Goal: Complete application form

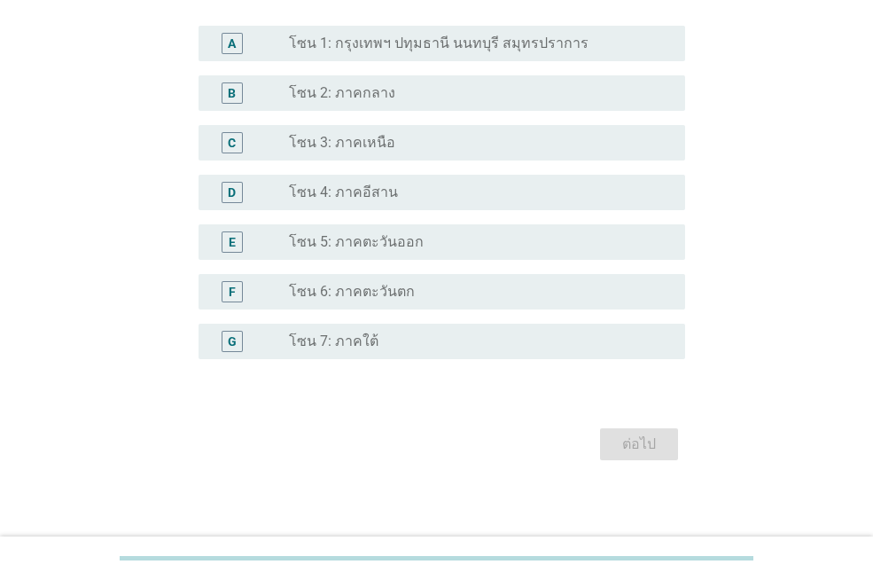
scroll to position [442, 0]
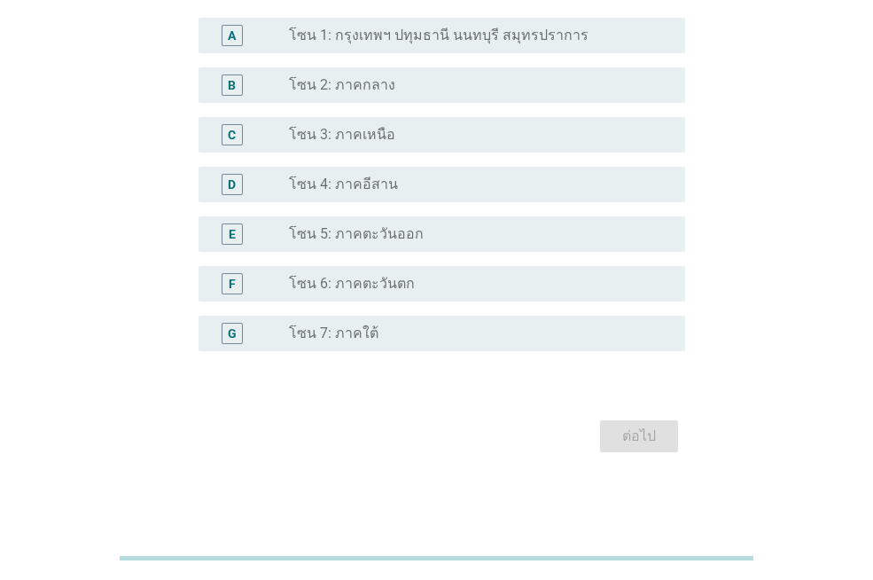
click at [406, 325] on div "radio_button_unchecked โซน 7: ภาคใต้" at bounding box center [473, 333] width 368 height 18
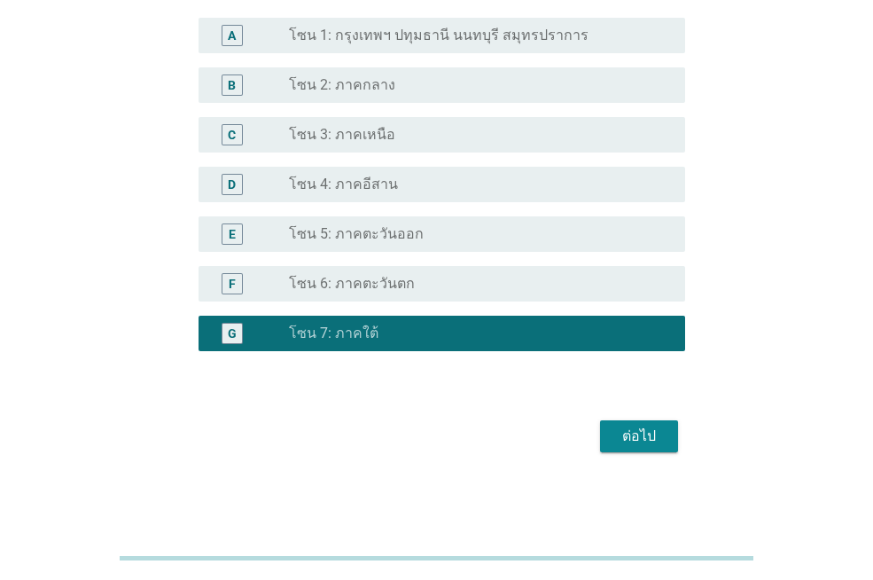
click at [605, 431] on button "ต่อไป" at bounding box center [639, 436] width 78 height 32
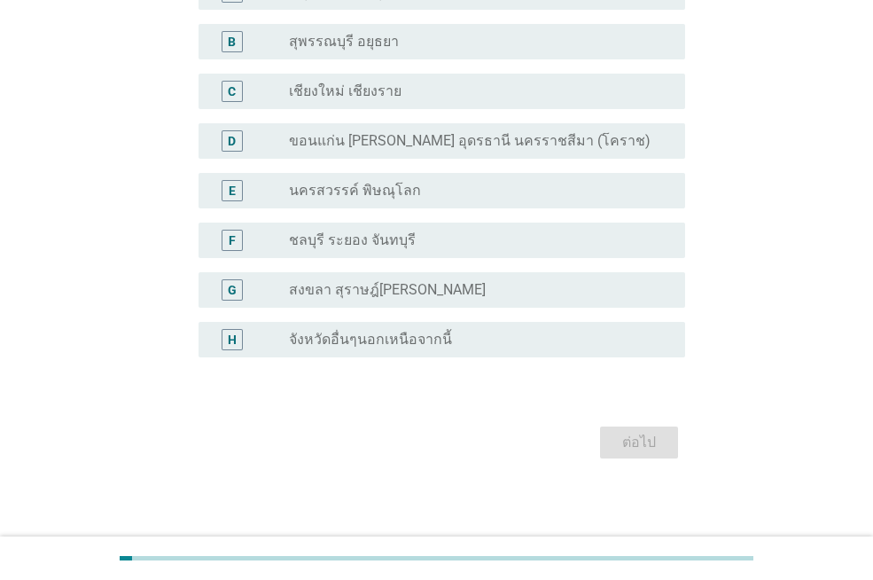
scroll to position [188, 0]
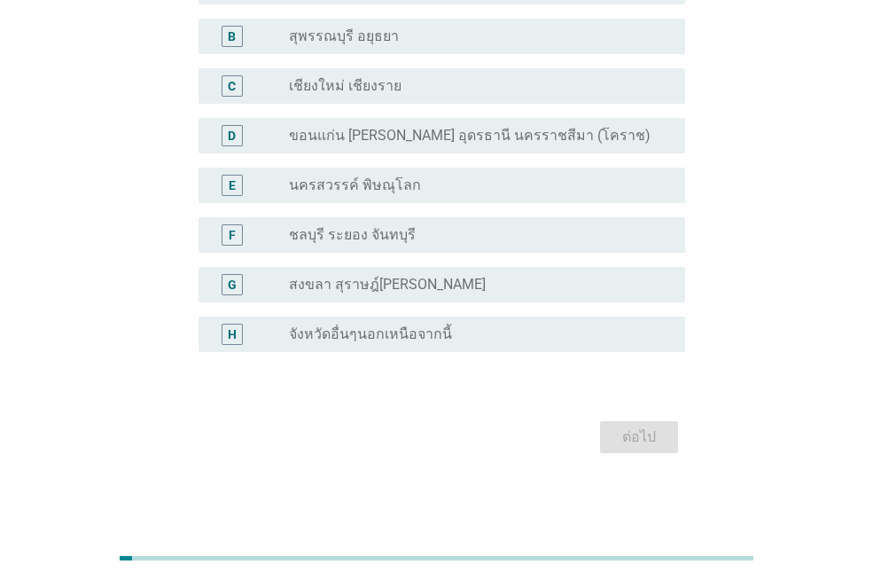
click at [535, 274] on div "radio_button_unchecked สงขลา สุราษฎ์[PERSON_NAME]" at bounding box center [480, 284] width 382 height 21
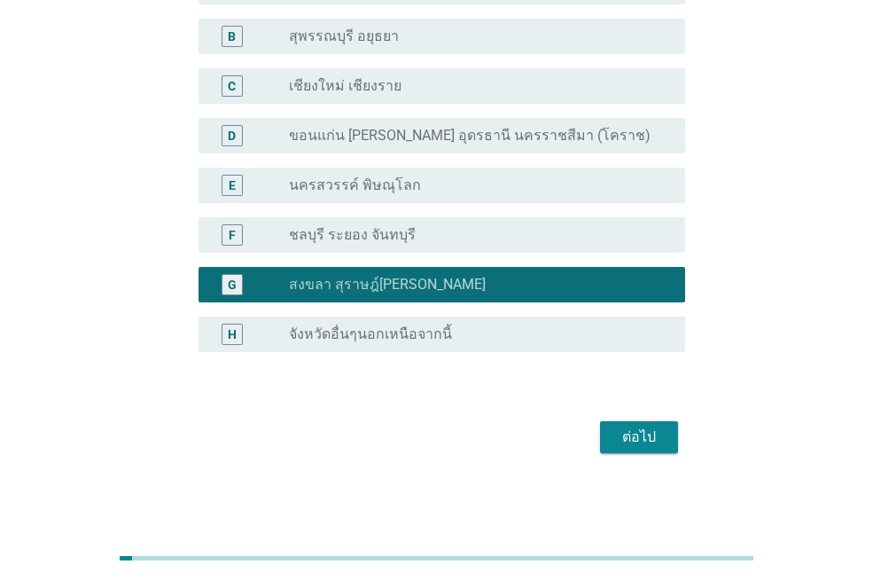
click at [643, 442] on div "ต่อไป" at bounding box center [639, 436] width 50 height 21
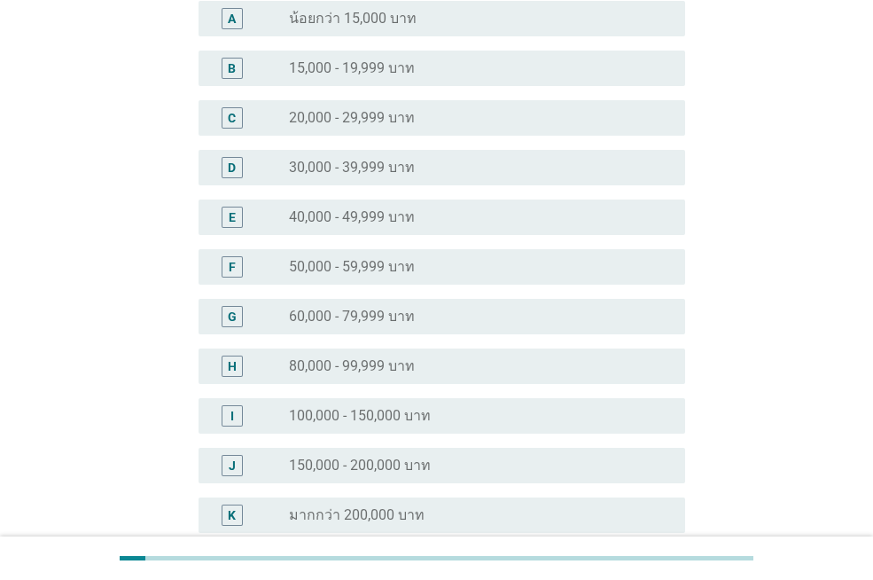
scroll to position [0, 0]
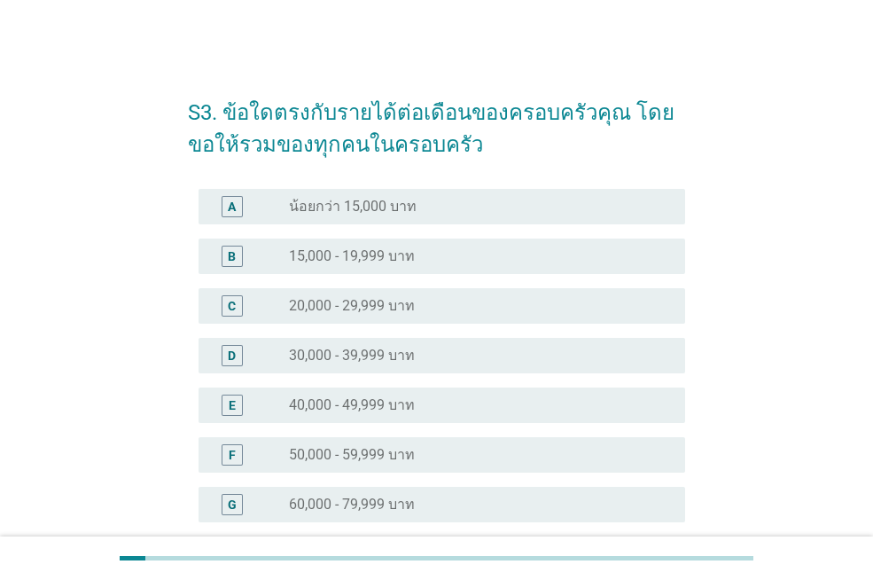
click at [422, 314] on div "radio_button_unchecked 20,000 - 29,999 บาท" at bounding box center [473, 306] width 368 height 18
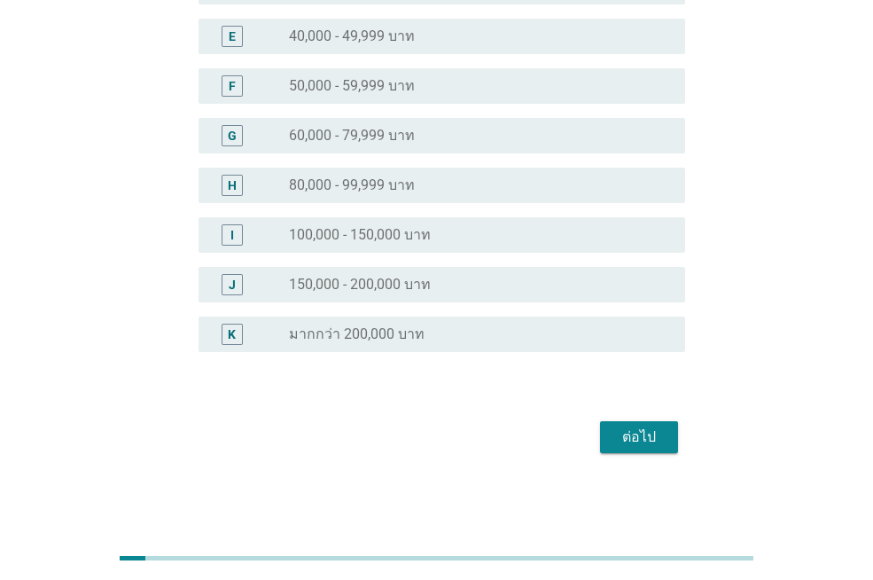
click at [658, 433] on div "ต่อไป" at bounding box center [639, 436] width 50 height 21
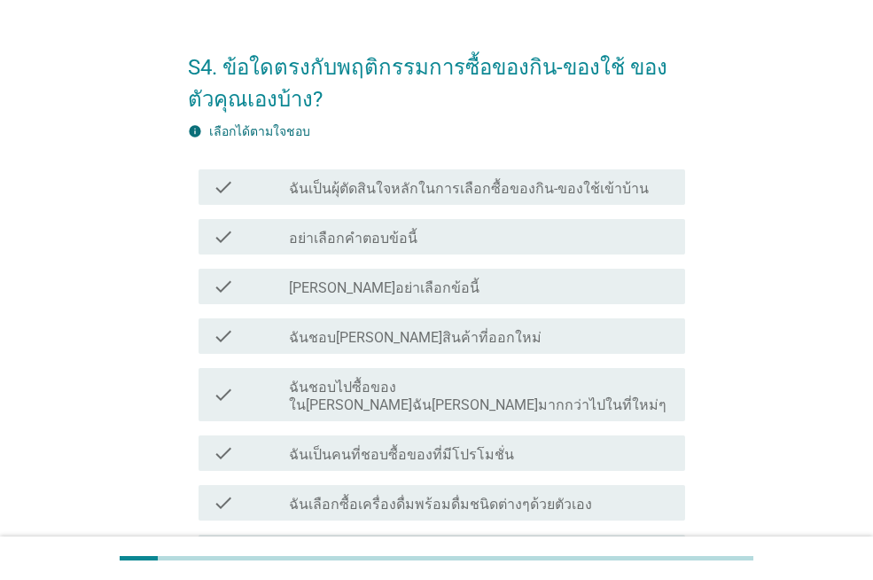
scroll to position [89, 0]
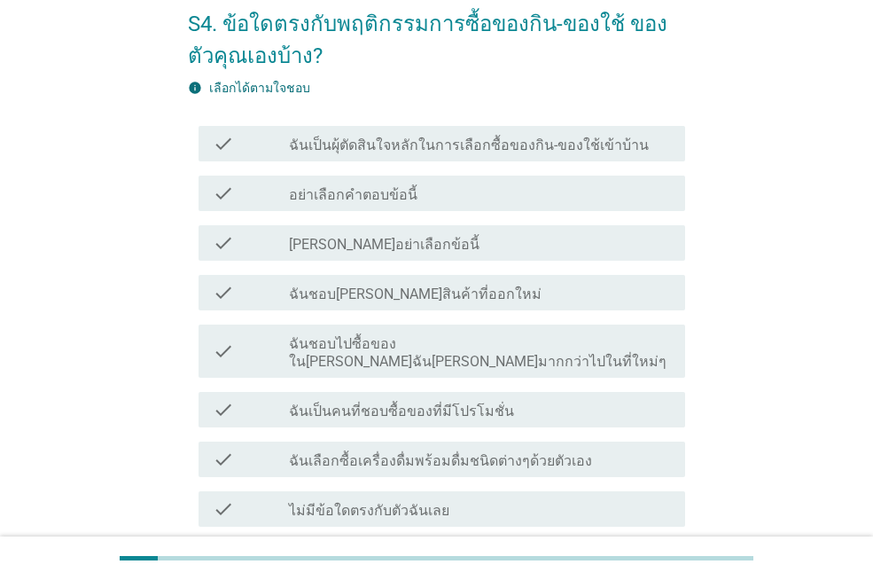
click at [524, 141] on label "ฉันเป็นผุ้ตัดสินใจหลักในการเลือกซื้อของกิน-ของใช้เข้าบ้าน" at bounding box center [469, 146] width 360 height 18
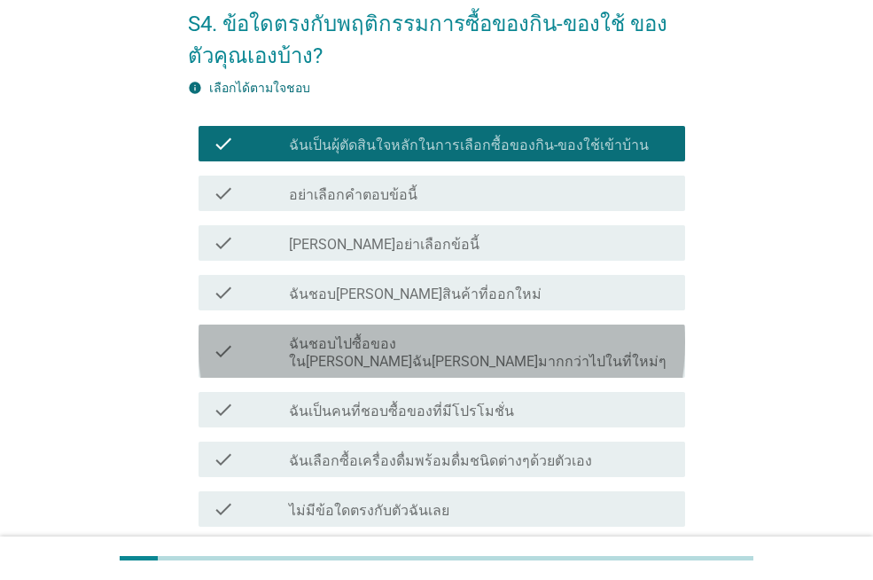
click at [475, 343] on label "ฉันชอบไปซื้อของใน[PERSON_NAME]ฉัน[PERSON_NAME]มากกว่าไปในที่ใหม่ๆ" at bounding box center [480, 352] width 382 height 35
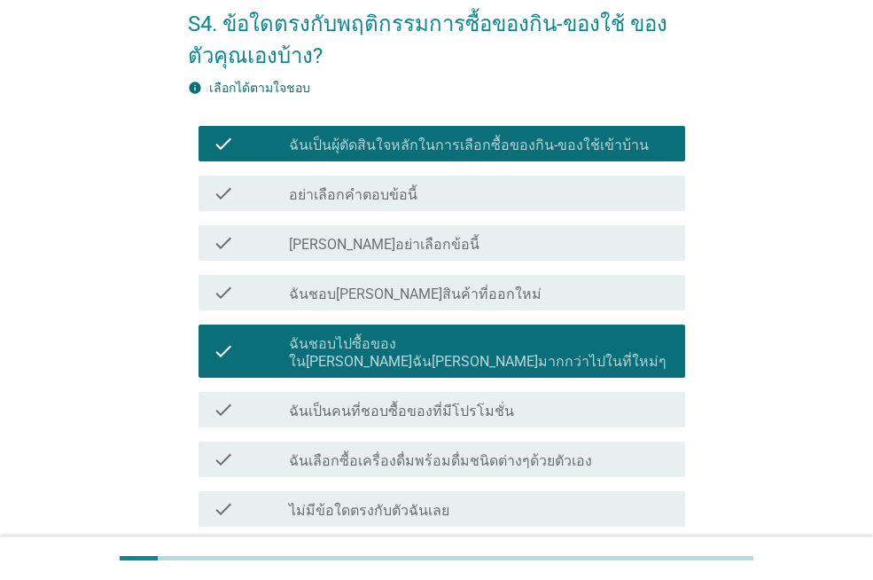
click at [465, 290] on div "check_box_outline_blank ฉันชอบ[PERSON_NAME]สินค้าที่ออกใหม่" at bounding box center [480, 292] width 382 height 21
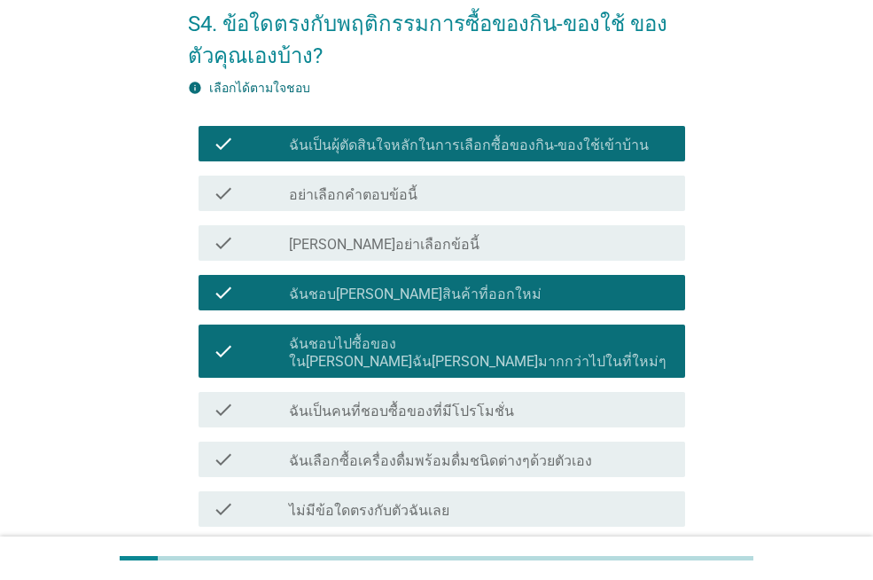
click at [451, 402] on label "ฉันเป็นคนที่ชอบซื้อของที่มีโปรโมชั่น" at bounding box center [401, 411] width 225 height 18
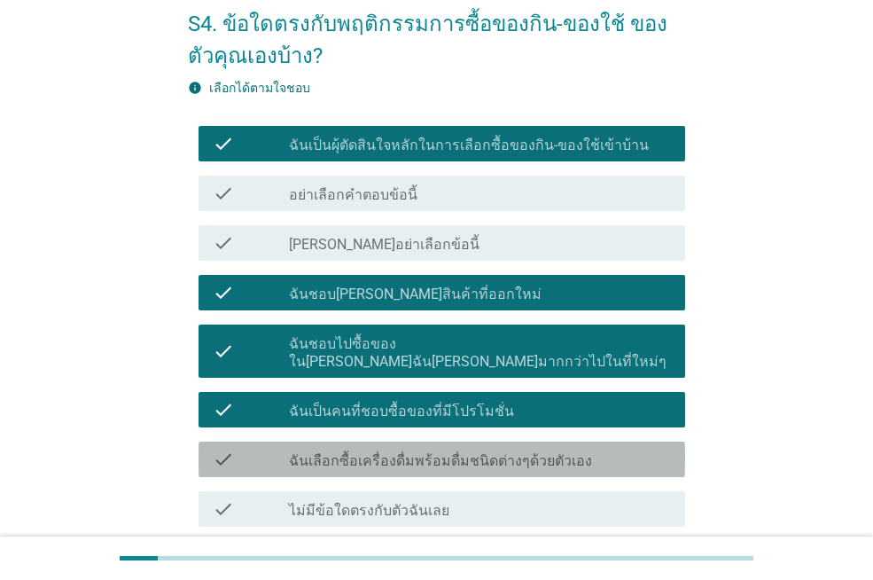
click at [445, 452] on label "ฉันเลือกซื้อเครื่องดื่มพร้อมดื่มชนิดต่างๆด้วยตัวเอง" at bounding box center [440, 461] width 303 height 18
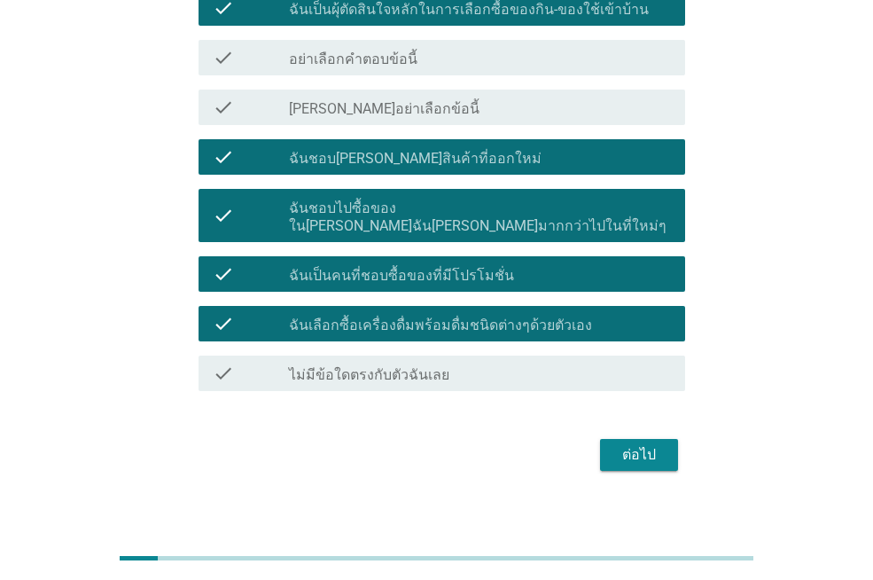
click at [667, 439] on button "ต่อไป" at bounding box center [639, 455] width 78 height 32
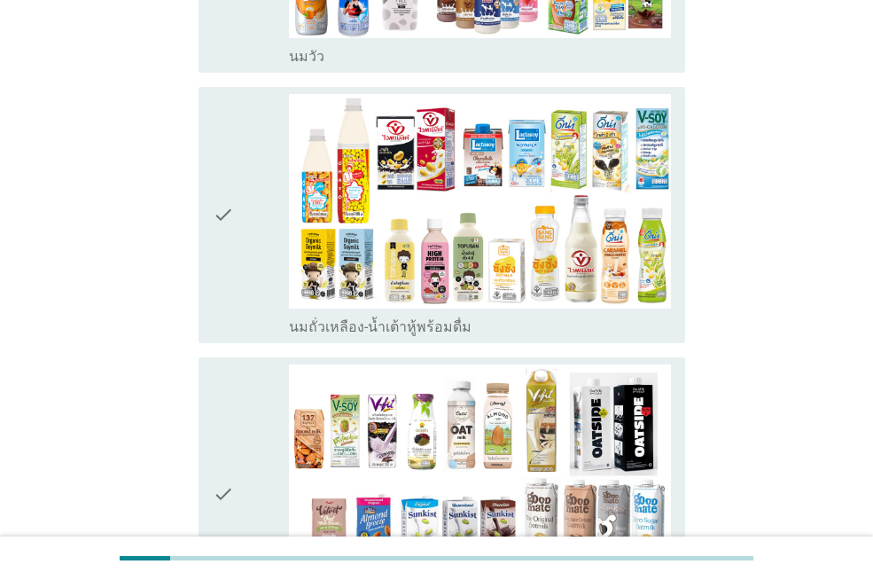
scroll to position [532, 0]
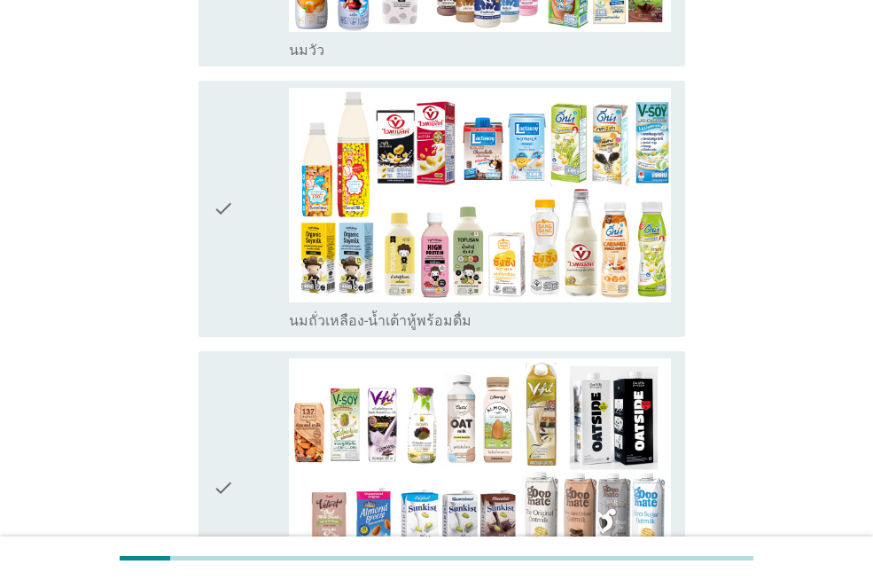
click at [245, 202] on div "check" at bounding box center [251, 209] width 76 height 242
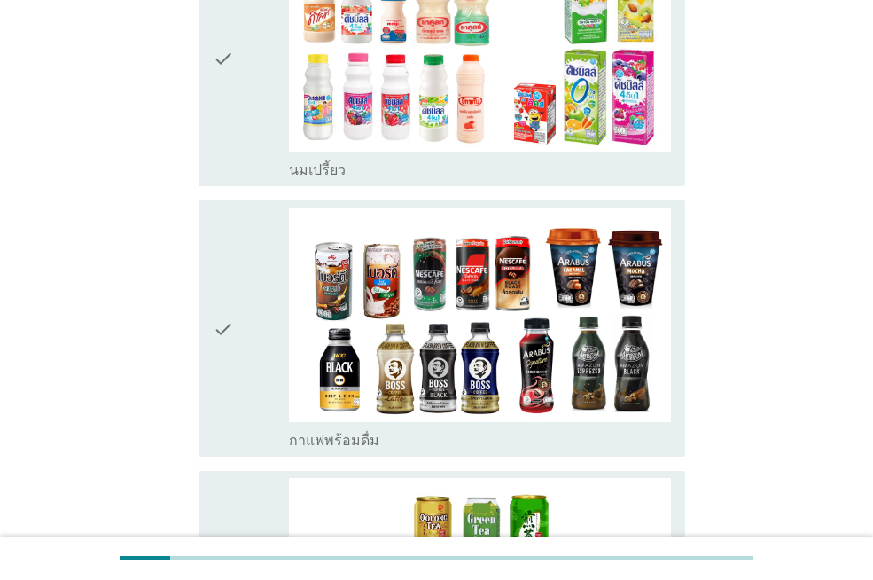
click at [231, 309] on icon "check" at bounding box center [223, 328] width 21 height 242
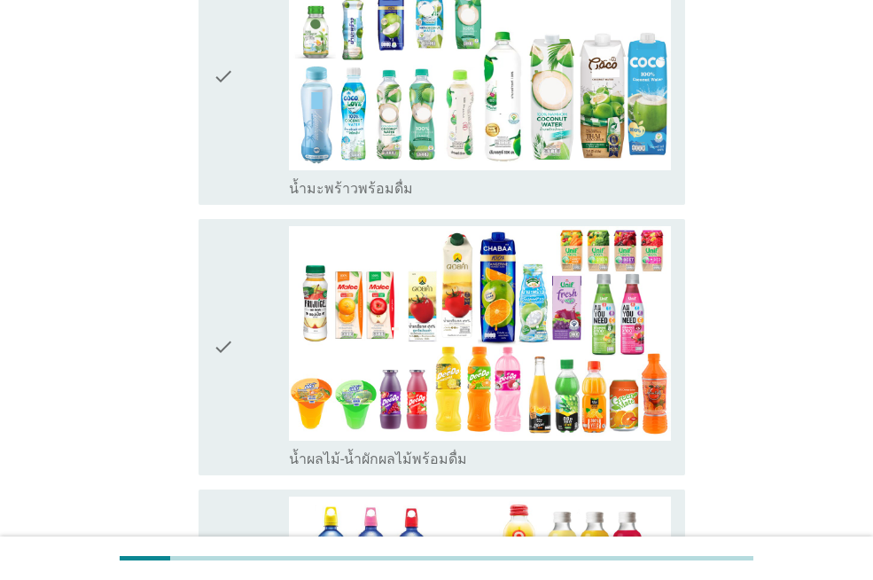
click at [224, 95] on icon "check" at bounding box center [223, 77] width 21 height 242
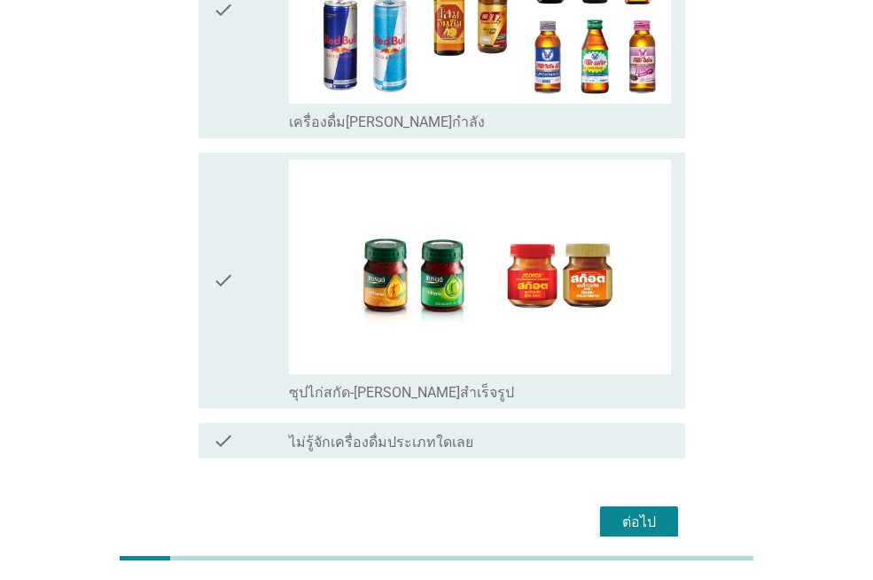
scroll to position [3760, 0]
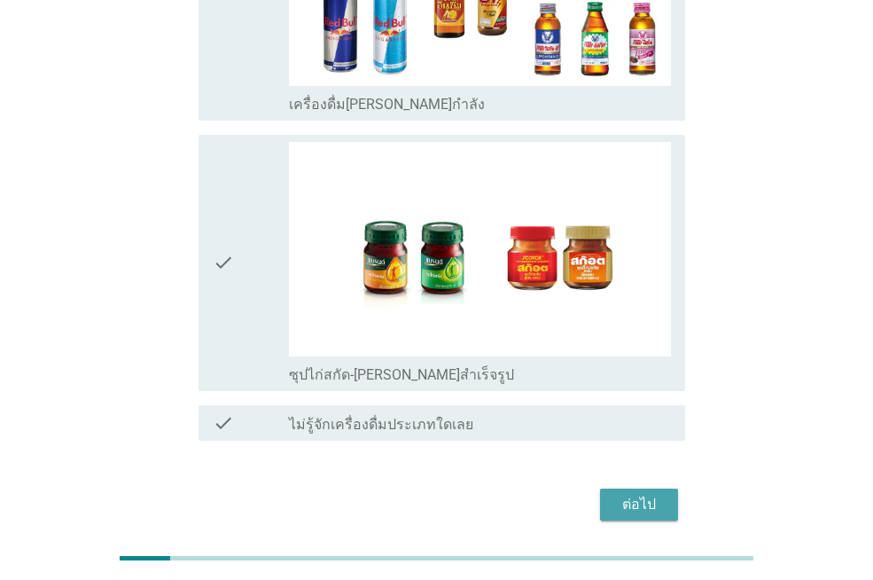
click at [623, 494] on div "ต่อไป" at bounding box center [639, 504] width 50 height 21
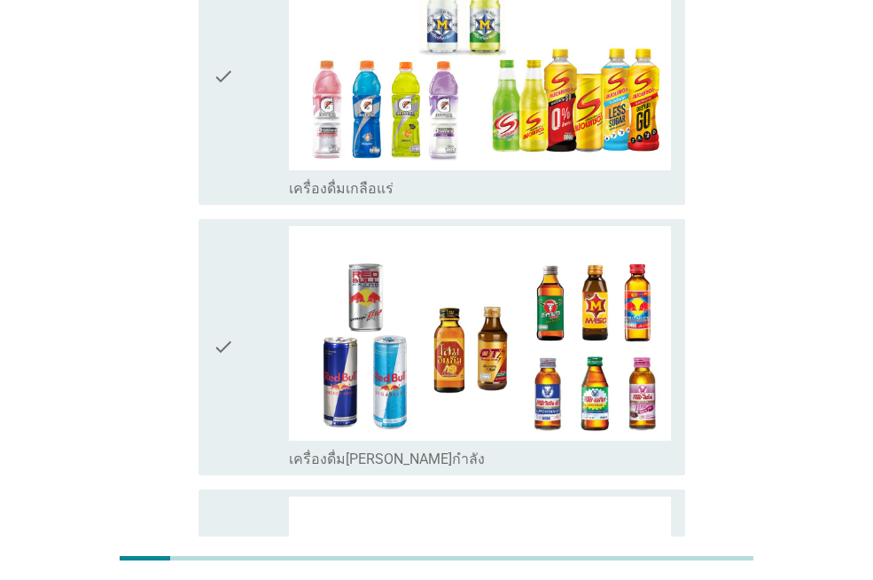
scroll to position [0, 0]
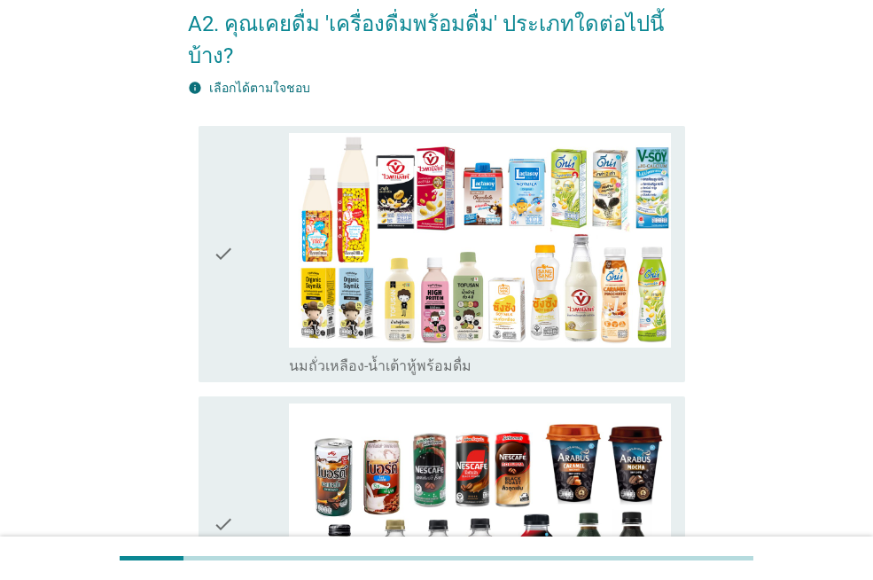
click at [213, 166] on icon "check" at bounding box center [223, 254] width 21 height 242
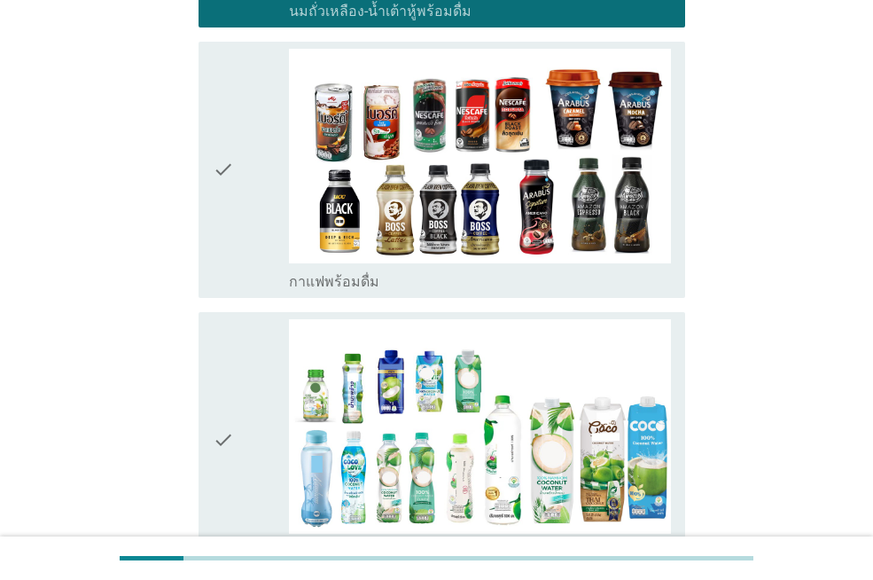
click at [237, 220] on div "check" at bounding box center [251, 170] width 76 height 242
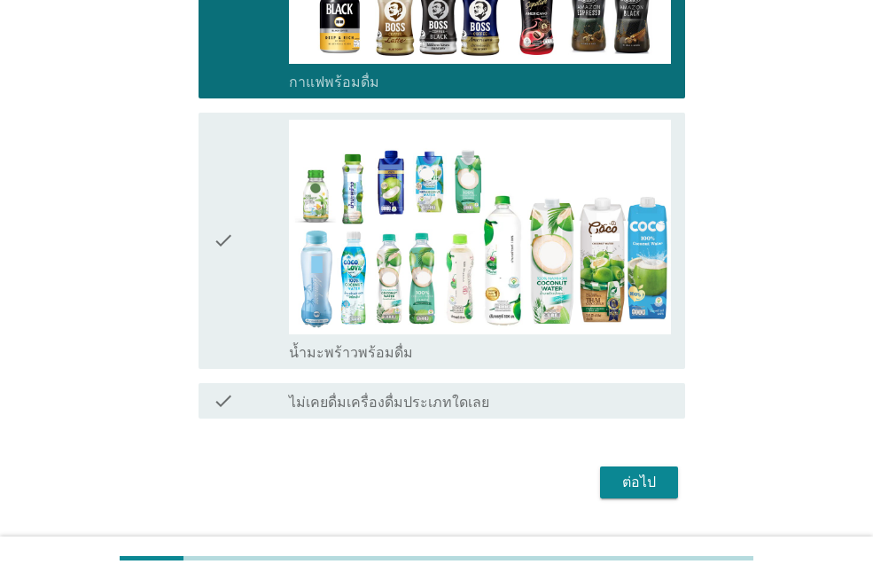
scroll to position [657, 0]
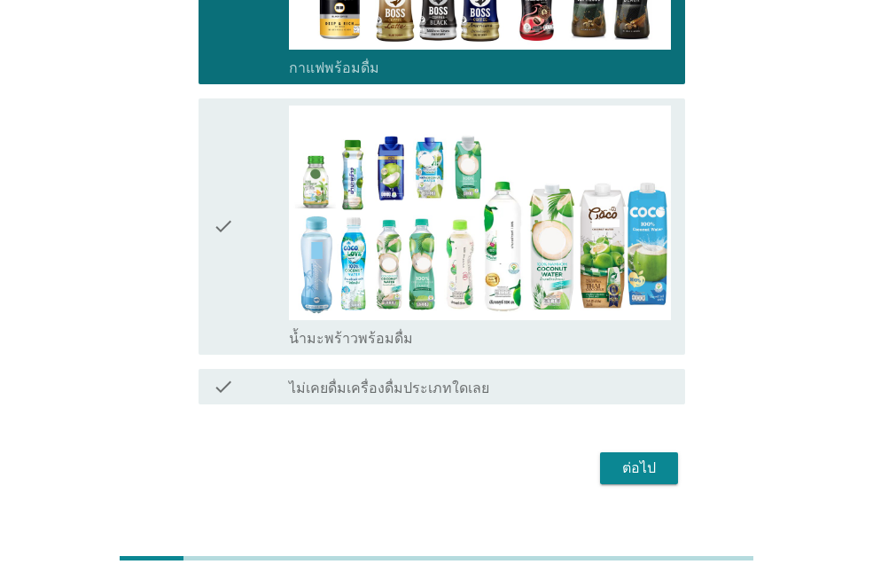
click at [229, 171] on icon "check" at bounding box center [223, 226] width 21 height 242
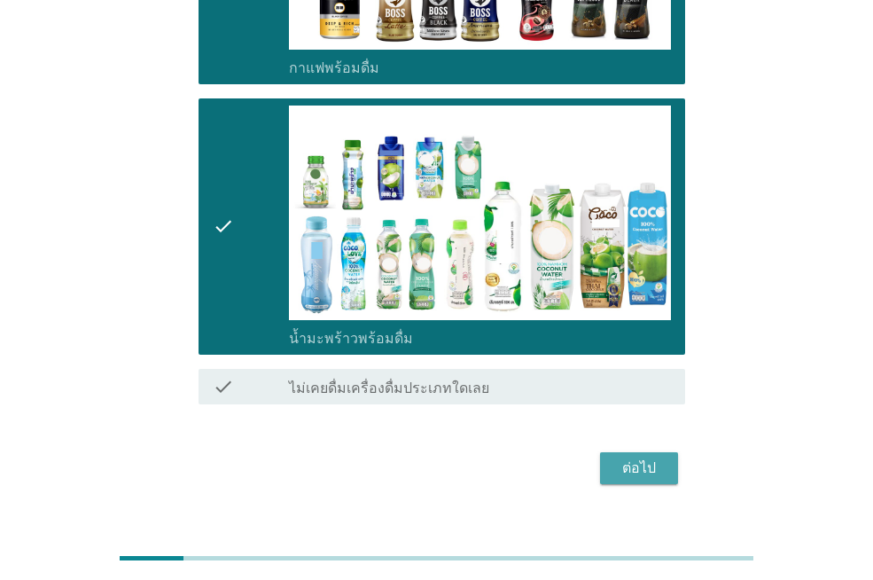
click at [639, 457] on div "ต่อไป" at bounding box center [639, 467] width 50 height 21
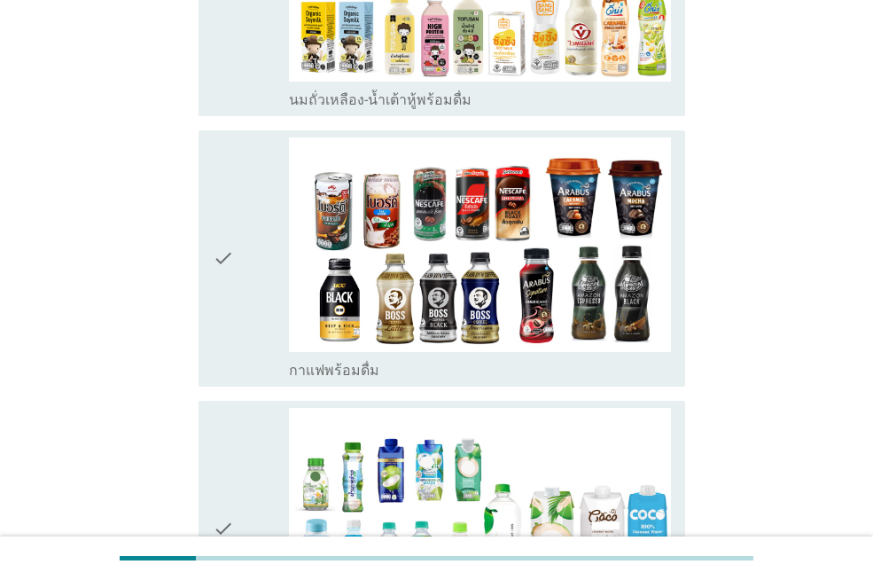
scroll to position [689, 0]
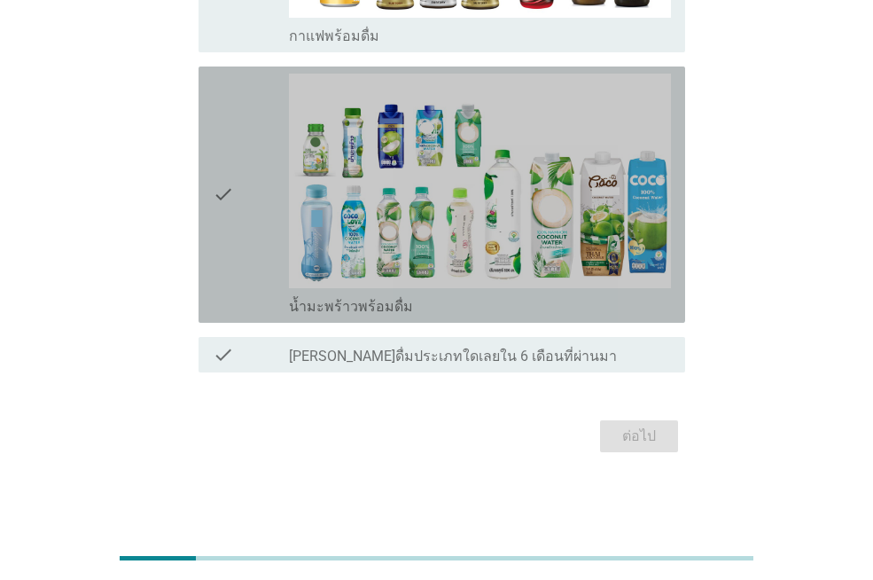
click at [245, 263] on div "check" at bounding box center [251, 195] width 76 height 242
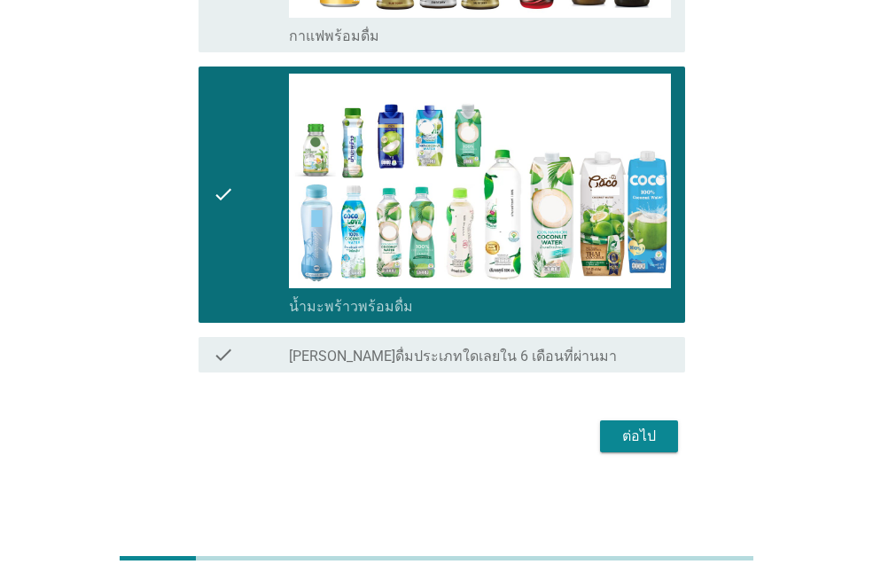
click at [622, 447] on div "ต่อไป" at bounding box center [639, 436] width 50 height 21
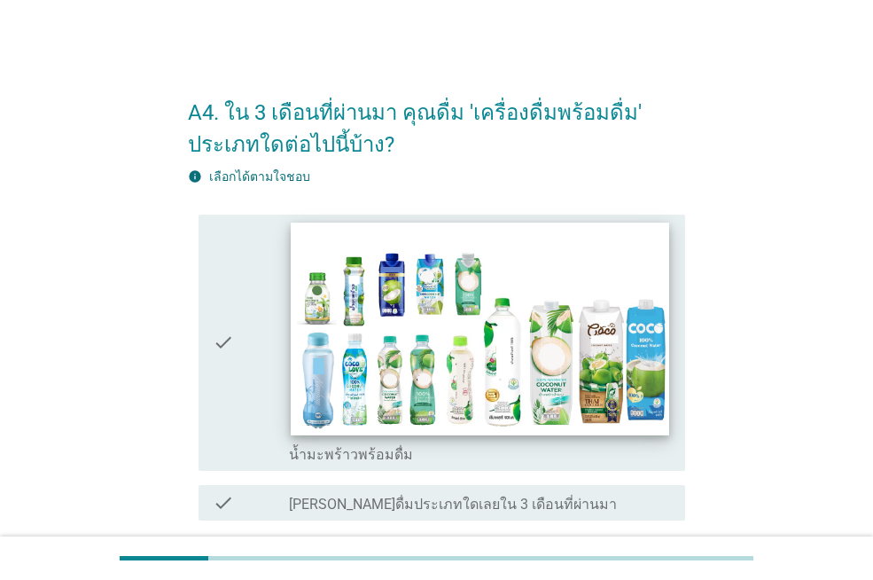
scroll to position [147, 0]
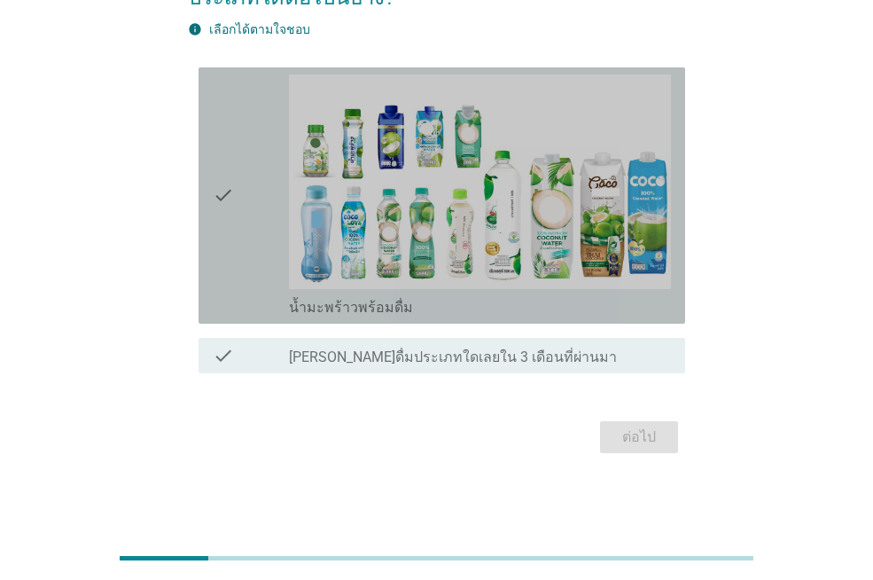
click at [256, 246] on div "check" at bounding box center [251, 195] width 76 height 242
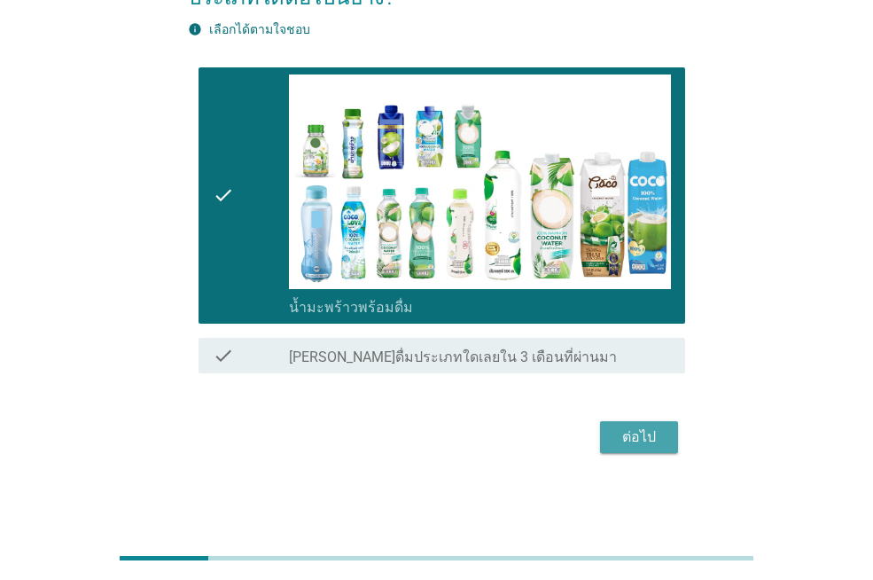
click at [650, 446] on div "ต่อไป" at bounding box center [639, 436] width 50 height 21
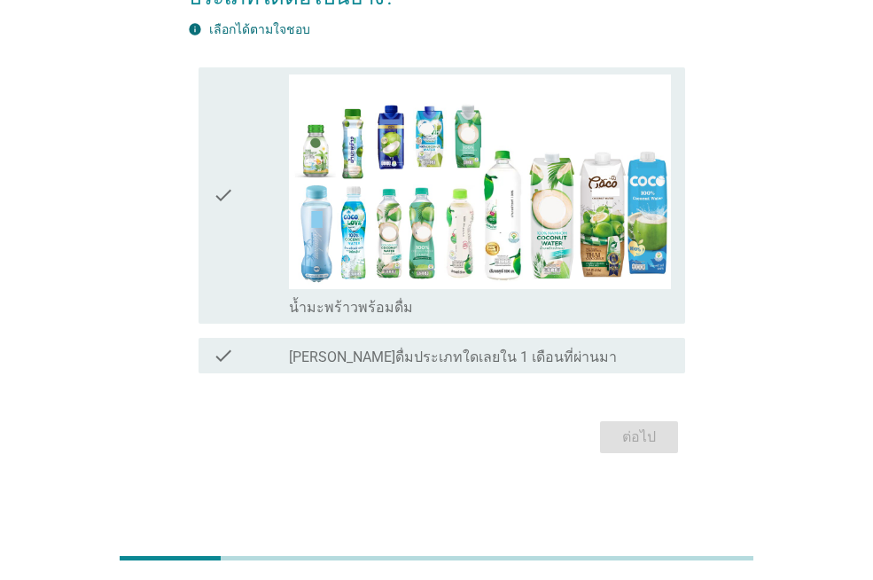
click at [256, 248] on div "check" at bounding box center [251, 195] width 76 height 242
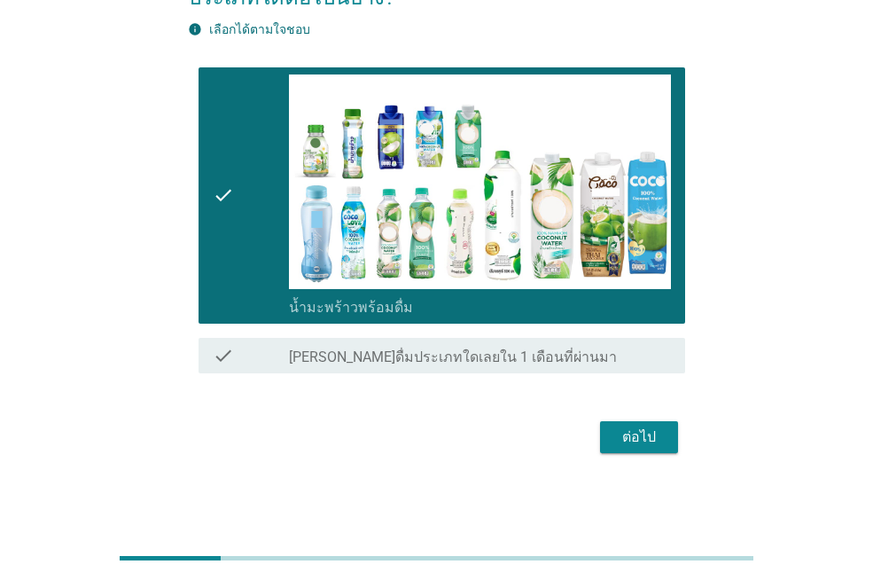
click at [661, 421] on button "ต่อไป" at bounding box center [639, 437] width 78 height 32
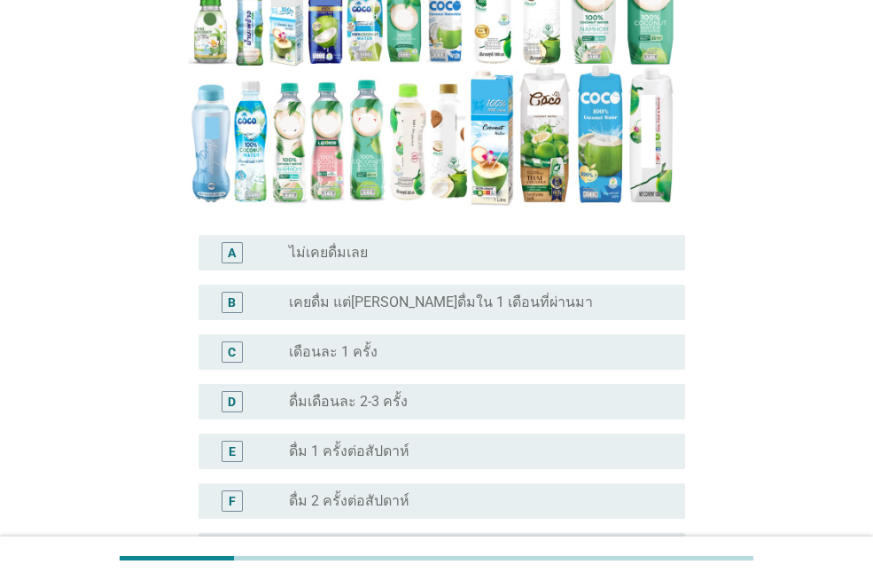
scroll to position [355, 0]
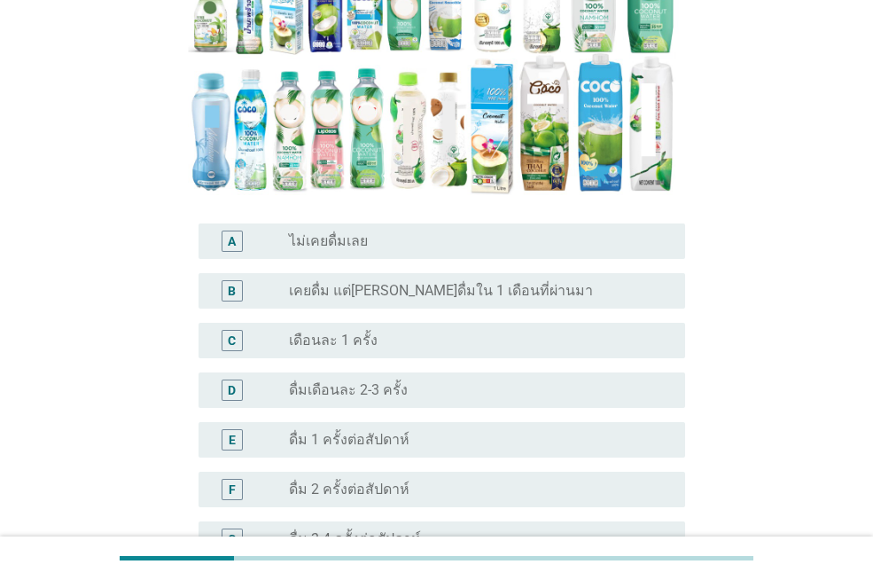
click at [401, 332] on div "radio_button_unchecked เดือนละ 1 ครั้ง" at bounding box center [473, 341] width 368 height 18
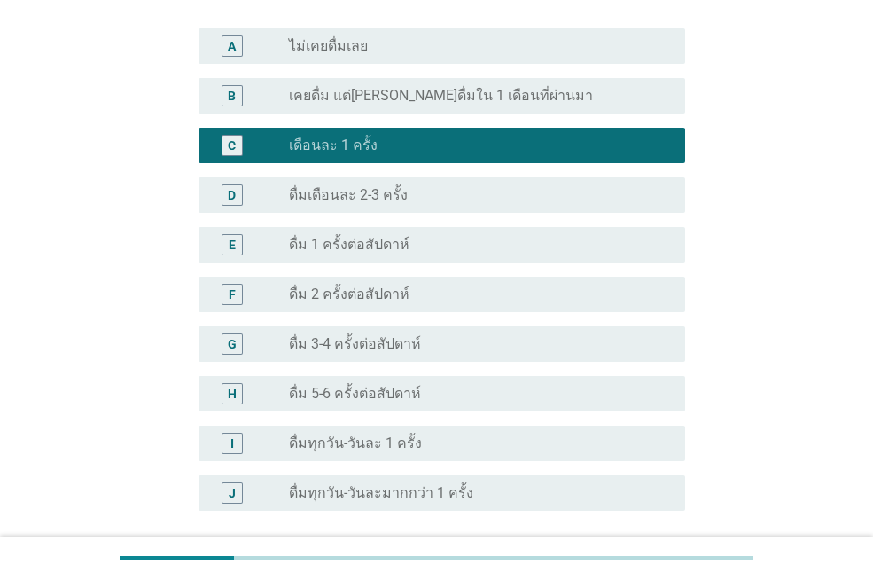
scroll to position [676, 0]
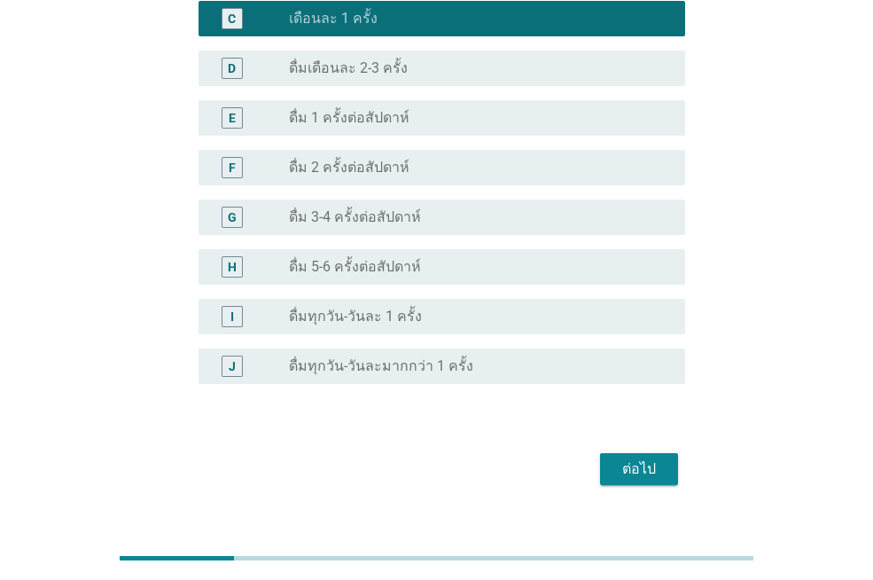
click at [655, 448] on div "ต่อไป" at bounding box center [436, 469] width 497 height 43
click at [628, 458] on div "ต่อไป" at bounding box center [639, 468] width 50 height 21
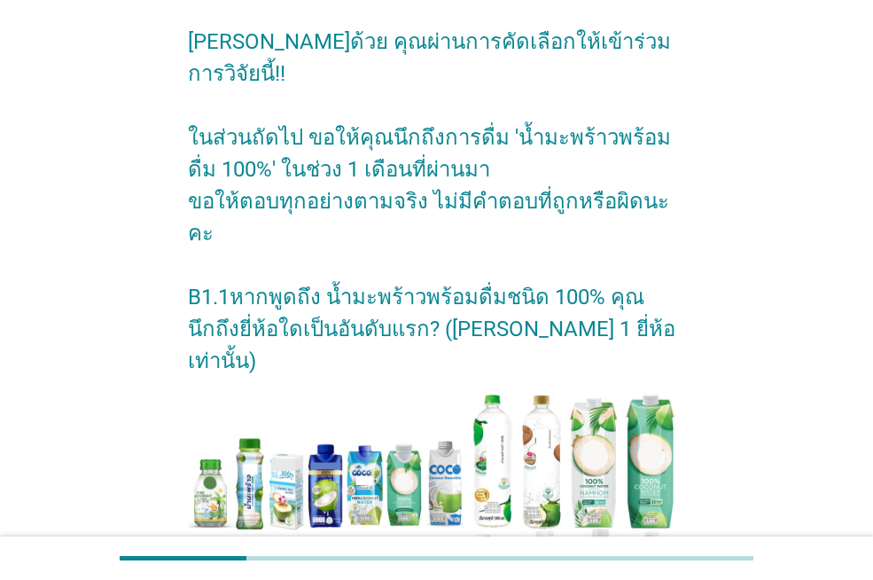
scroll to position [426, 0]
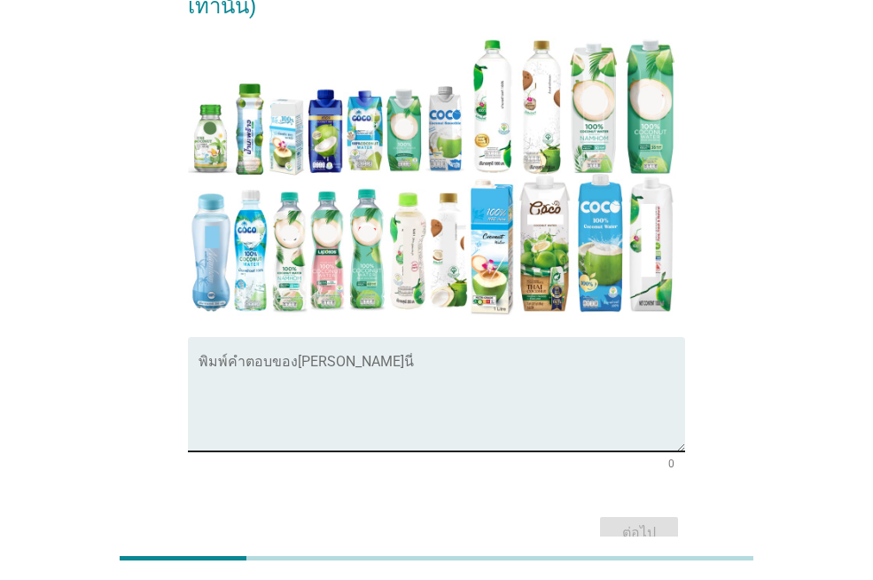
click at [397, 358] on textarea "พิมพ์คำตอบของคุณ ที่นี่" at bounding box center [442, 404] width 487 height 93
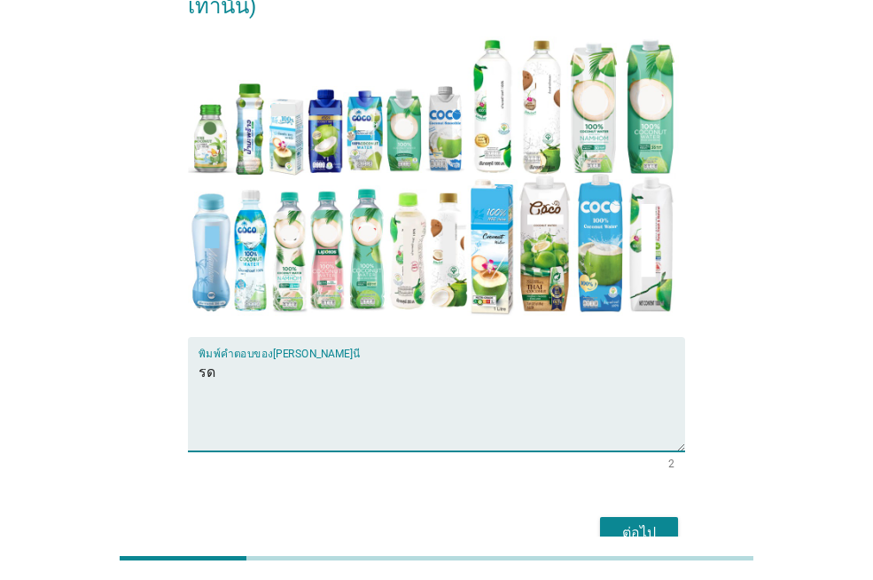
type textarea "ร"
type textarea "if"
click at [616, 522] on div "ต่อไป" at bounding box center [639, 532] width 50 height 21
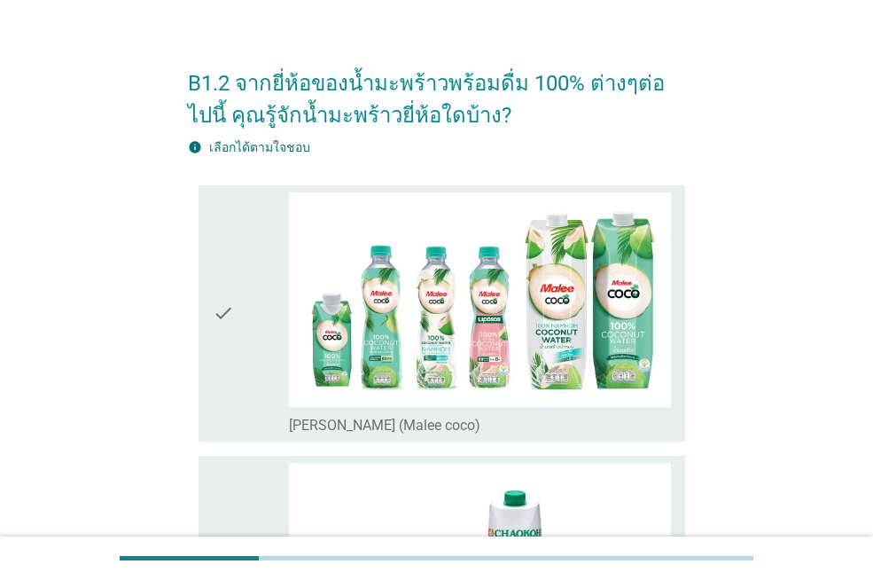
scroll to position [0, 0]
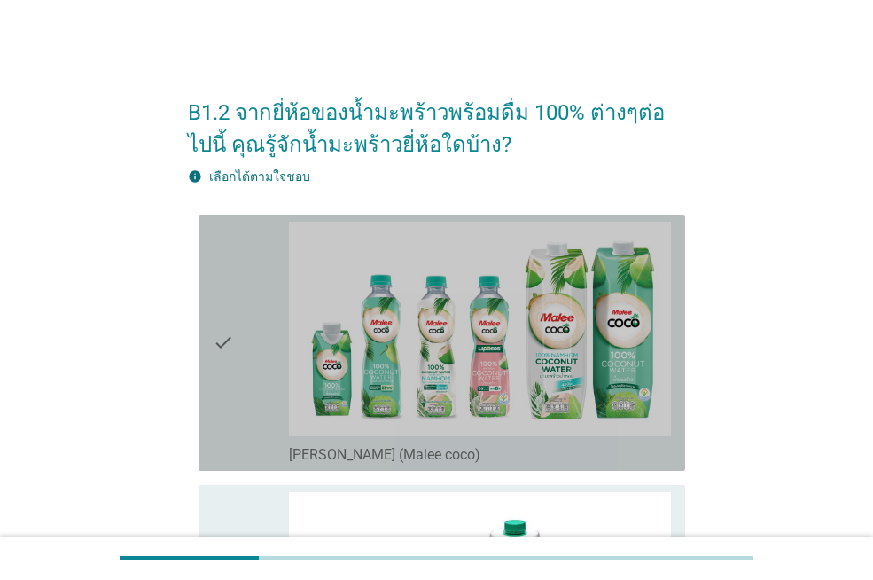
click at [231, 277] on icon "check" at bounding box center [223, 343] width 21 height 242
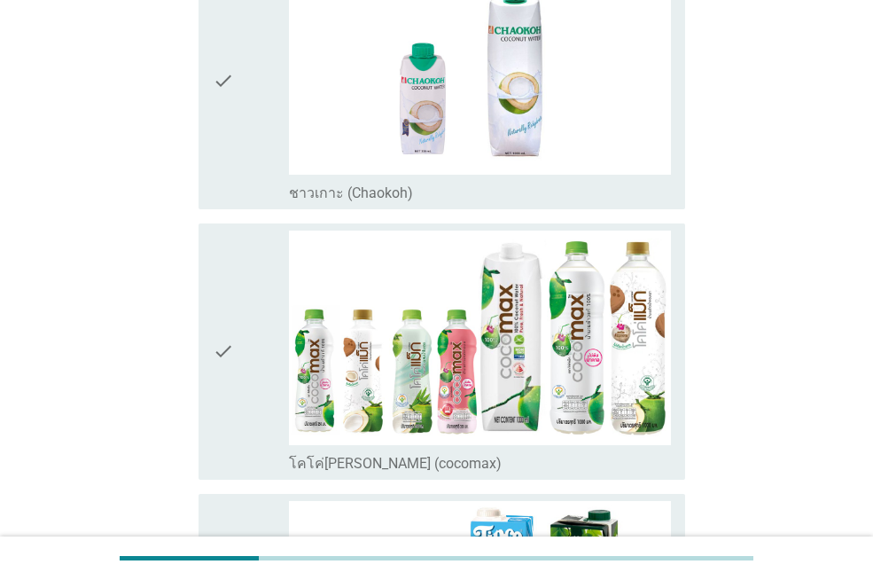
click at [243, 332] on div "check" at bounding box center [251, 352] width 76 height 242
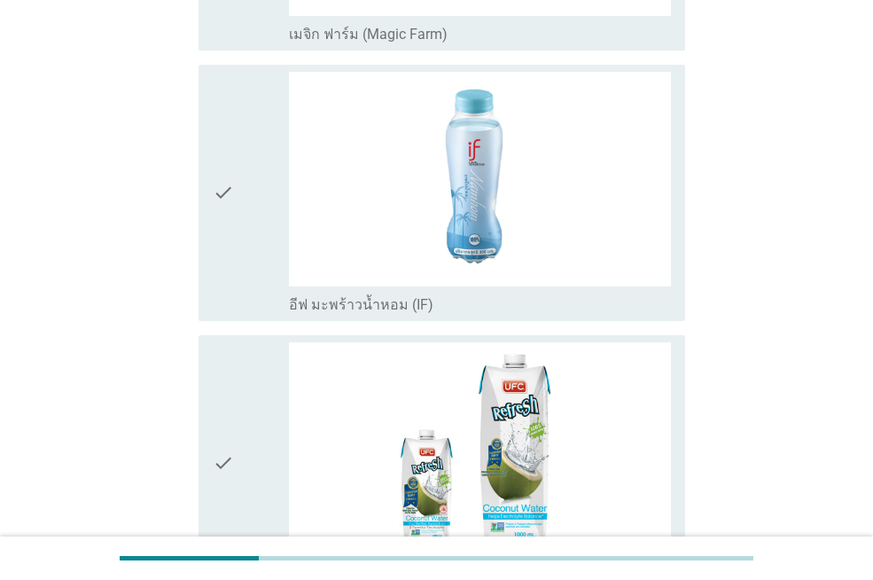
click at [221, 269] on icon "check" at bounding box center [223, 193] width 21 height 242
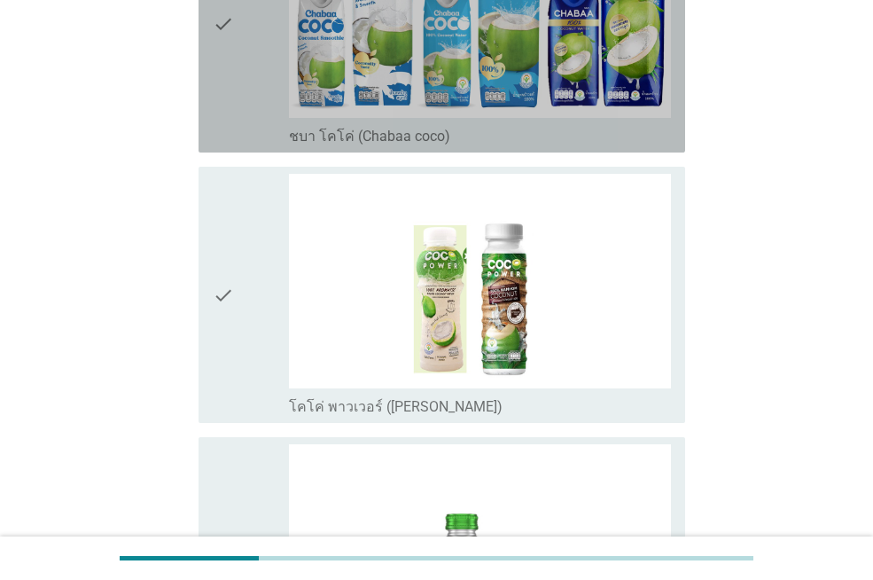
click at [238, 103] on div "check" at bounding box center [251, 24] width 76 height 242
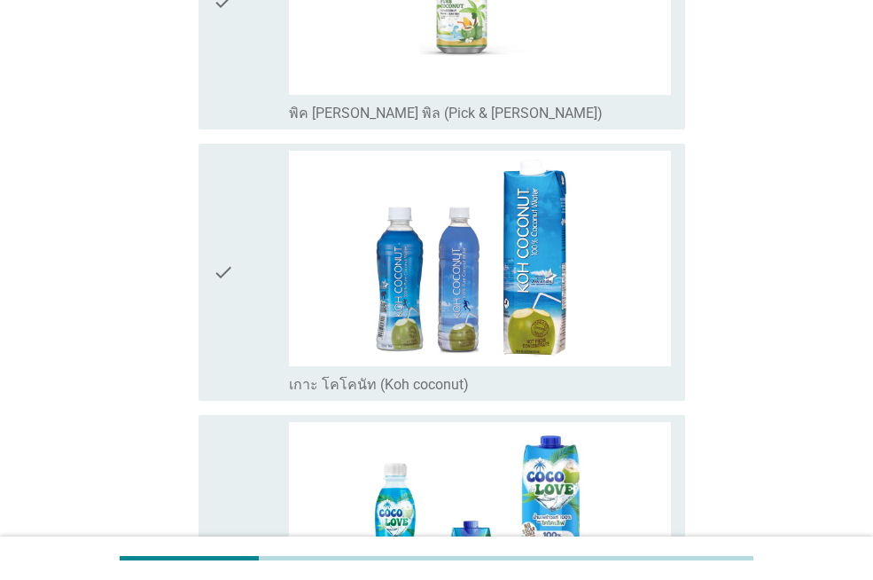
scroll to position [3369, 0]
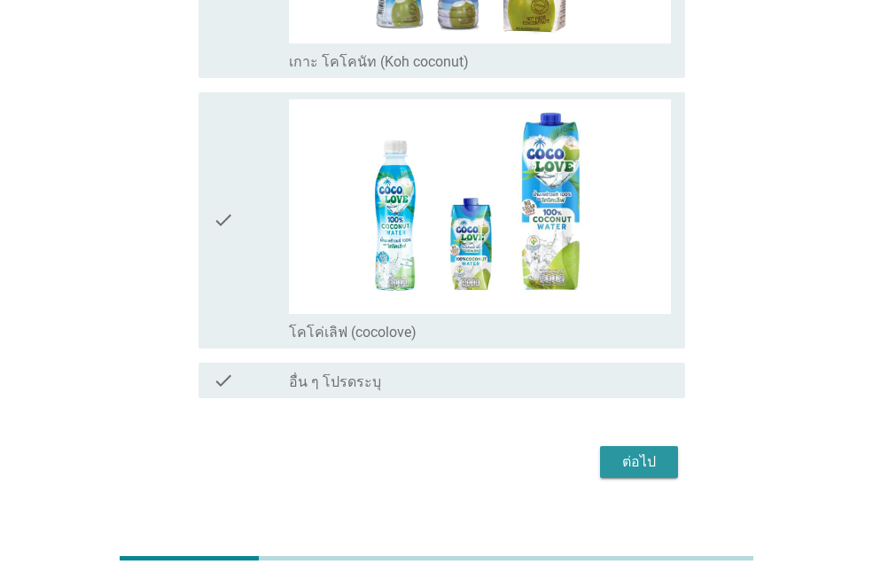
click at [653, 461] on div "ต่อไป" at bounding box center [639, 461] width 50 height 21
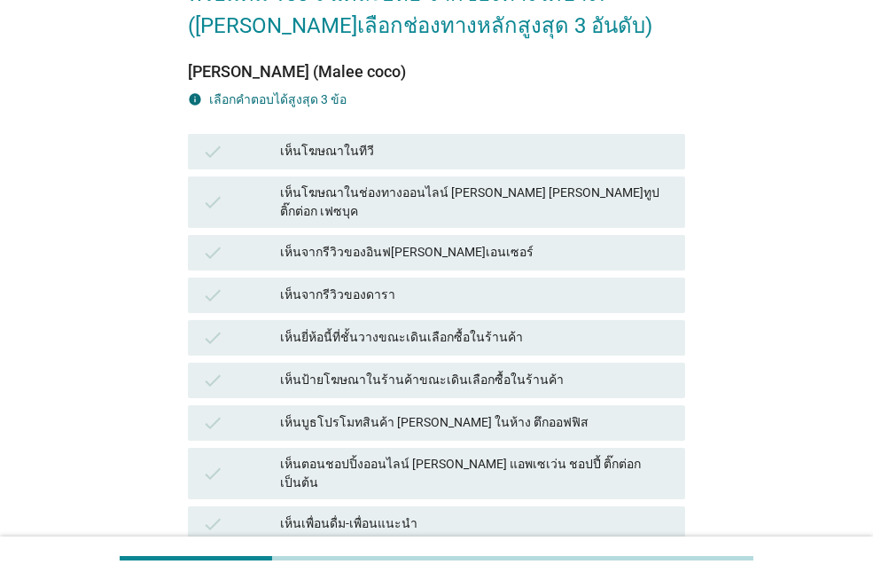
scroll to position [177, 0]
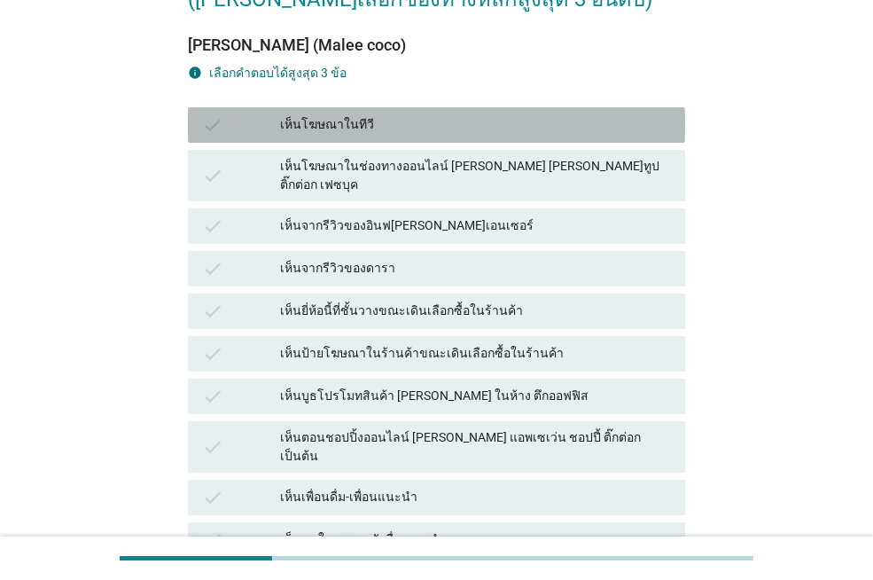
click at [534, 132] on div "เห็นโฆษณาในทีวี" at bounding box center [475, 124] width 391 height 21
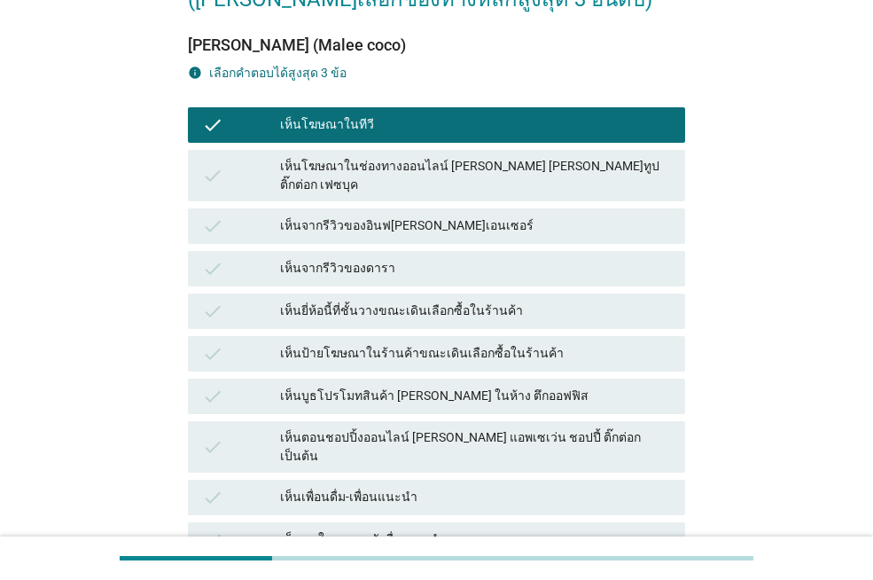
click at [527, 215] on div "เห็นจากรีวิวของอินฟ[PERSON_NAME]เอนเซอร์" at bounding box center [475, 225] width 391 height 21
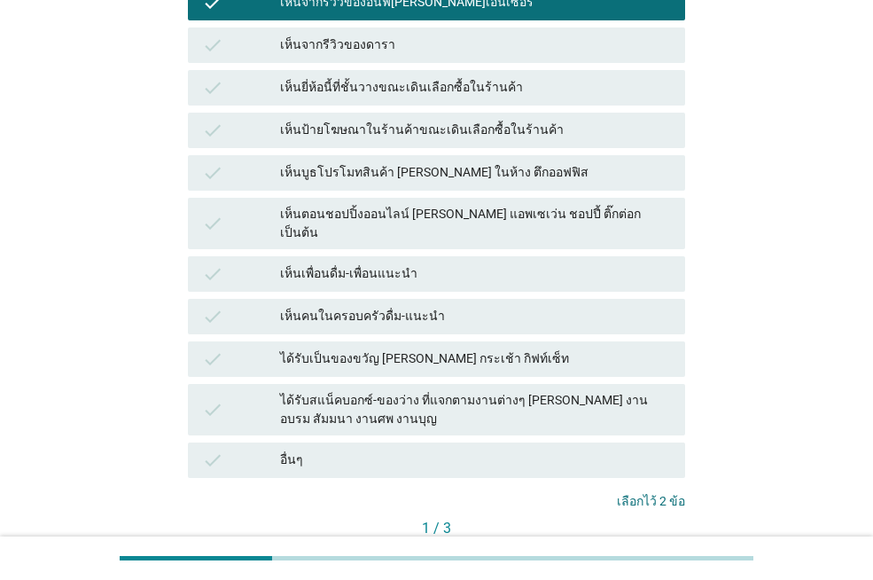
scroll to position [485, 0]
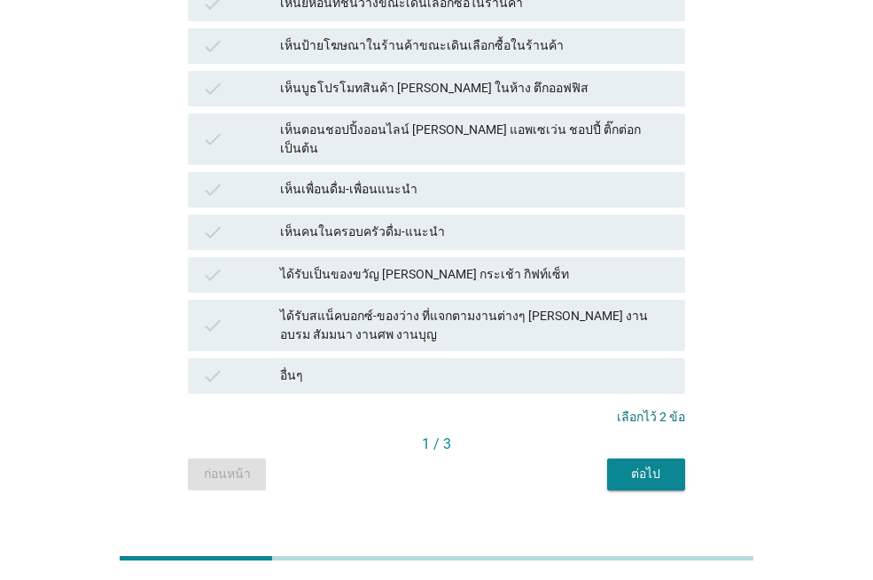
click at [652, 458] on button "ต่อไป" at bounding box center [646, 474] width 78 height 32
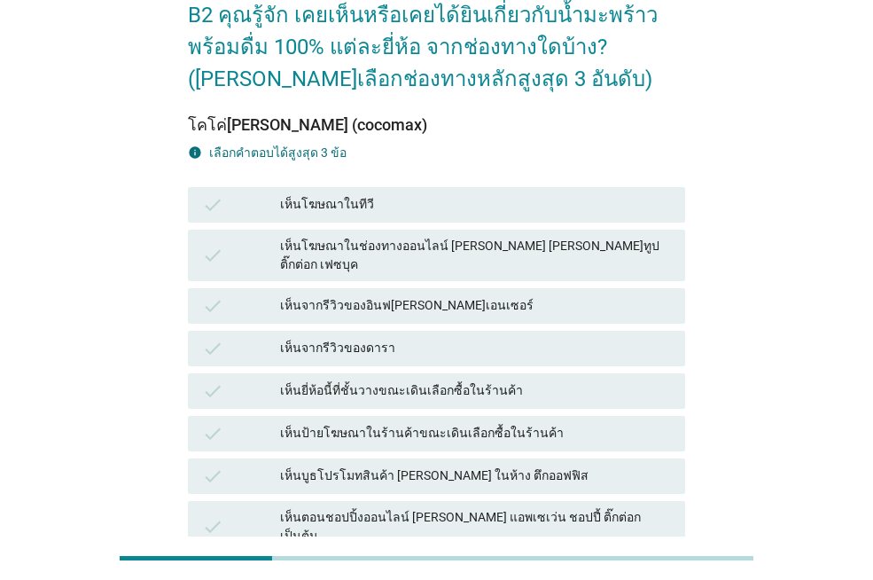
scroll to position [89, 0]
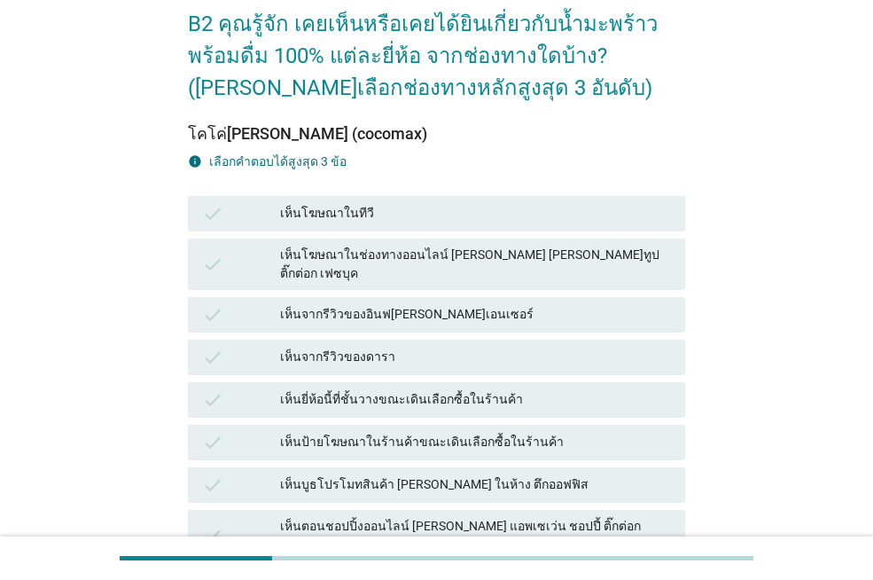
click at [463, 347] on div "เห็นจากรีวิวของดารา" at bounding box center [475, 357] width 391 height 21
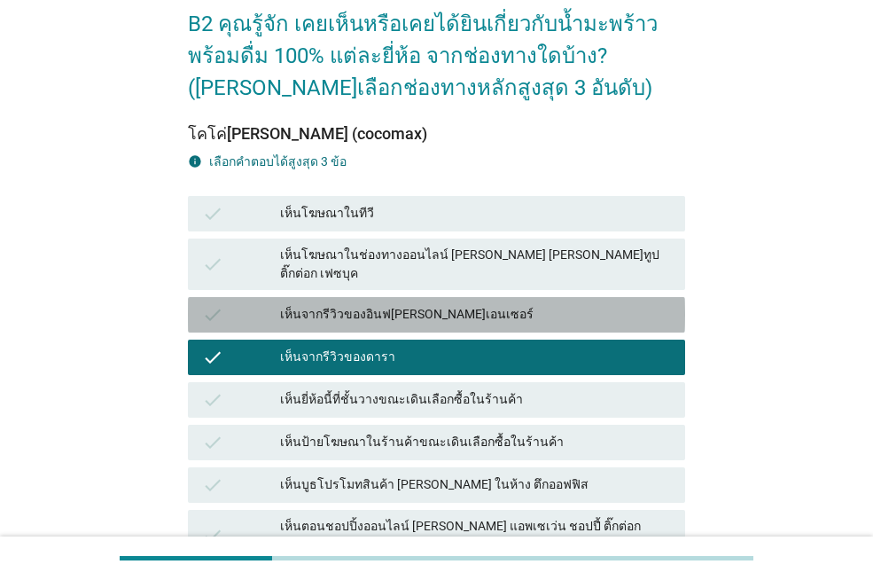
click at [499, 304] on div "เห็นจากรีวิวของอินฟ[PERSON_NAME]เอนเซอร์" at bounding box center [475, 314] width 391 height 21
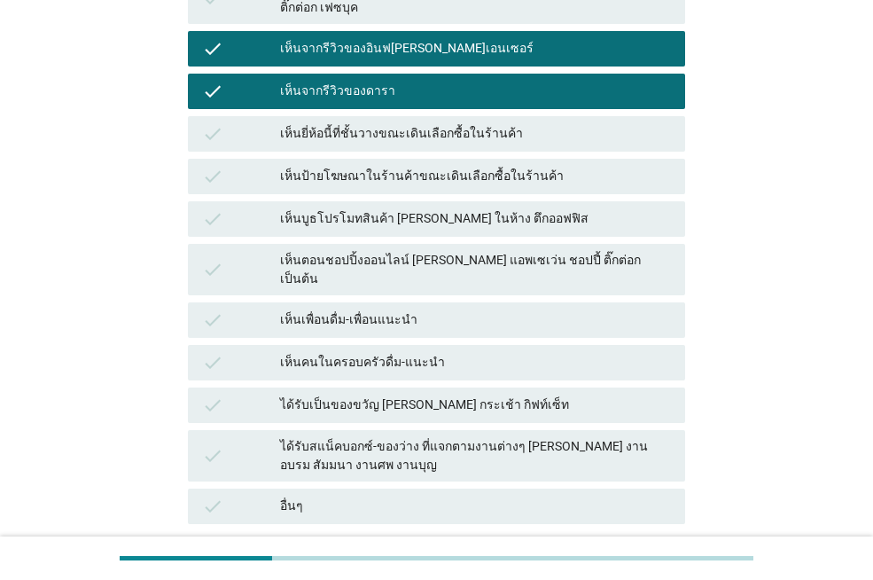
scroll to position [485, 0]
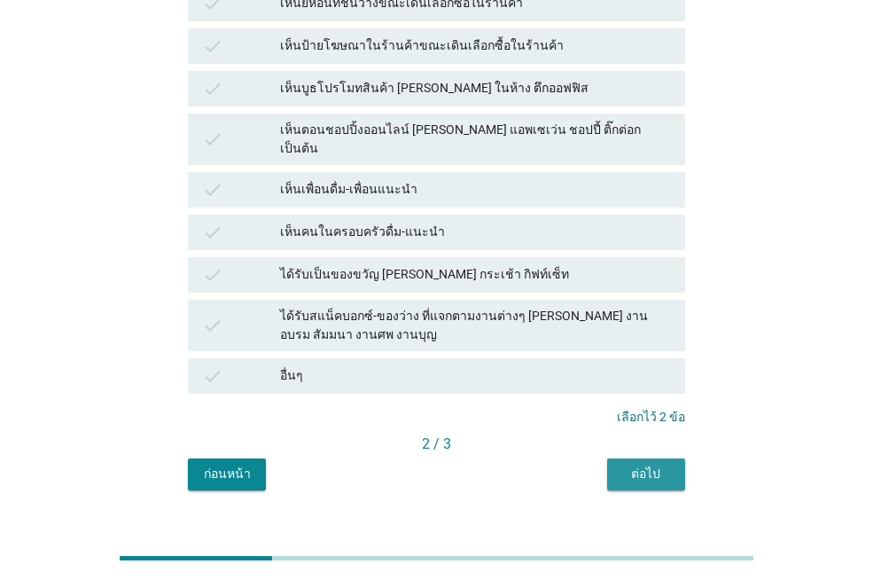
click at [641, 465] on div "ต่อไป" at bounding box center [646, 474] width 50 height 19
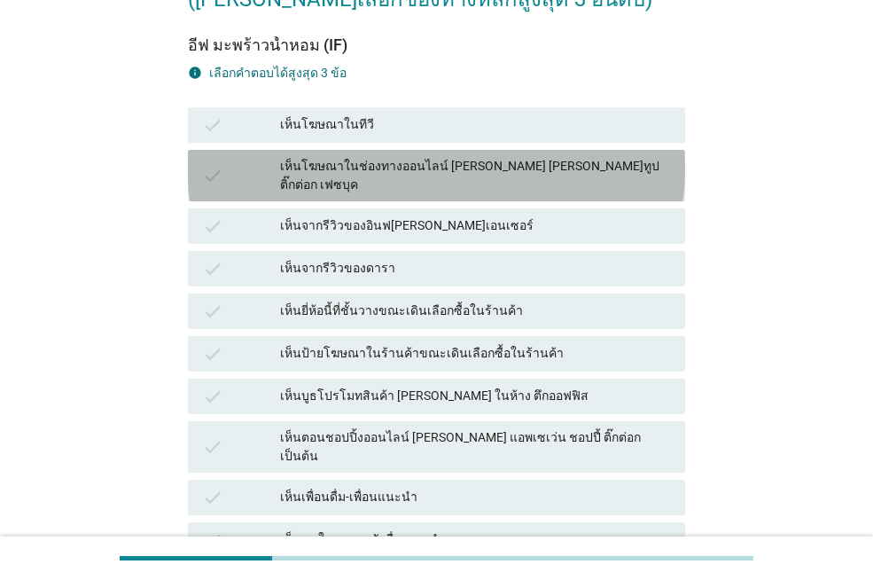
click at [595, 169] on div "เห็นโฆษณาในช่องทางออนไลน์ [PERSON_NAME] [PERSON_NAME]ทูป ติ๊กต่อก เฟซบุค" at bounding box center [475, 175] width 391 height 37
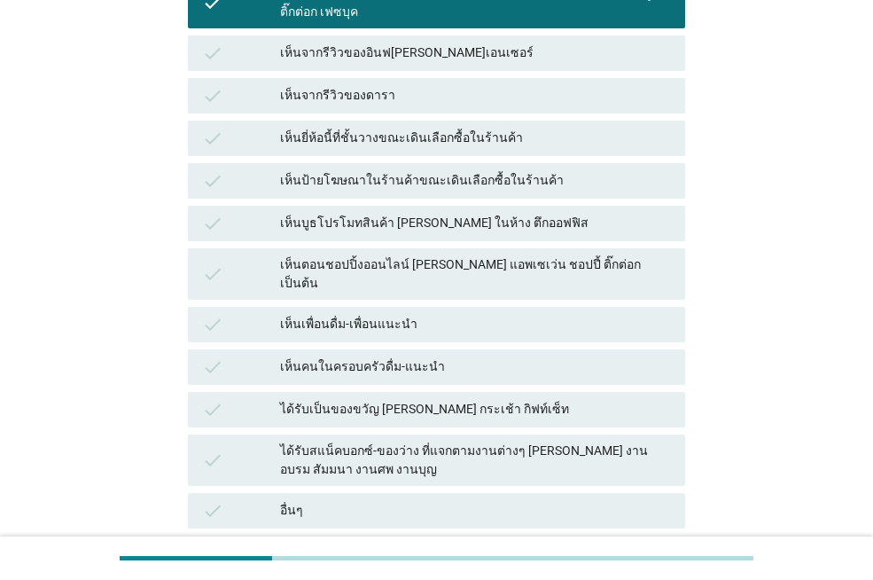
scroll to position [485, 0]
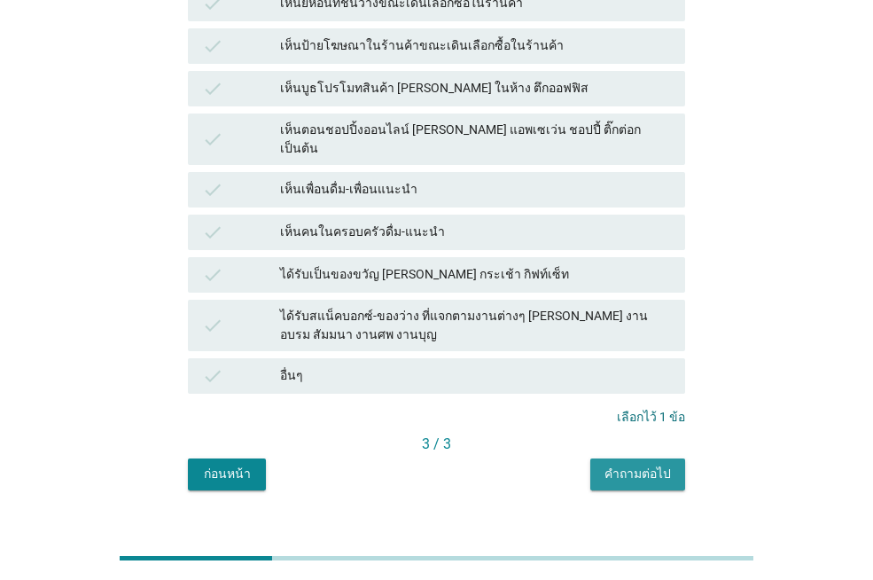
click at [643, 465] on div "คำถามต่อไป" at bounding box center [638, 474] width 66 height 19
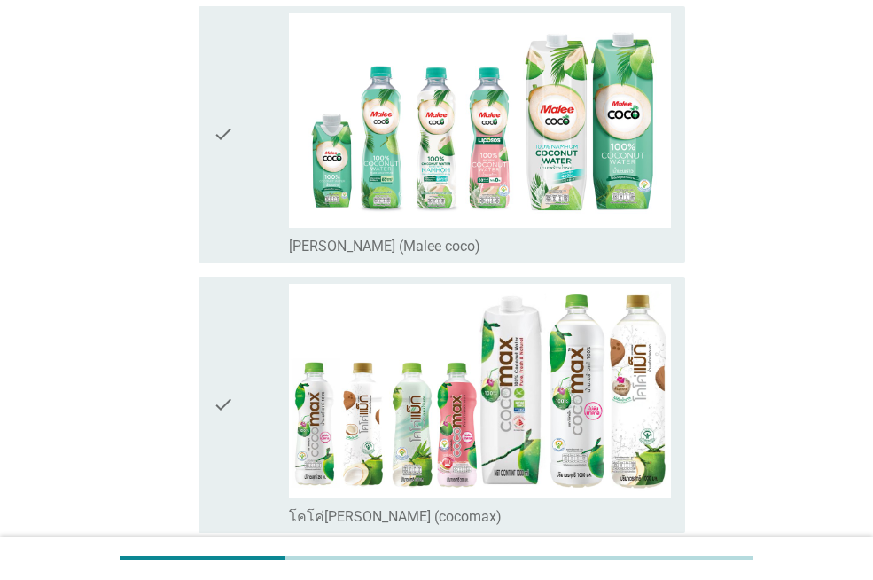
scroll to position [177, 0]
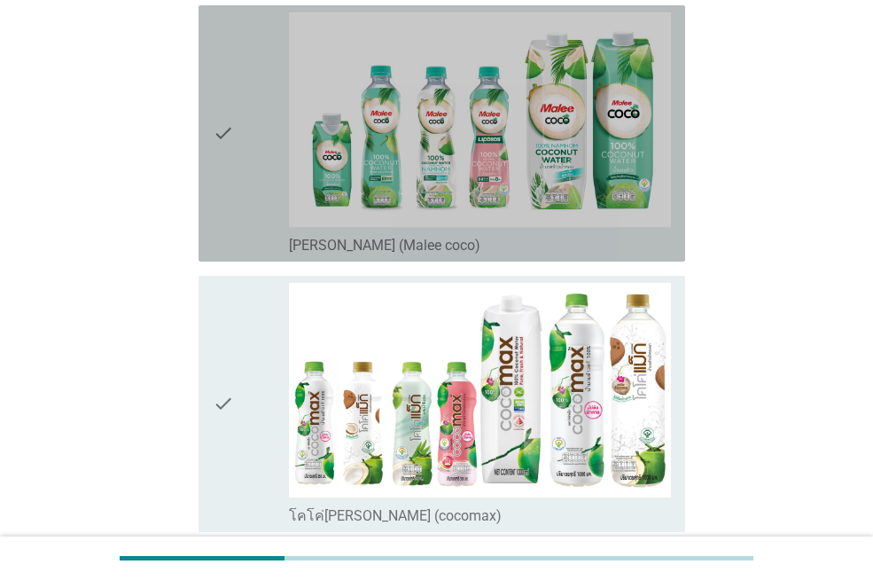
click at [225, 90] on icon "check" at bounding box center [223, 133] width 21 height 242
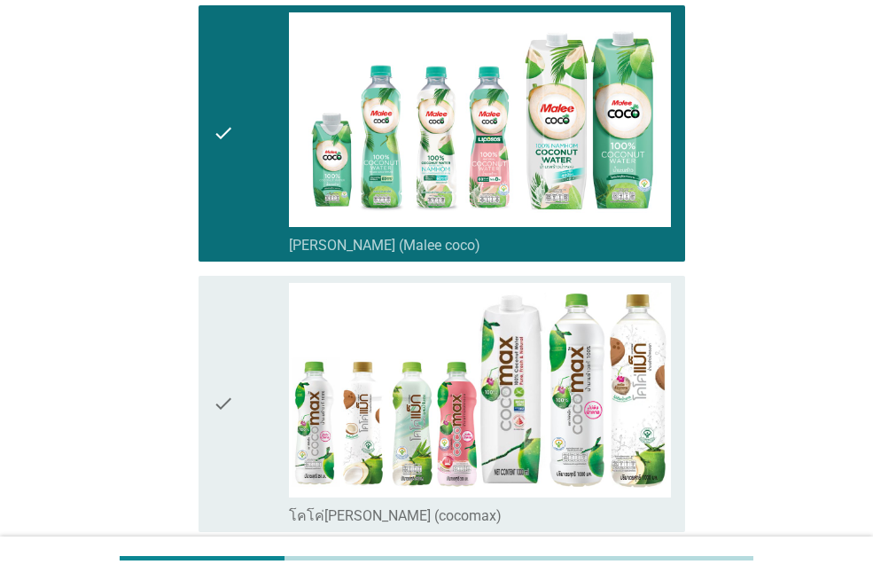
click at [241, 347] on div "check" at bounding box center [251, 404] width 76 height 242
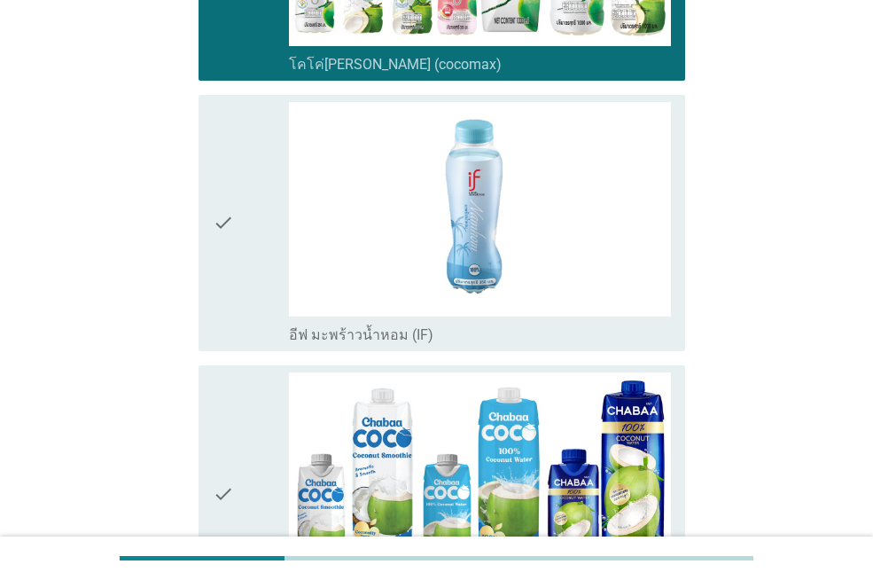
scroll to position [798, 0]
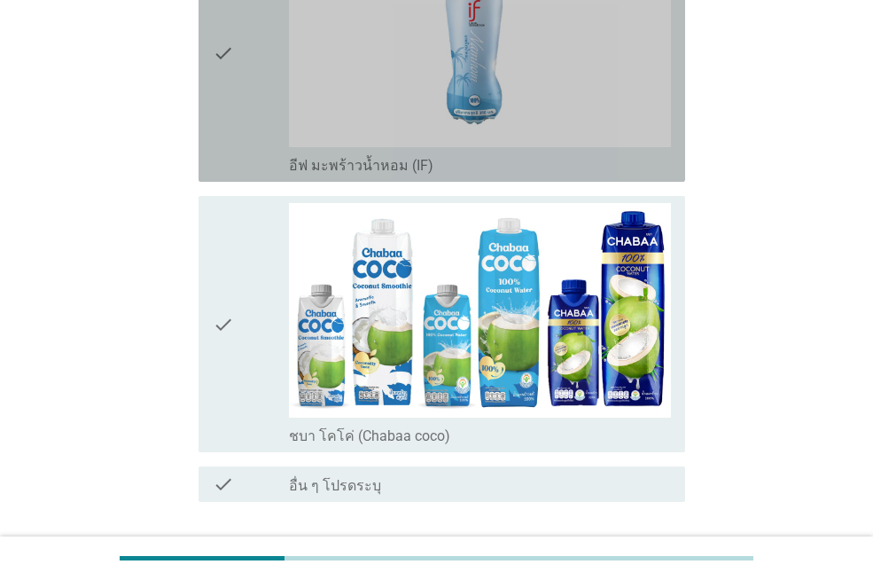
click at [242, 147] on div "check" at bounding box center [251, 54] width 76 height 242
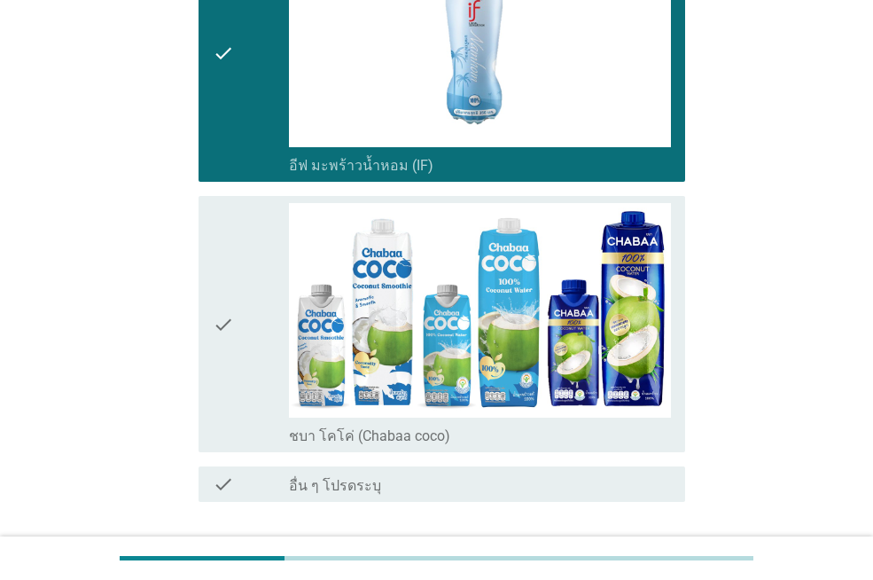
click at [236, 311] on div "check" at bounding box center [251, 324] width 76 height 242
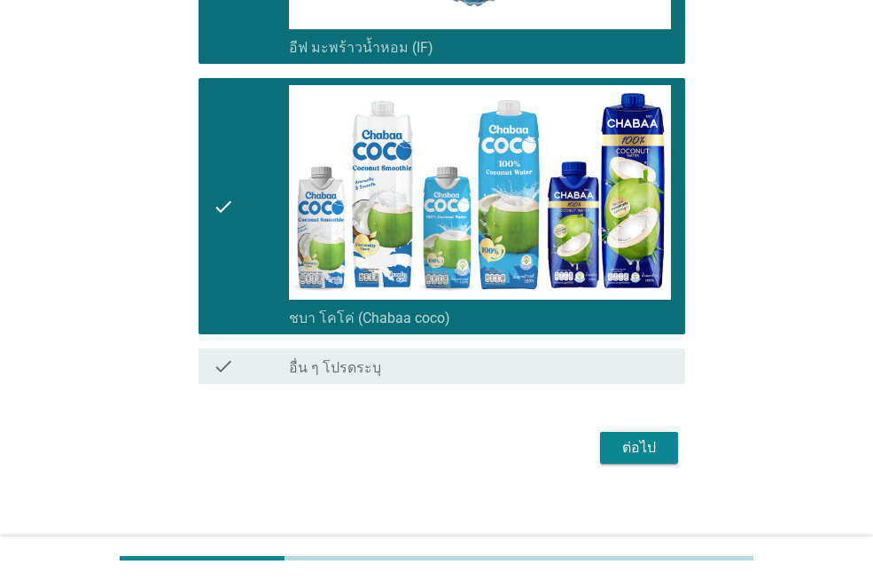
scroll to position [927, 0]
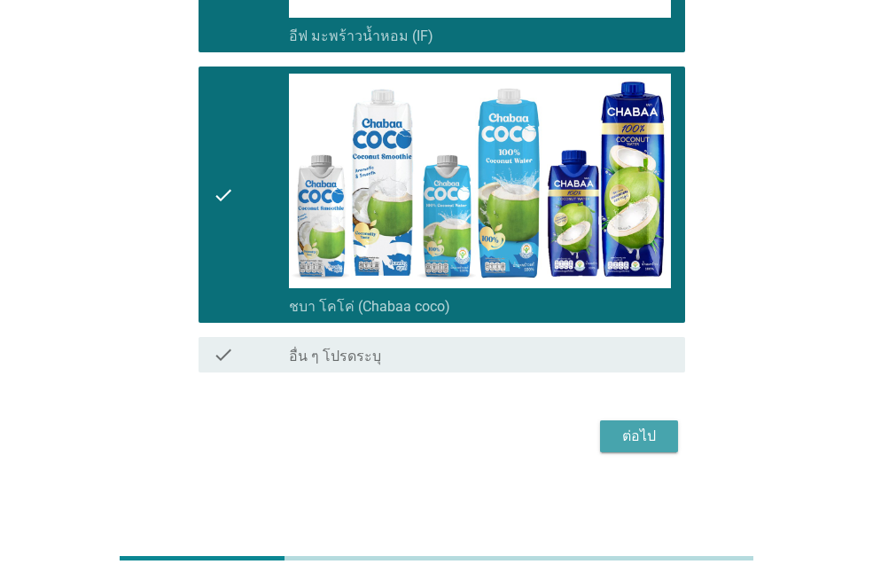
click at [623, 438] on div "ต่อไป" at bounding box center [639, 436] width 50 height 21
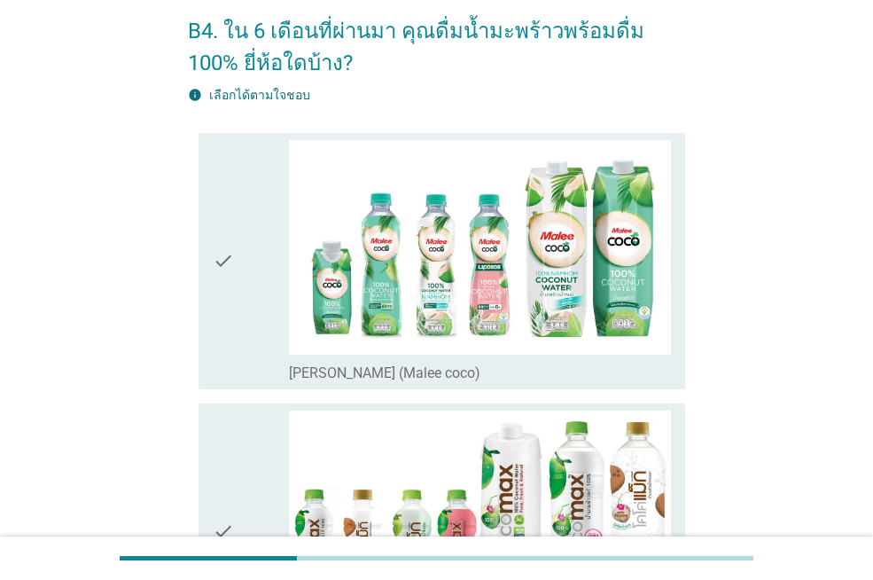
scroll to position [177, 0]
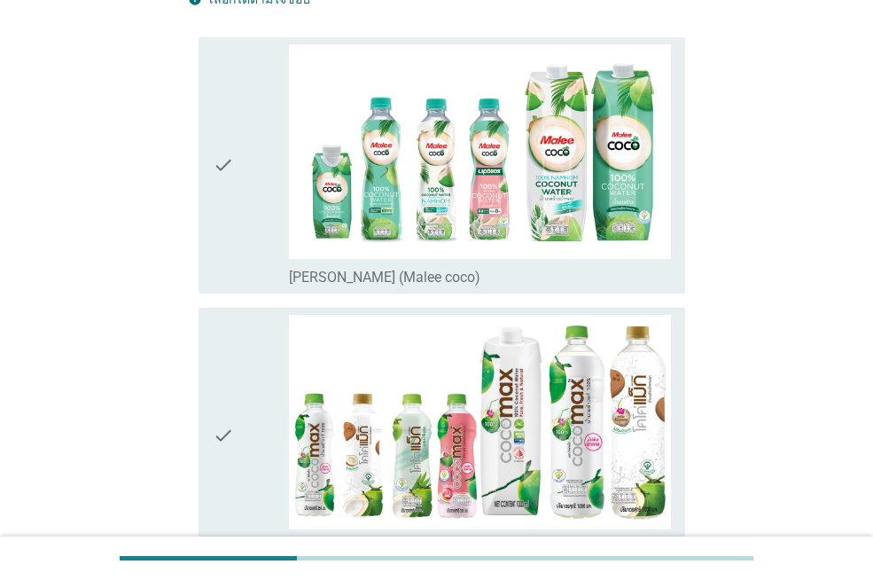
click at [289, 160] on div "check_box_outline_blank [PERSON_NAME] (Malee coco)" at bounding box center [480, 165] width 382 height 242
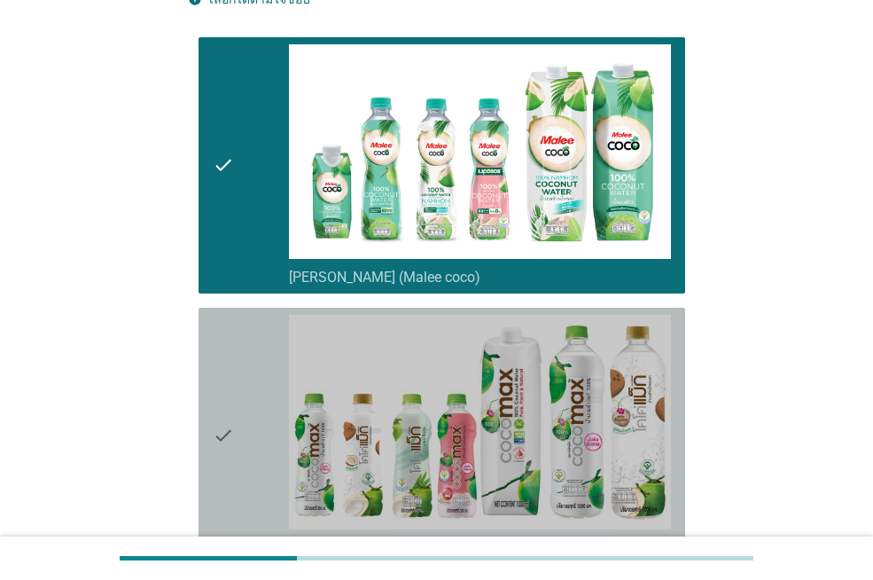
click at [273, 411] on div "check" at bounding box center [251, 436] width 76 height 242
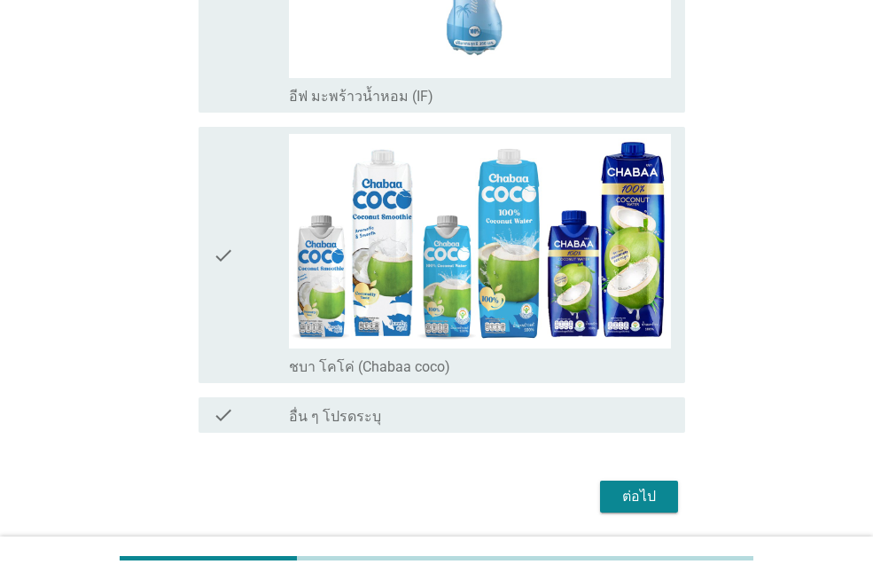
scroll to position [959, 0]
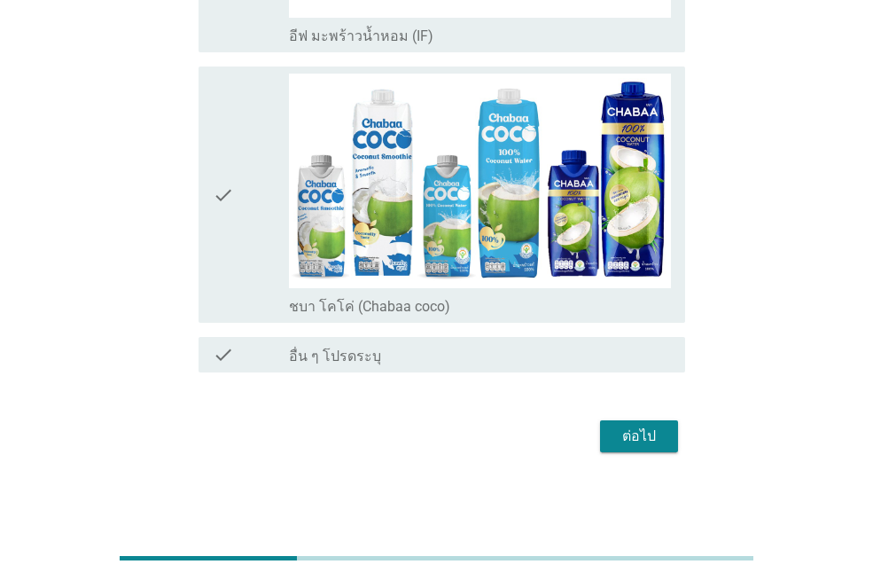
click at [638, 439] on div "ต่อไป" at bounding box center [639, 436] width 50 height 21
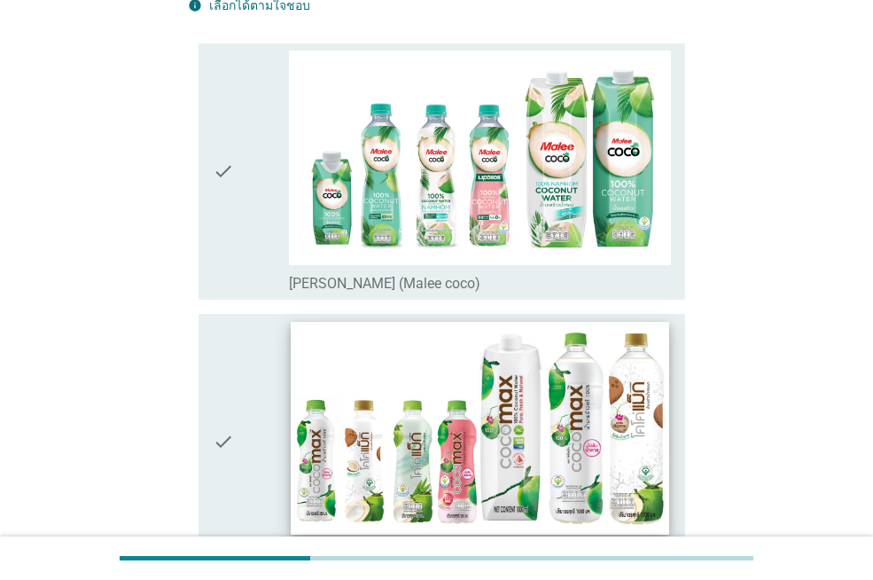
scroll to position [355, 0]
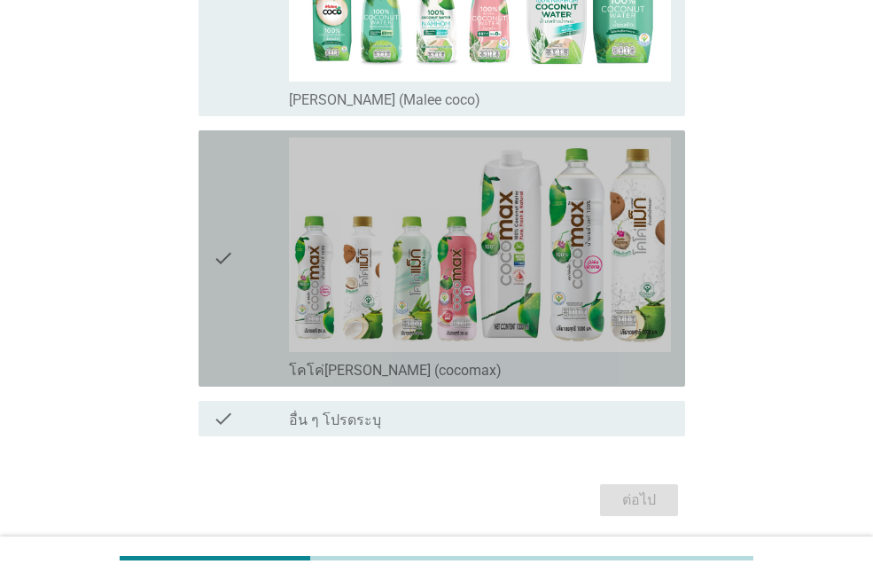
click at [238, 279] on div "check" at bounding box center [251, 258] width 76 height 242
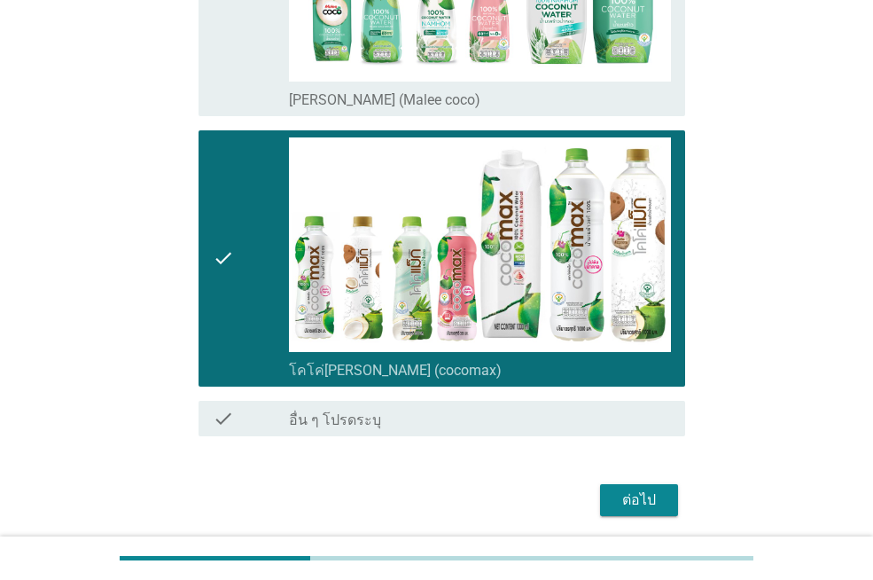
click at [615, 486] on button "ต่อไป" at bounding box center [639, 500] width 78 height 32
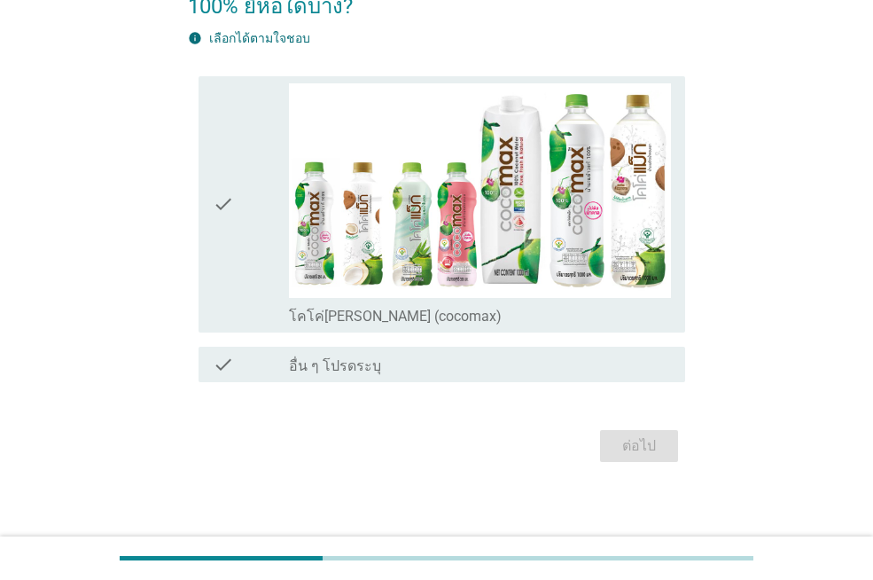
scroll to position [147, 0]
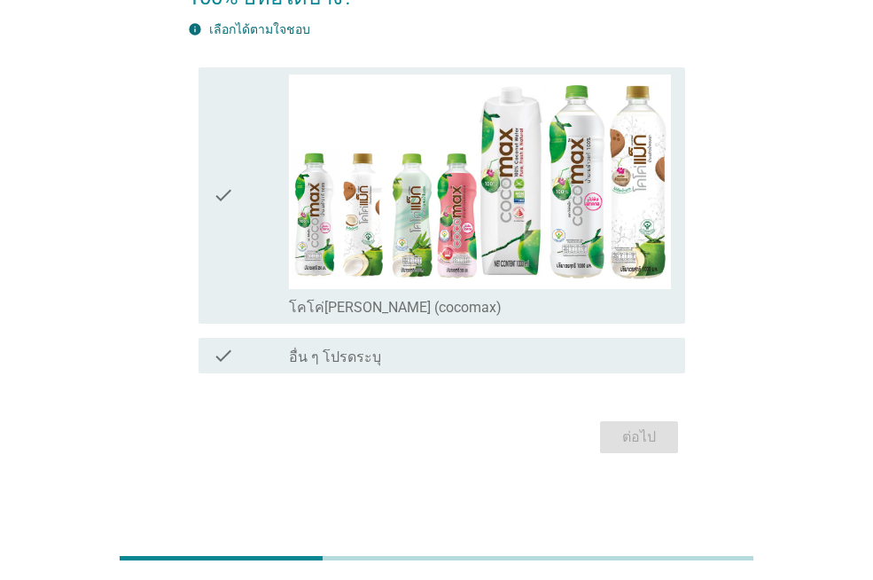
click at [239, 247] on div "check" at bounding box center [251, 195] width 76 height 242
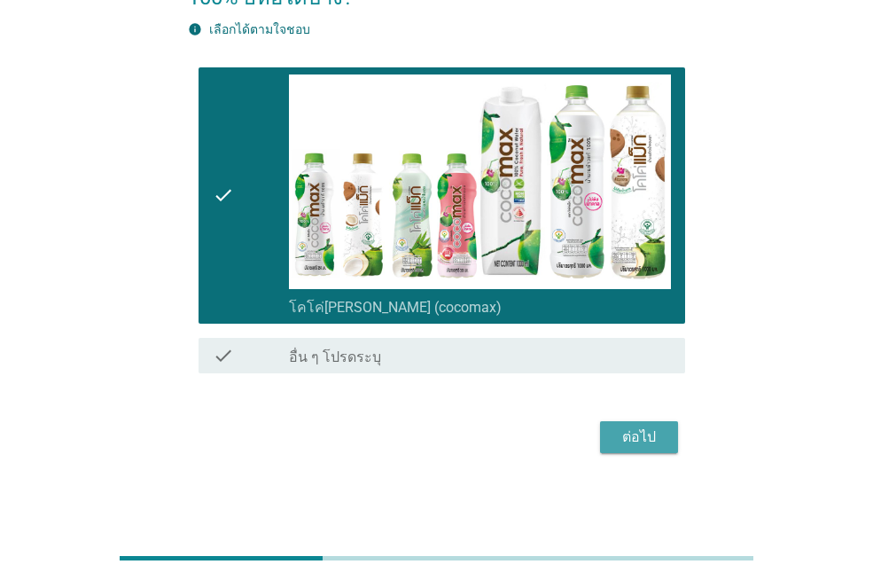
click at [647, 440] on div "ต่อไป" at bounding box center [639, 436] width 50 height 21
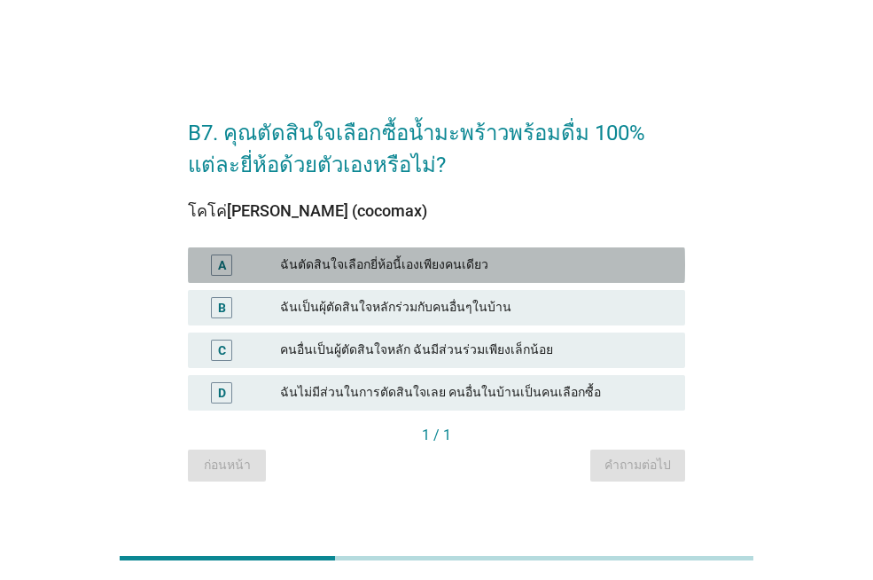
click at [464, 252] on div "A ฉันตัดสินใจเลือกยี่ห้อนี้เองเพียงคนเดียว" at bounding box center [436, 264] width 497 height 35
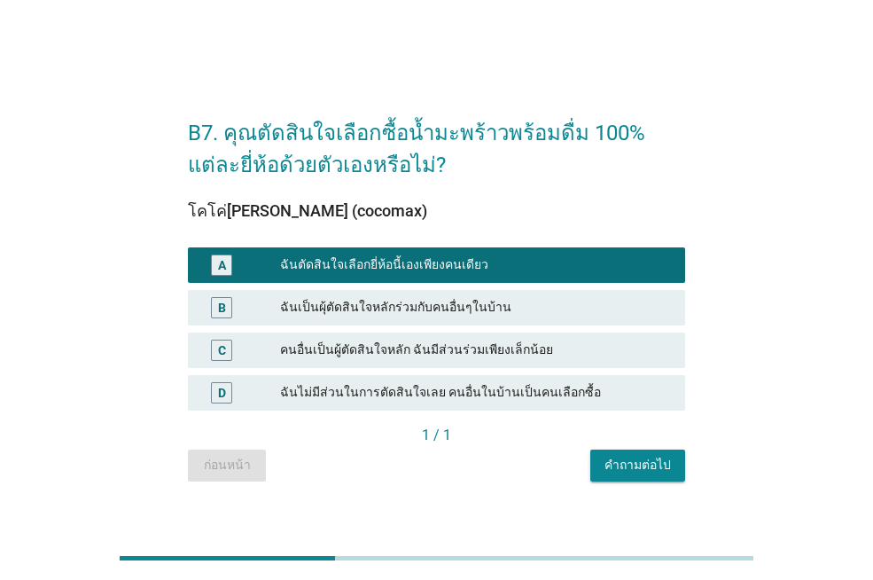
click at [652, 458] on div "คำถามต่อไป" at bounding box center [638, 465] width 66 height 19
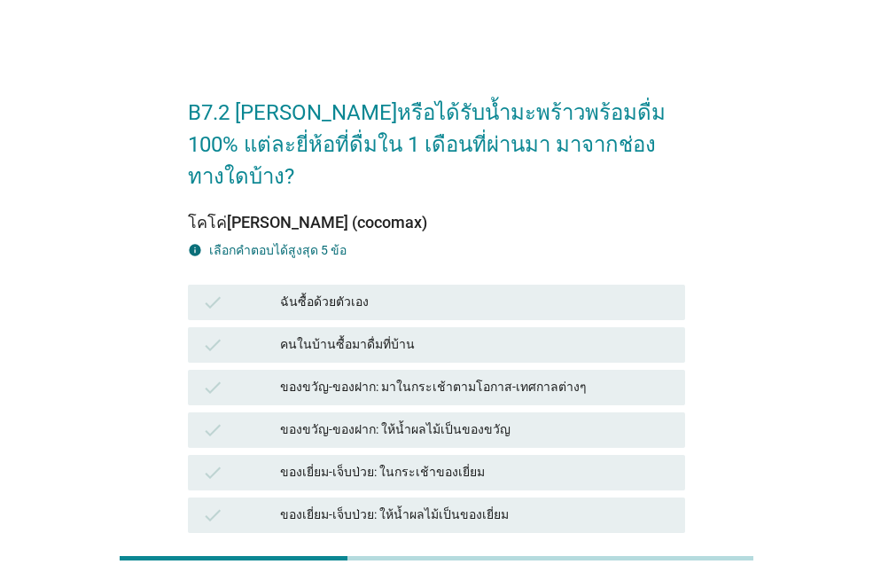
click at [459, 292] on div "ฉันซื้อด้วยตัวเอง" at bounding box center [475, 302] width 391 height 21
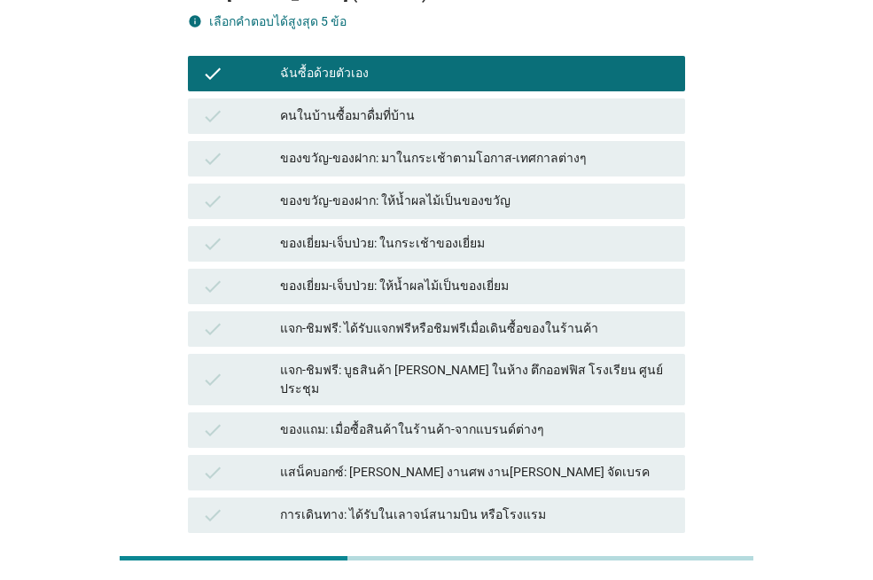
scroll to position [355, 0]
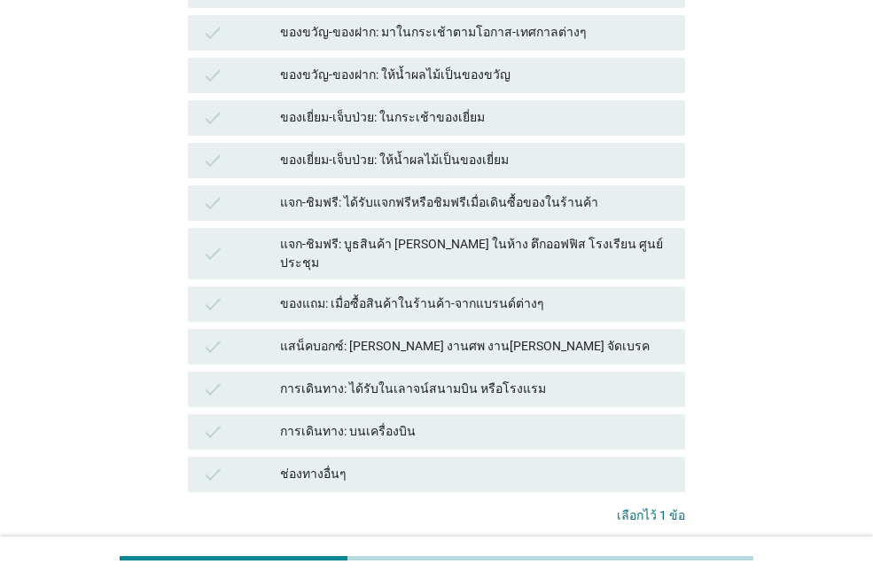
click at [676, 557] on button "คำถามต่อไป" at bounding box center [637, 573] width 95 height 32
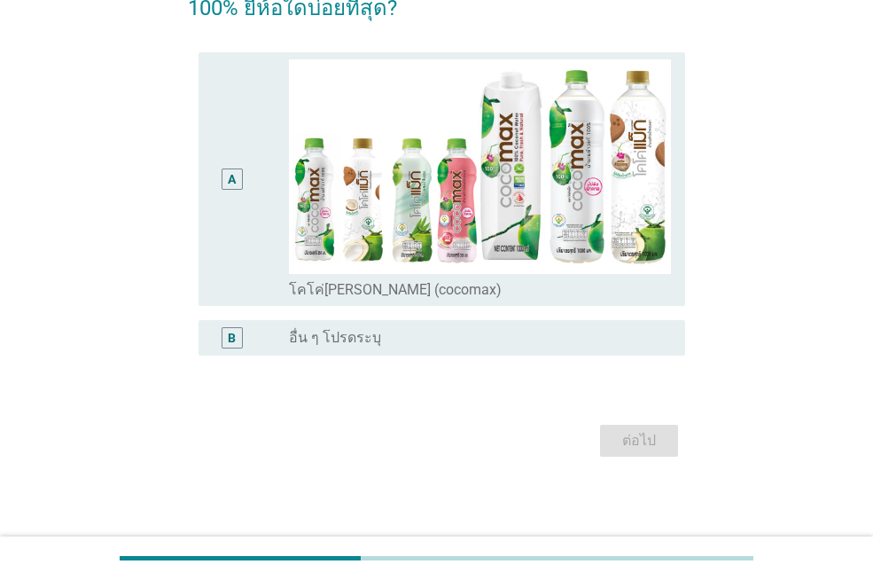
scroll to position [140, 0]
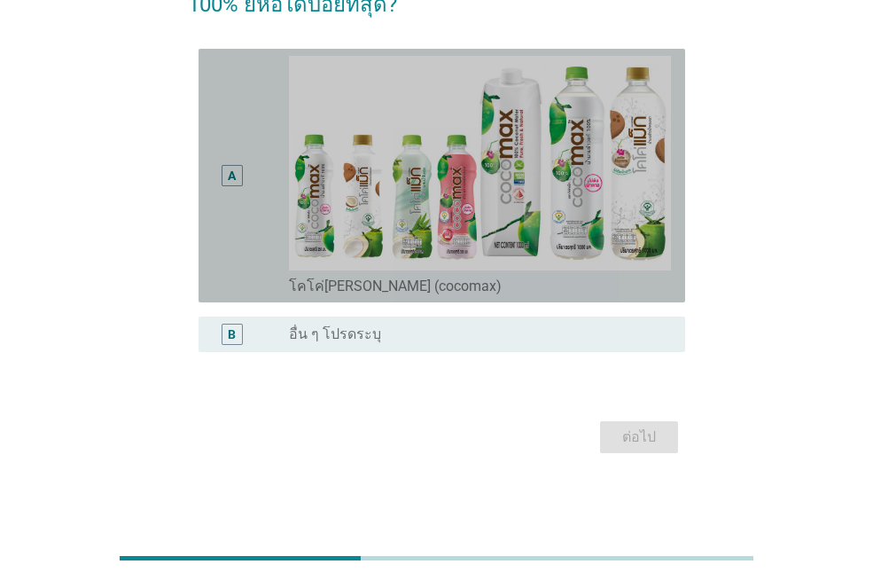
click at [248, 216] on div "A" at bounding box center [232, 175] width 38 height 239
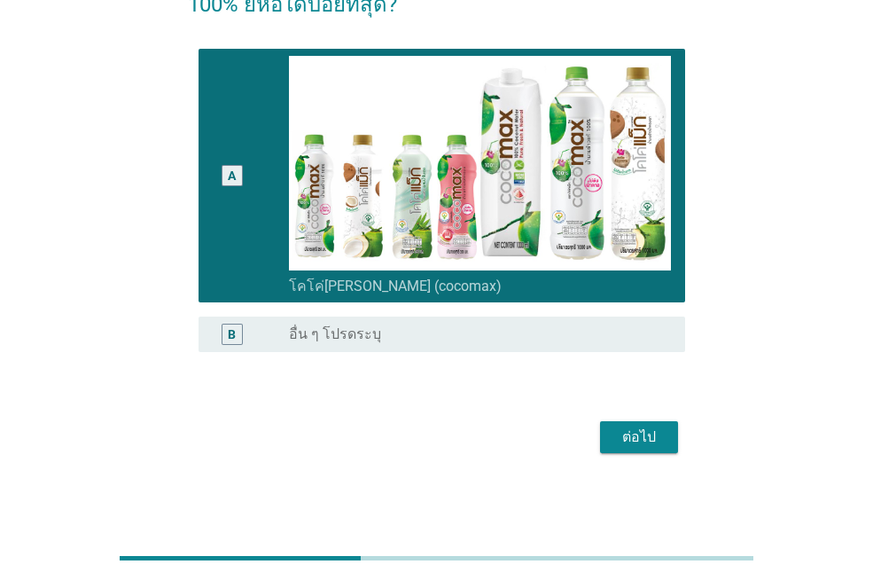
click at [638, 446] on div "ต่อไป" at bounding box center [639, 436] width 50 height 21
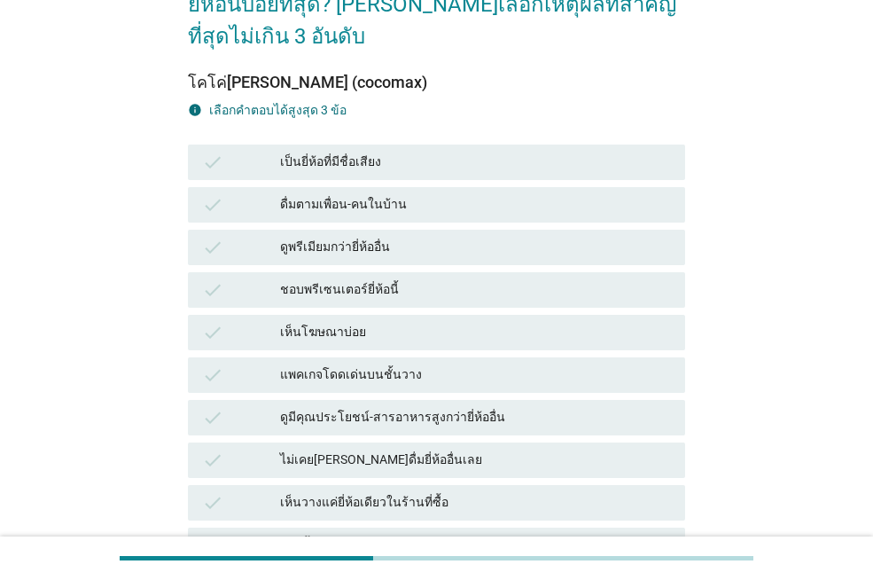
scroll to position [0, 0]
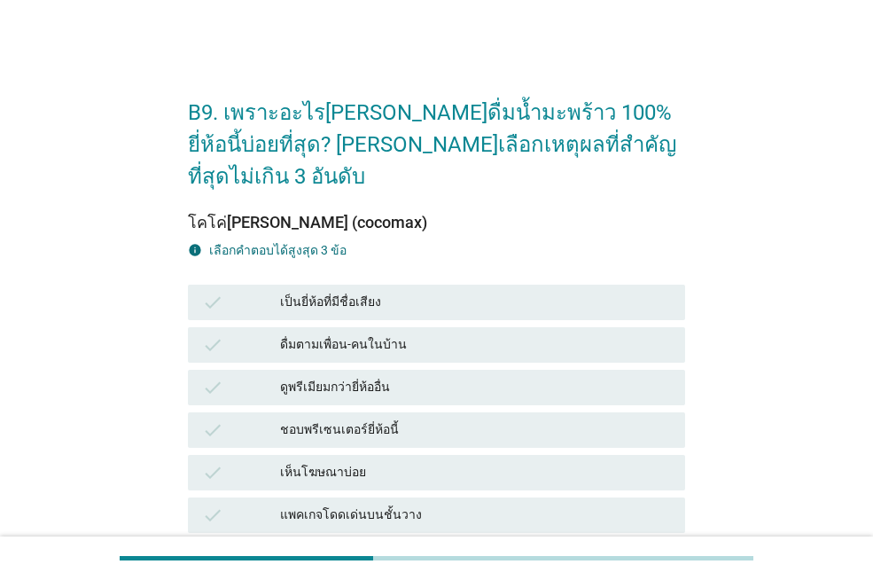
click at [395, 419] on div "ชอบพรีเซนเตอร์ยี่ห้อนี้" at bounding box center [475, 429] width 391 height 21
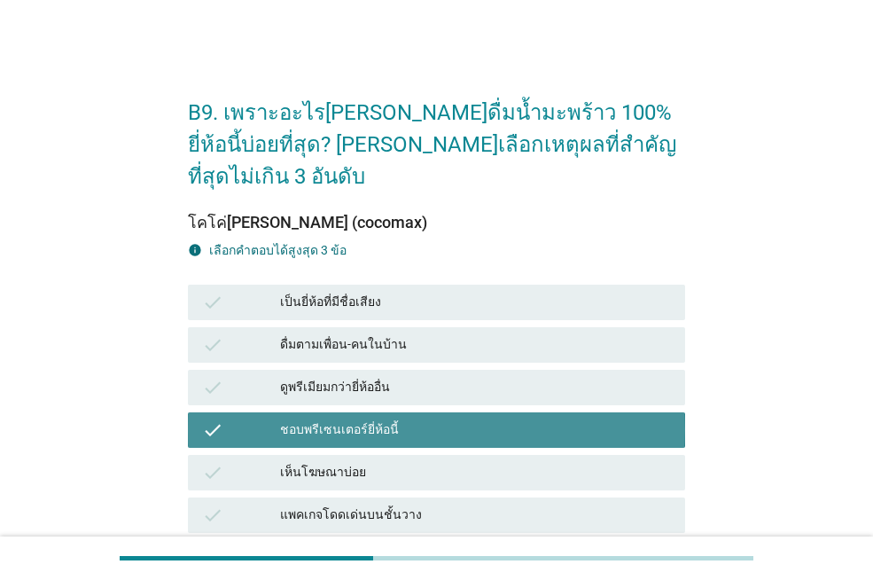
click at [402, 419] on div "ชอบพรีเซนเตอร์ยี่ห้อนี้" at bounding box center [475, 429] width 391 height 21
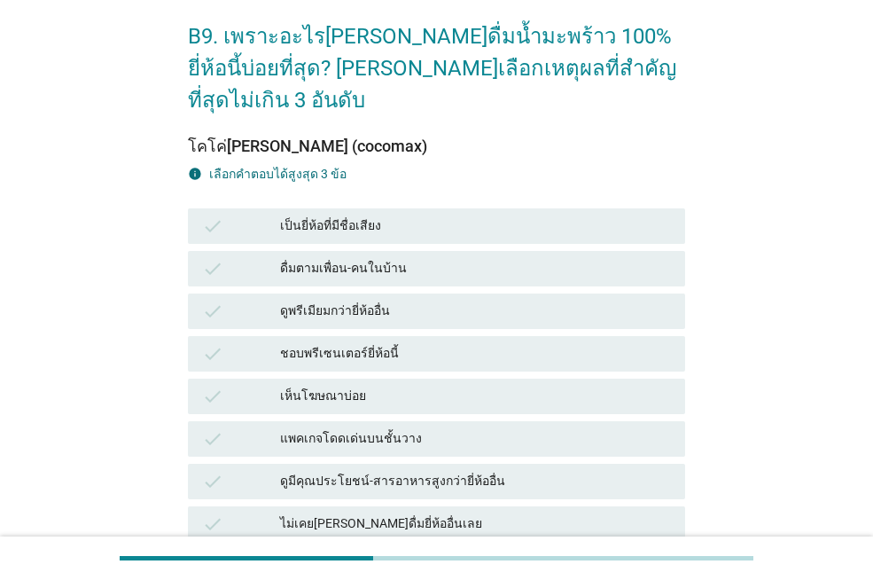
scroll to position [177, 0]
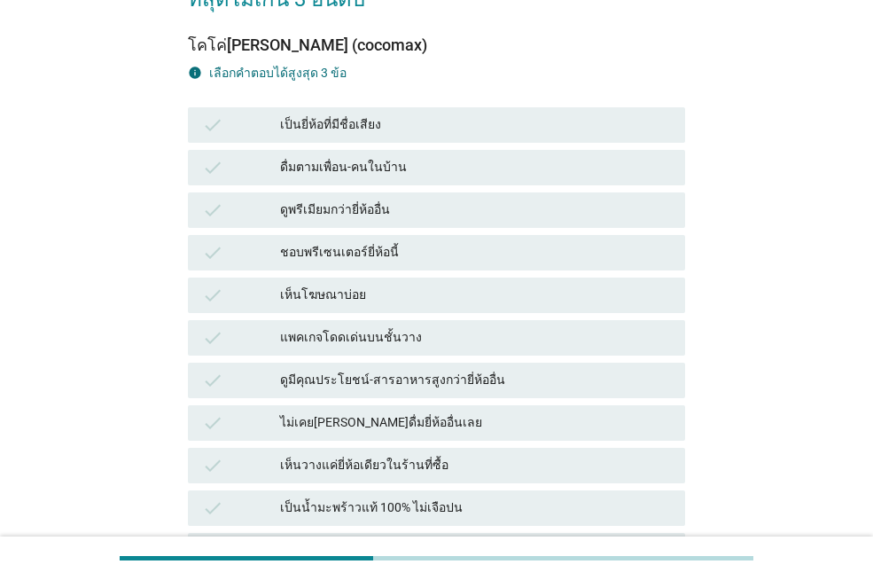
click at [439, 235] on div "check ชอบพรีเซนเตอร์ยี่ห้อนี้" at bounding box center [436, 252] width 497 height 35
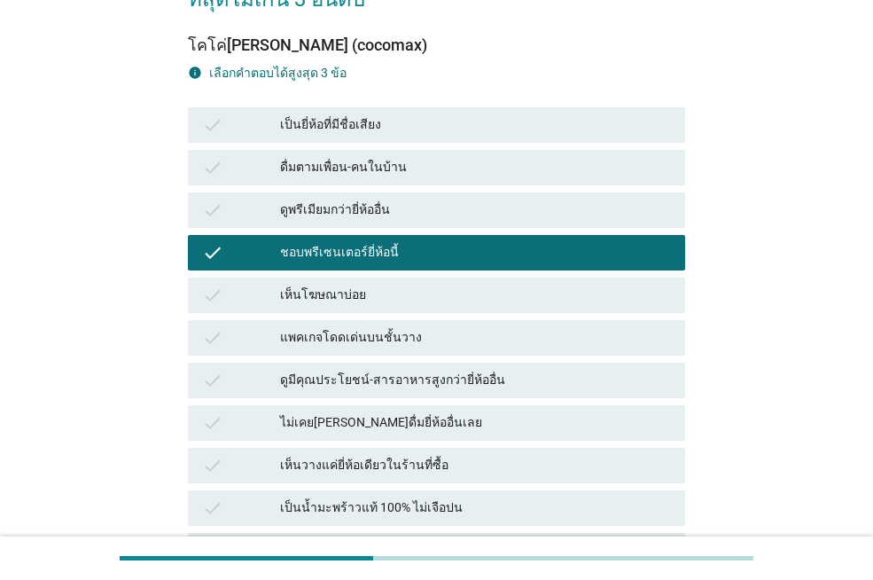
click at [432, 327] on div "แพคเกจโดดเด่นบนชั้นวาง" at bounding box center [475, 337] width 391 height 21
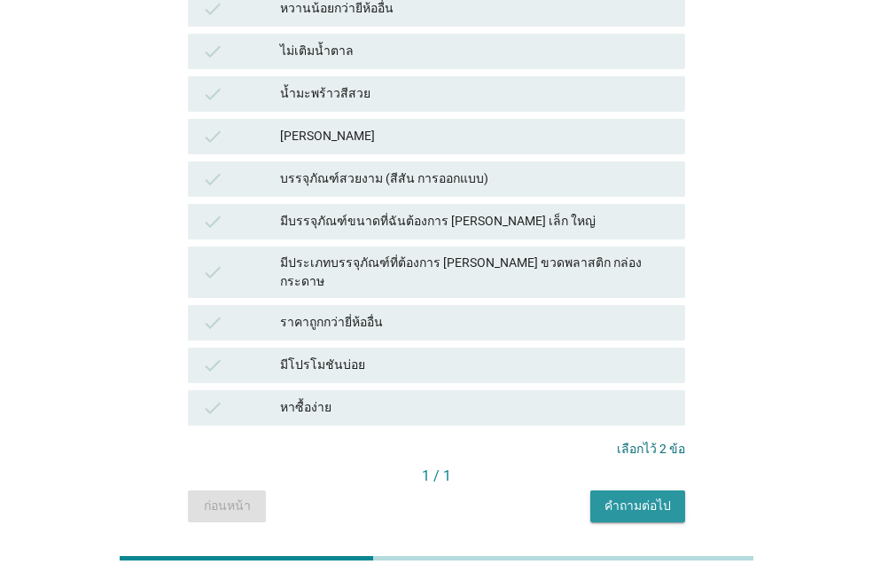
click at [637, 496] on div "คำถามต่อไป" at bounding box center [638, 505] width 66 height 19
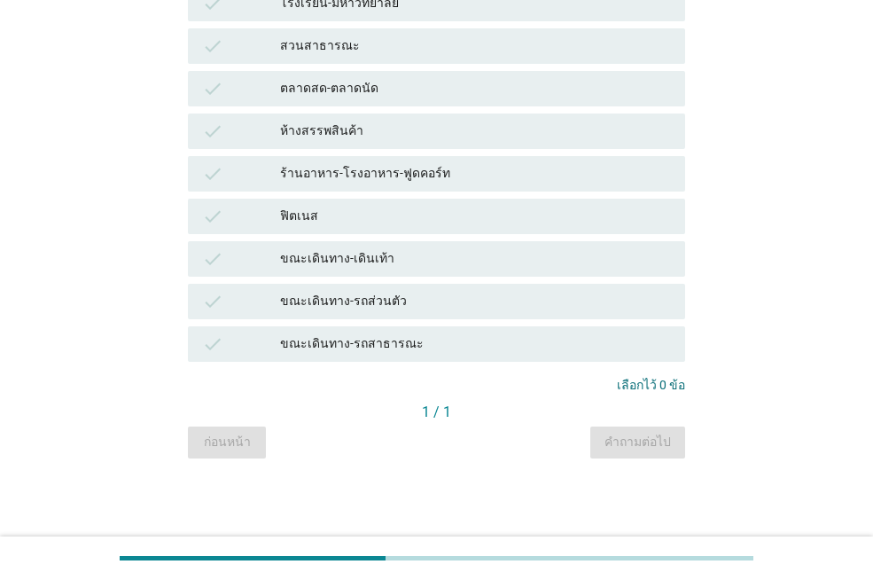
scroll to position [0, 0]
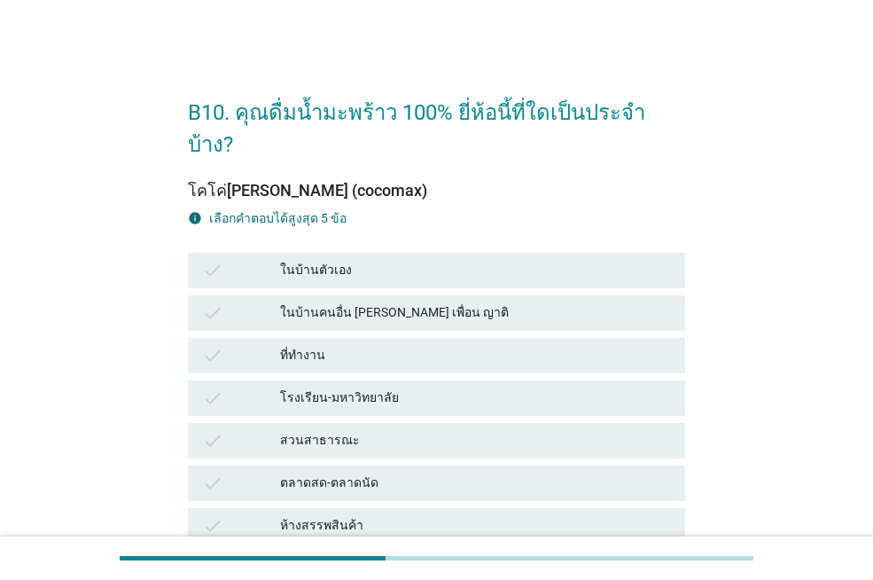
click at [430, 345] on div "ที่ทำงาน" at bounding box center [475, 355] width 391 height 21
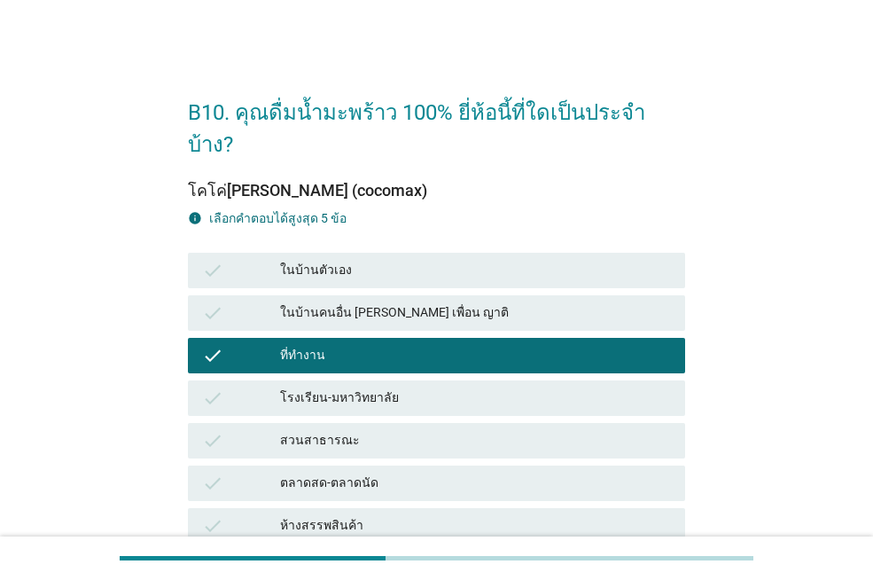
click at [430, 387] on div "โรงเรียน-มหาวิทยาลัย" at bounding box center [475, 397] width 391 height 21
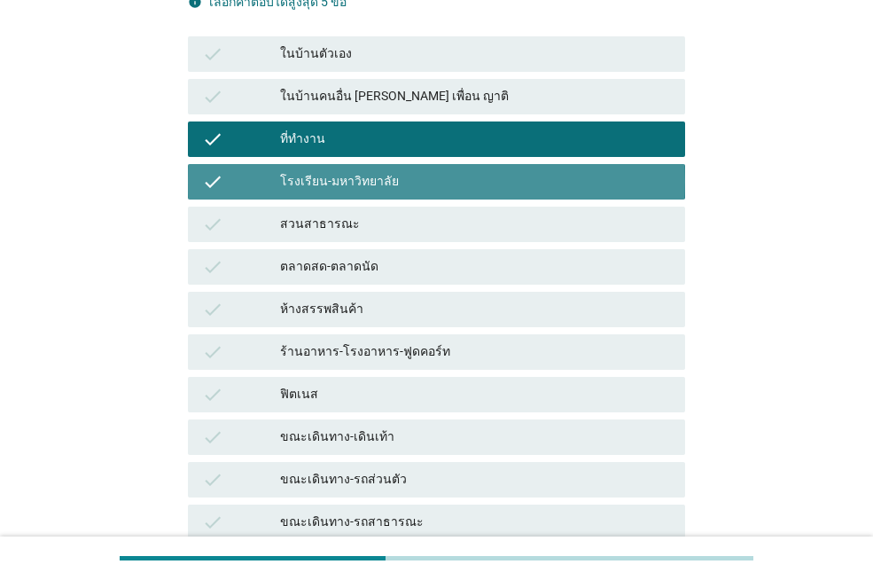
scroll to position [363, 0]
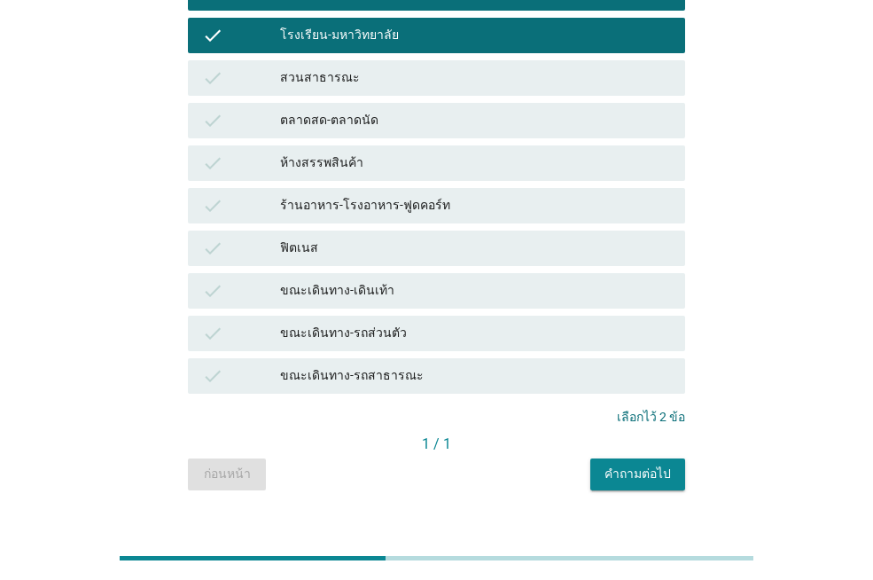
click at [642, 465] on div "คำถามต่อไป" at bounding box center [638, 474] width 66 height 19
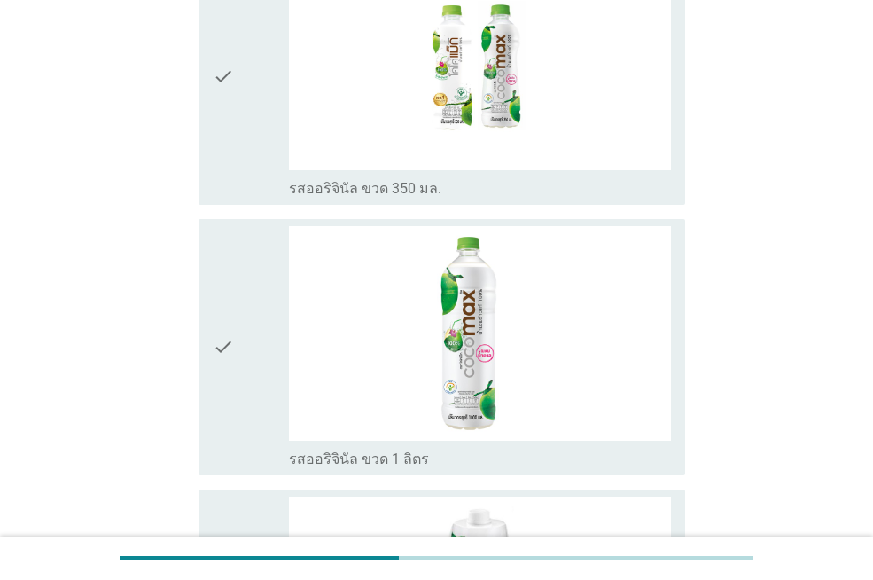
click at [267, 121] on div "check" at bounding box center [251, 77] width 76 height 242
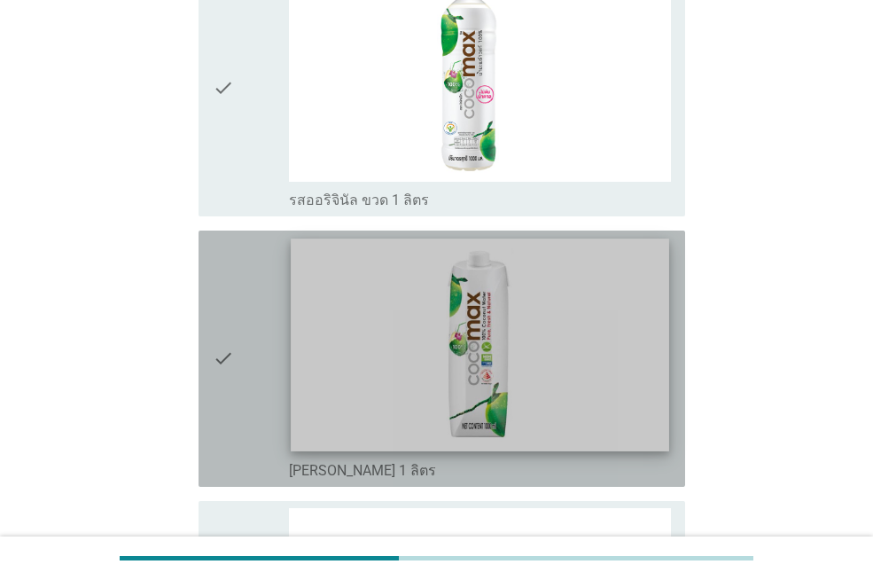
click at [593, 351] on img at bounding box center [480, 344] width 378 height 213
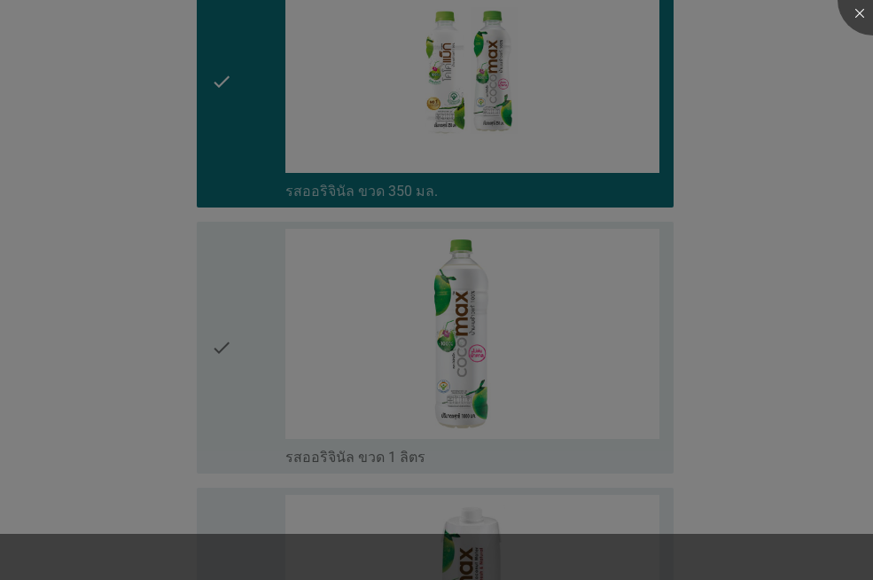
click at [612, 157] on div at bounding box center [436, 290] width 873 height 580
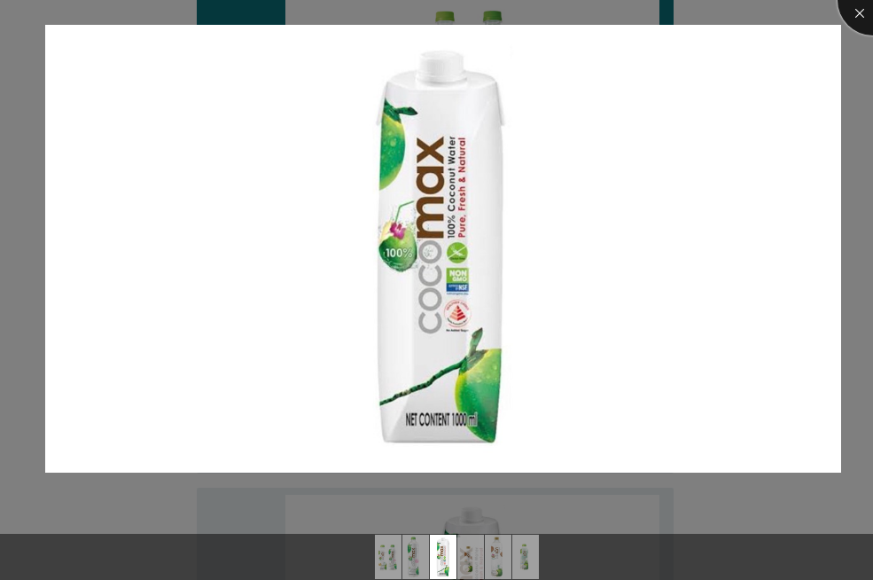
click at [853, 18] on div at bounding box center [873, 0] width 71 height 71
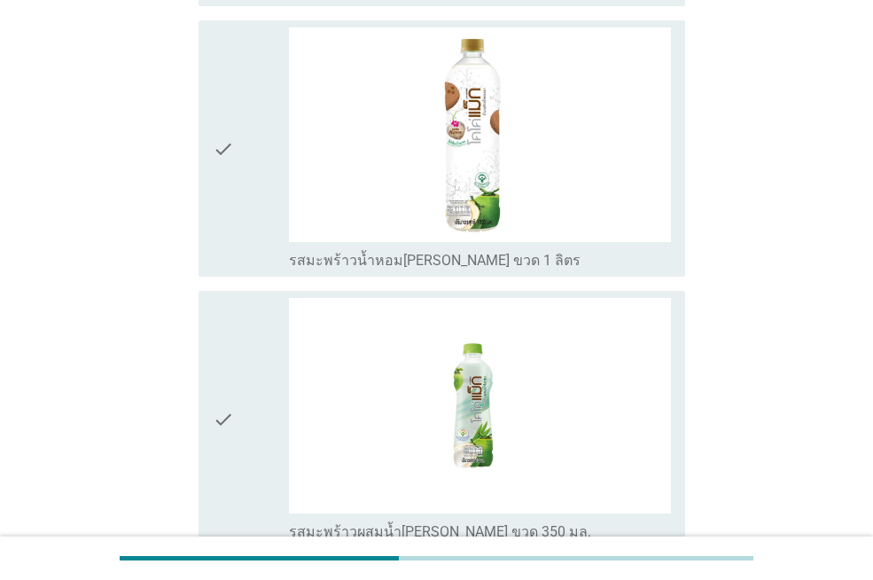
scroll to position [1500, 0]
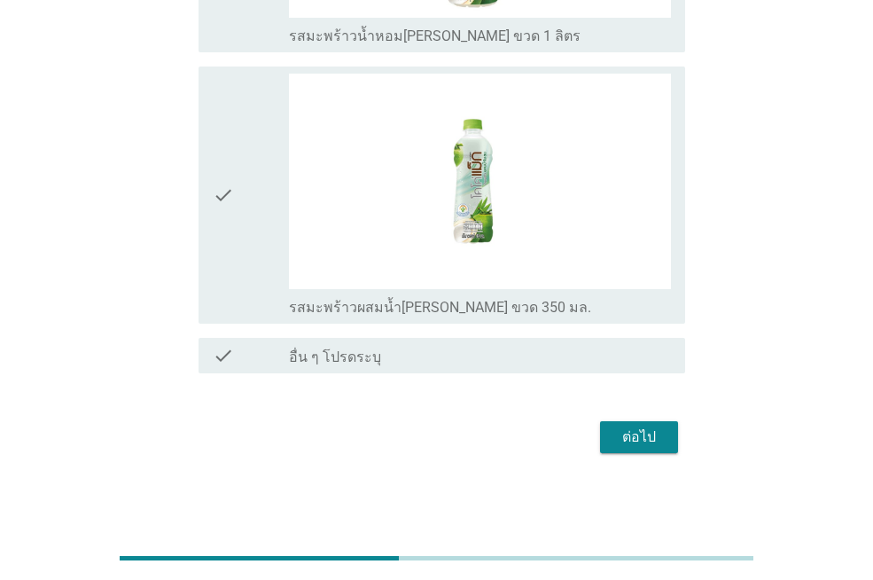
click at [673, 442] on button "ต่อไป" at bounding box center [639, 437] width 78 height 32
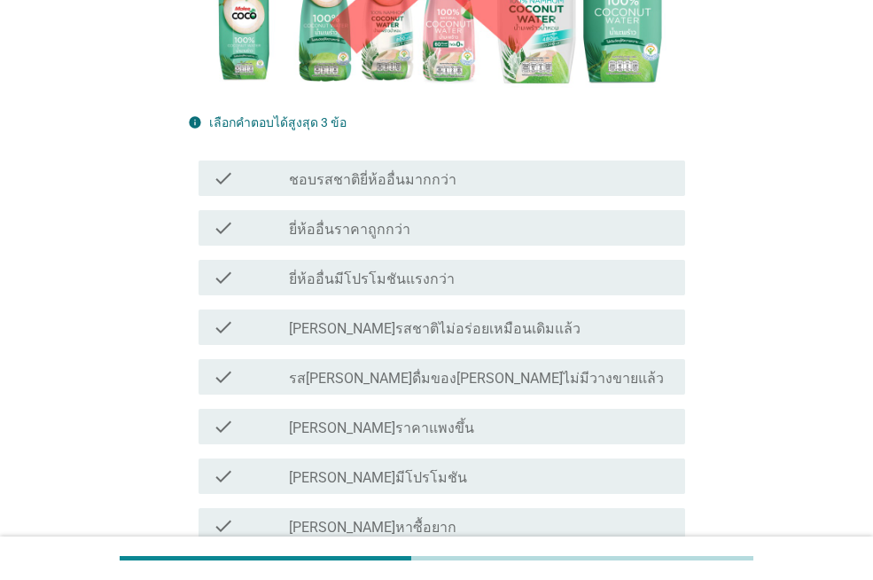
click at [387, 221] on label "ยี่ห้ออื่นราคาถูกกว่า" at bounding box center [349, 230] width 121 height 18
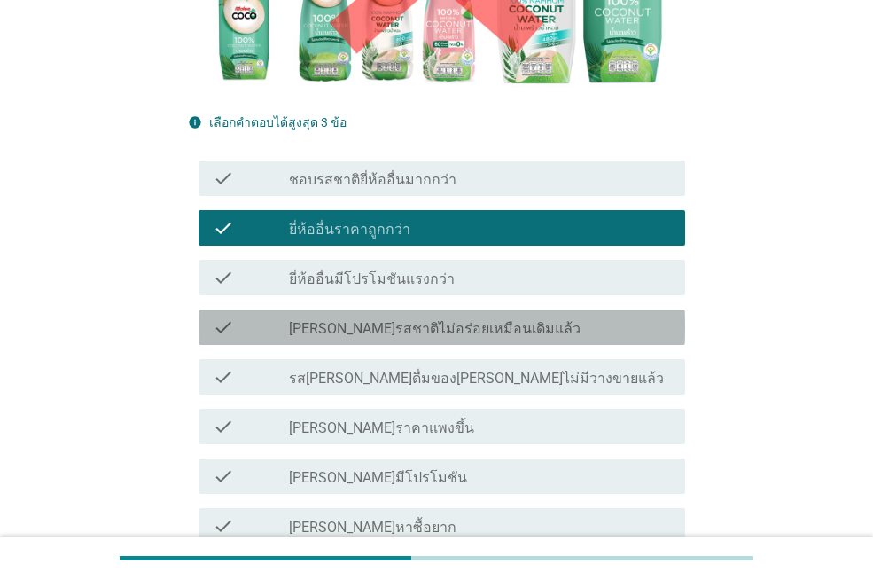
click at [497, 316] on div "check_box_outline_blank [PERSON_NAME]รสชาติไม่อร่อยเหมือนเดิมแล้ว" at bounding box center [480, 326] width 382 height 21
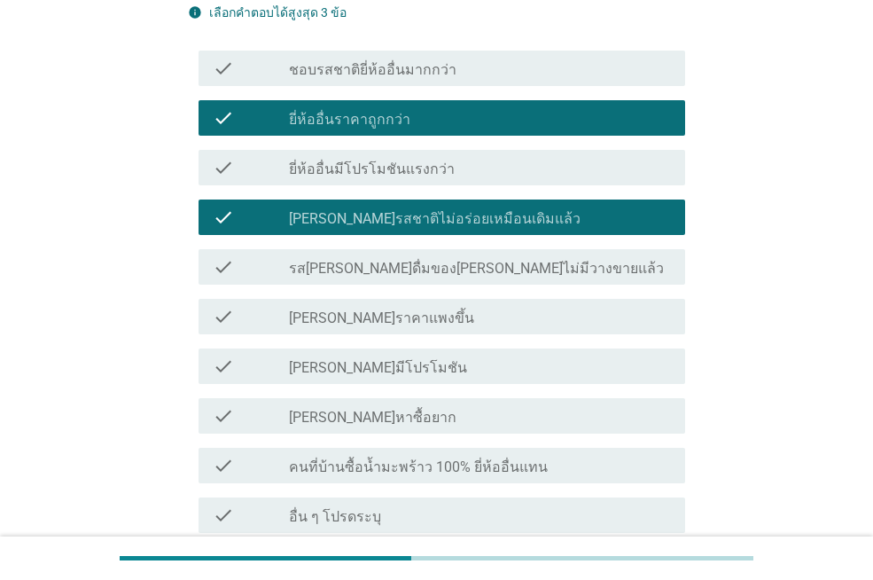
scroll to position [675, 0]
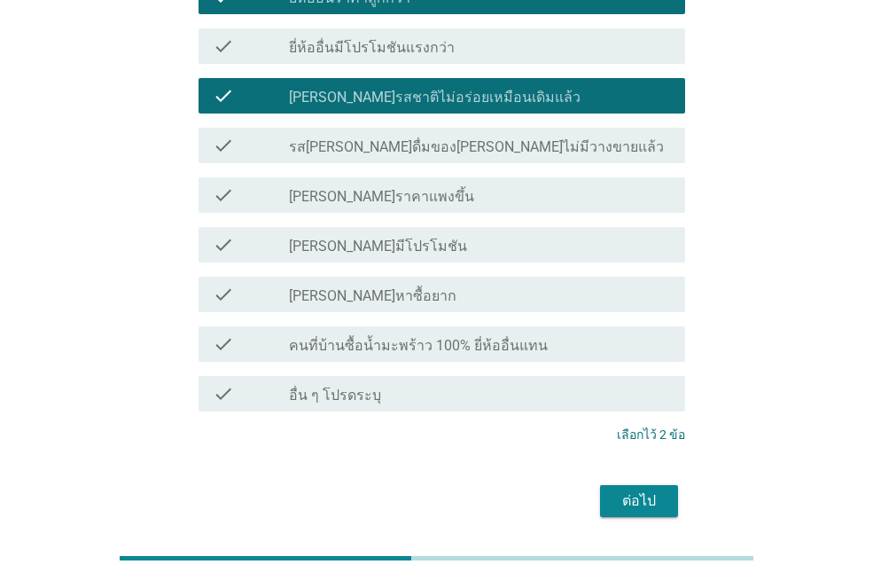
click at [606, 480] on div "ต่อไป" at bounding box center [436, 501] width 497 height 43
click at [621, 490] on div "ต่อไป" at bounding box center [639, 500] width 50 height 21
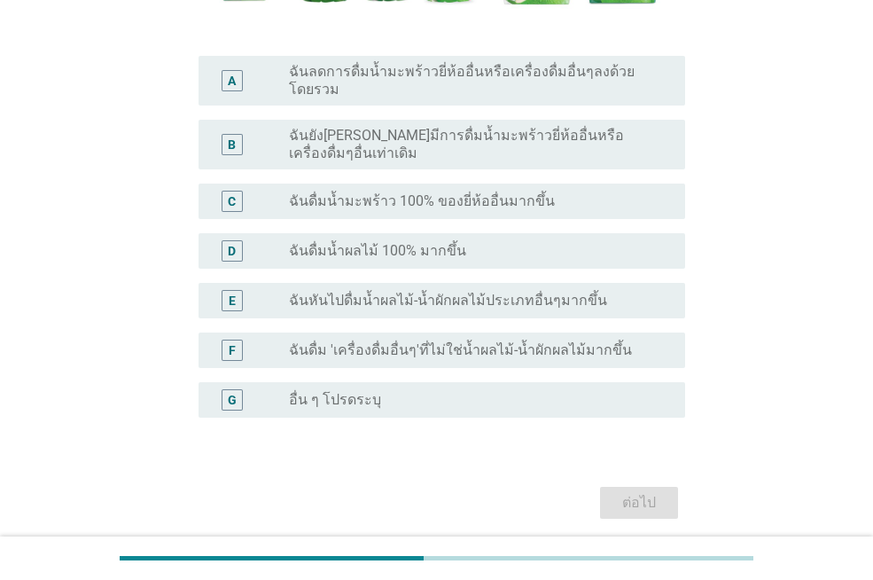
scroll to position [464, 0]
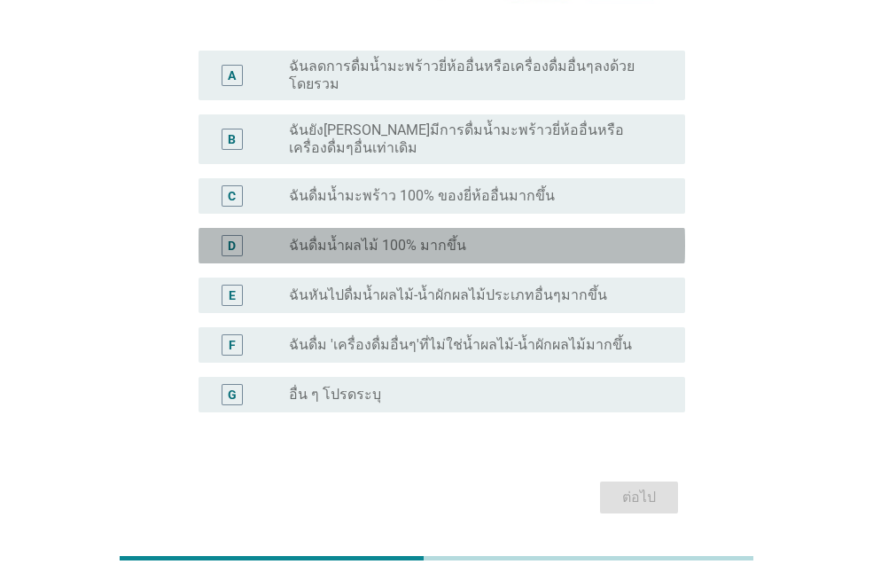
click at [504, 235] on div "radio_button_unchecked ฉันดื่มน้ำผลไม้ 100% มากขึ้น" at bounding box center [480, 245] width 382 height 21
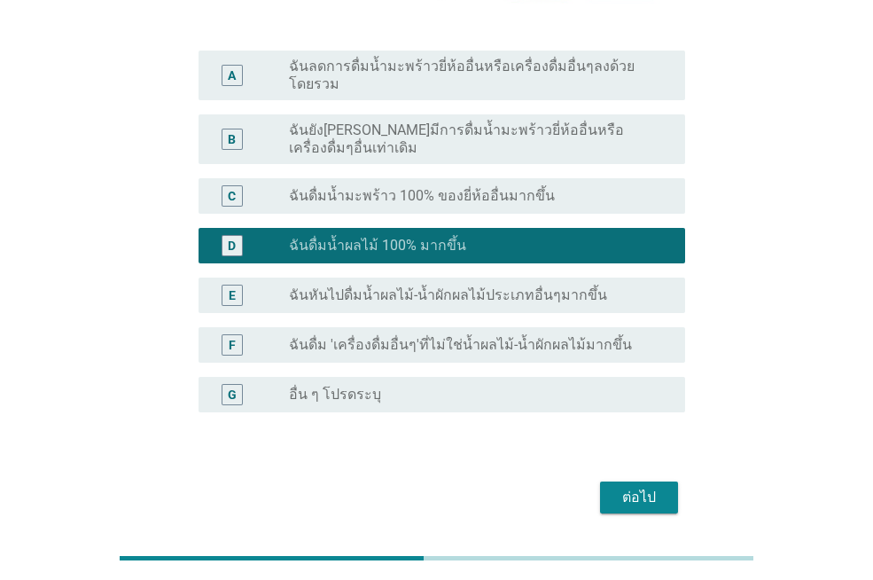
click at [638, 481] on button "ต่อไป" at bounding box center [639, 497] width 78 height 32
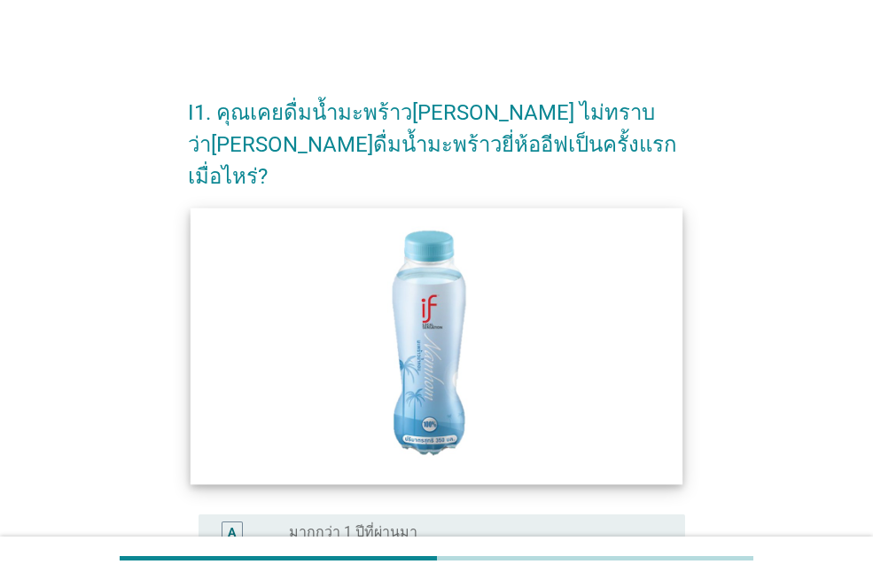
scroll to position [355, 0]
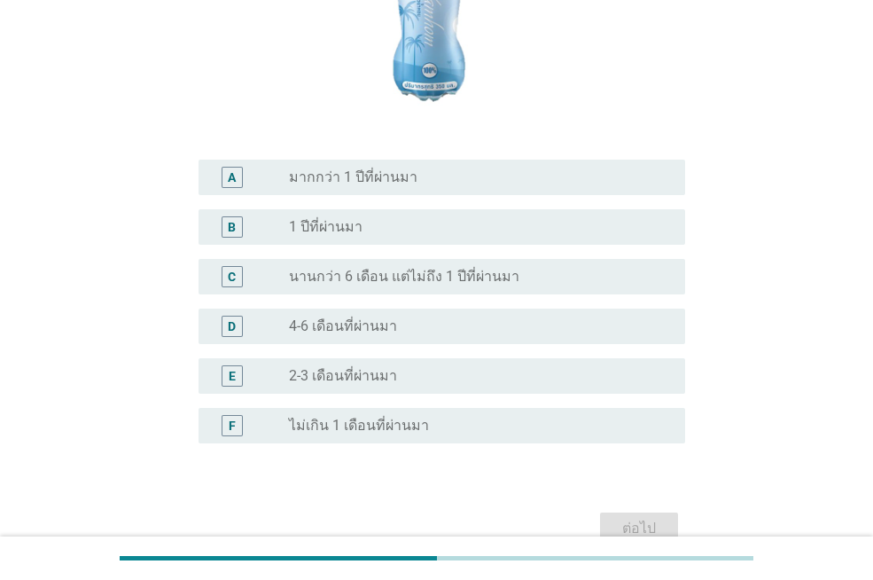
click at [391, 268] on label "นานกว่า 6 เดือน แต่ไม่ถึง 1 ปีที่ผ่านมา" at bounding box center [404, 277] width 231 height 18
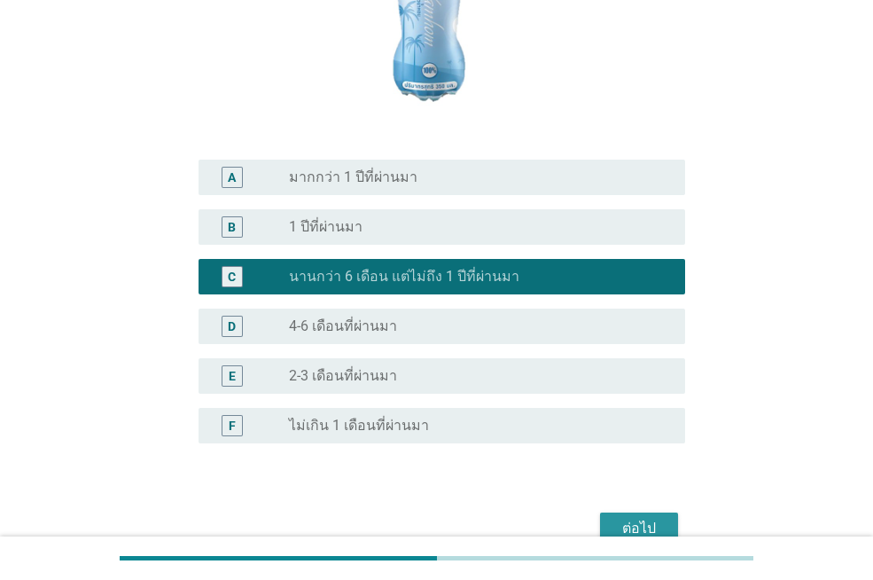
drag, startPoint x: 625, startPoint y: 496, endPoint x: 626, endPoint y: 461, distance: 35.5
click at [626, 518] on div "ต่อไป" at bounding box center [639, 528] width 50 height 21
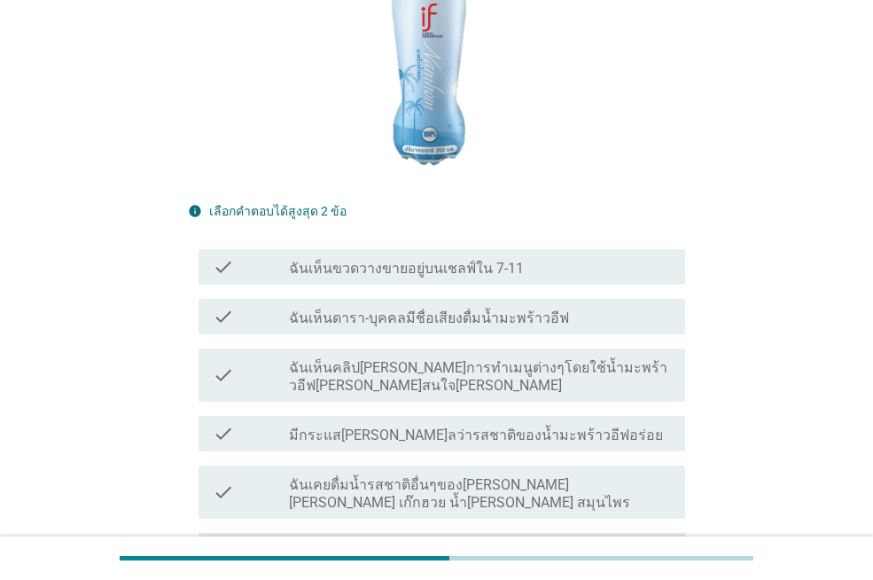
scroll to position [0, 0]
click at [422, 309] on label "ฉันเห็นดารา-บุคคลมีชื่อเสียงดื่มน้ำมะพร้าวอีฟ" at bounding box center [429, 318] width 280 height 18
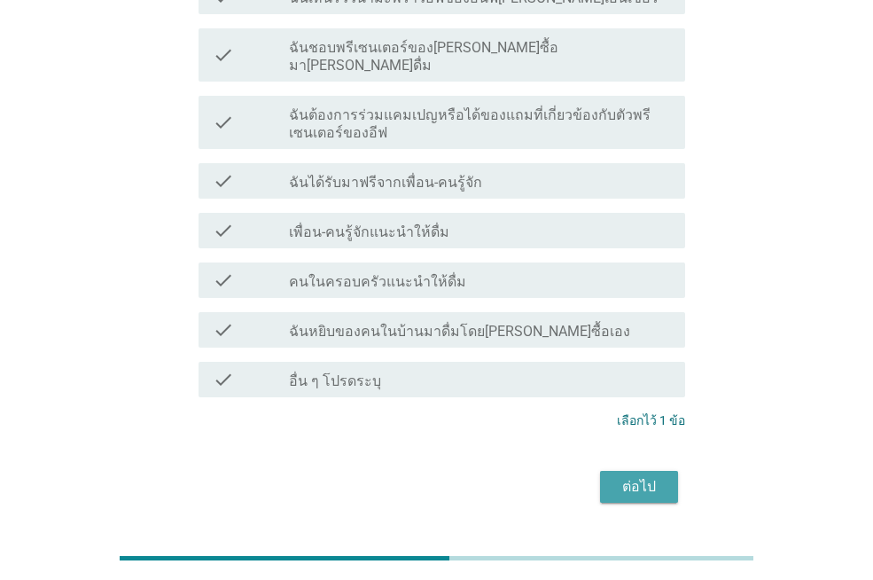
click at [655, 471] on button "ต่อไป" at bounding box center [639, 487] width 78 height 32
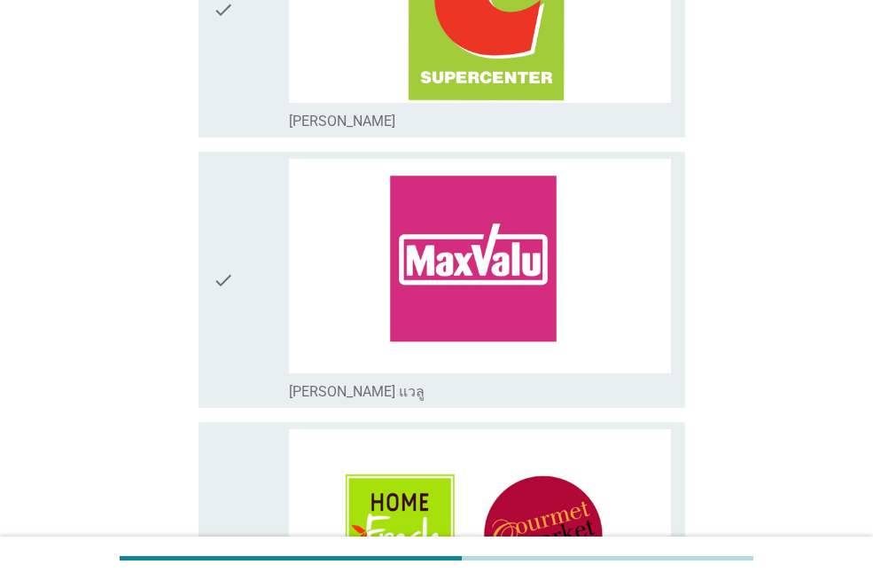
scroll to position [887, 0]
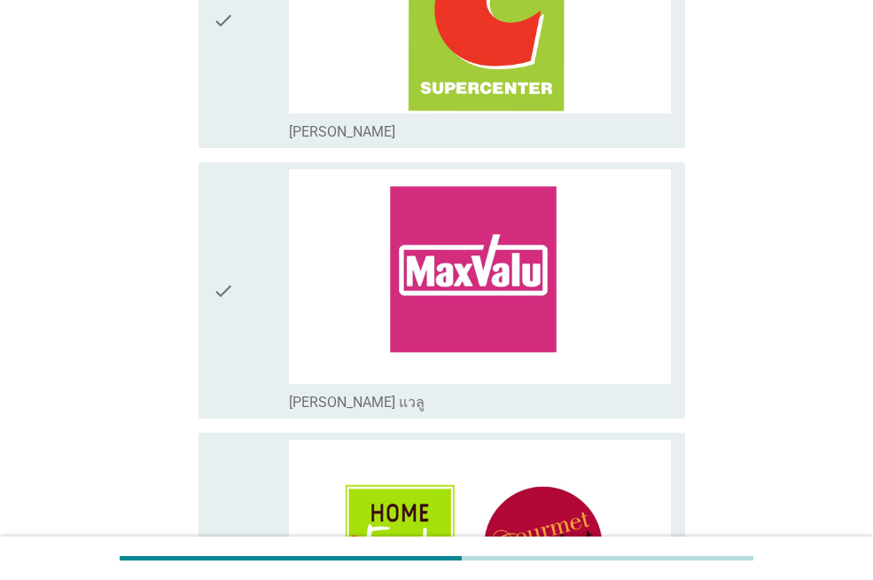
click at [246, 103] on div "check" at bounding box center [251, 20] width 76 height 242
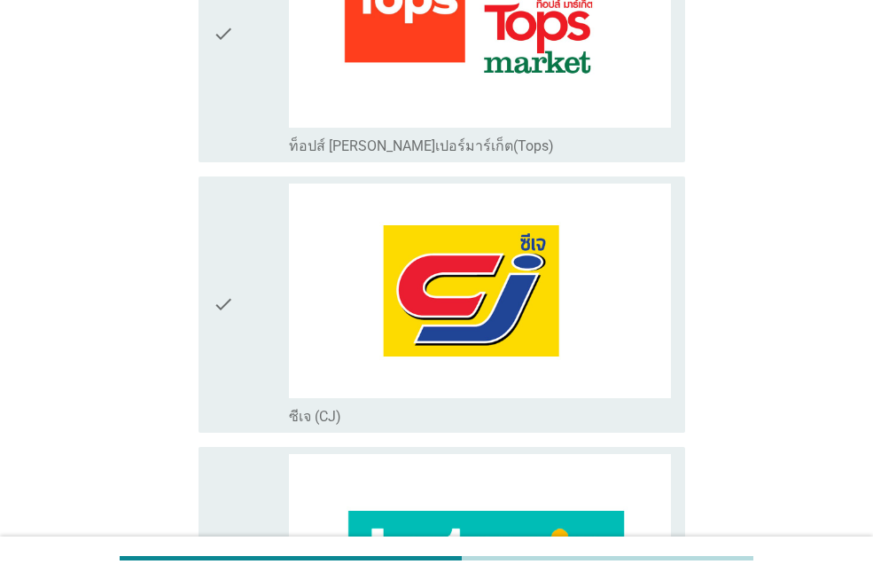
click at [234, 69] on icon "check" at bounding box center [223, 34] width 21 height 242
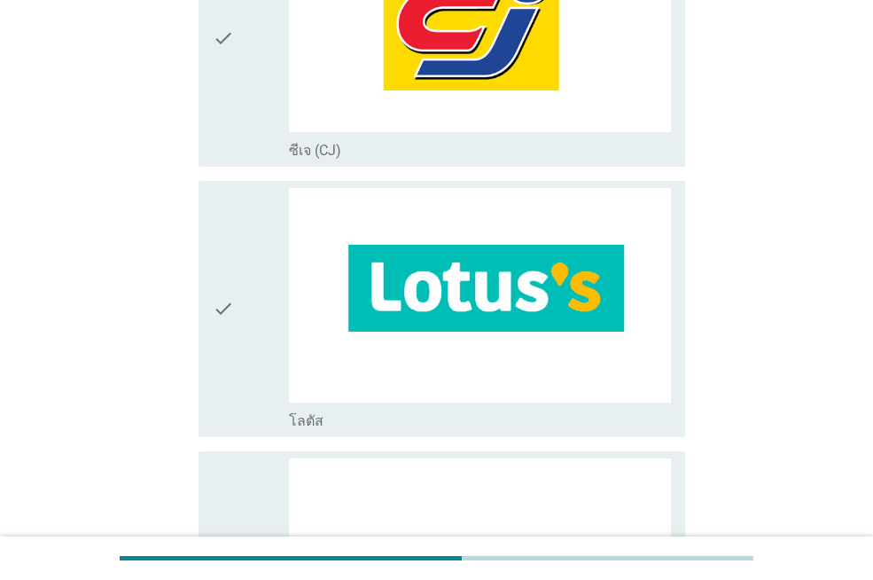
click at [235, 270] on div "check" at bounding box center [251, 309] width 76 height 242
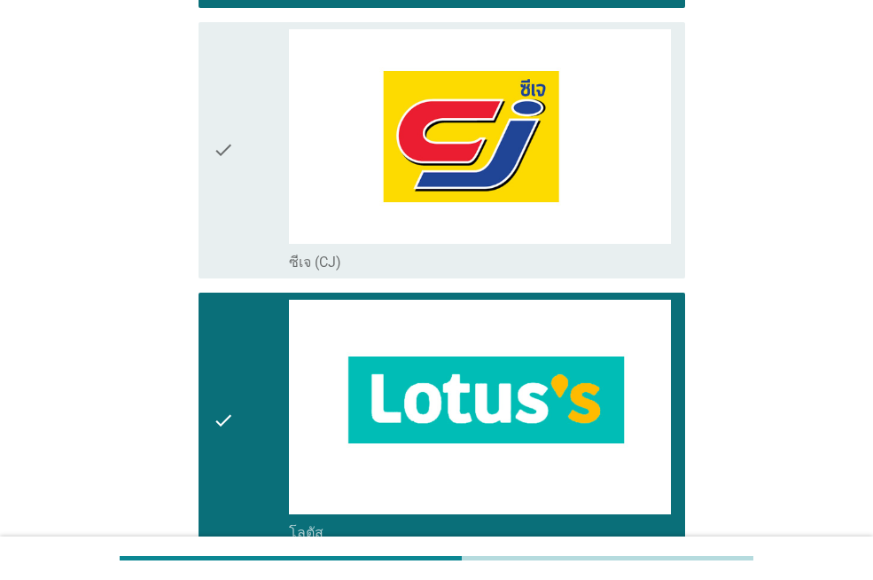
click at [262, 456] on div "check" at bounding box center [251, 421] width 76 height 242
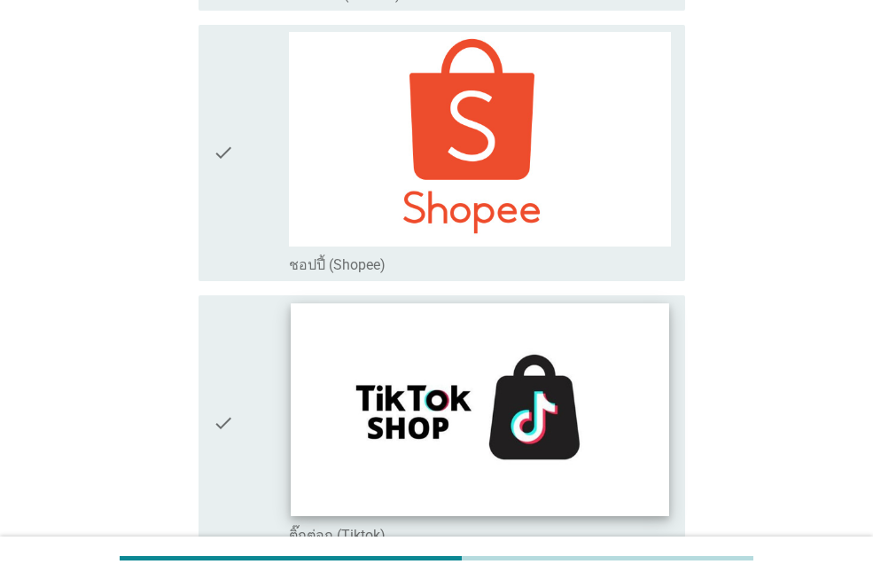
scroll to position [5119, 0]
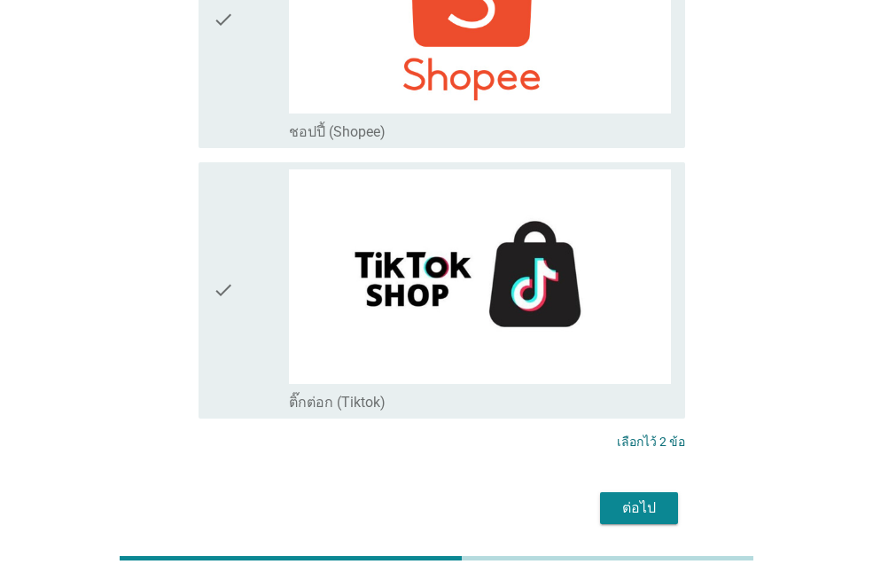
click at [648, 497] on div "ต่อไป" at bounding box center [639, 507] width 50 height 21
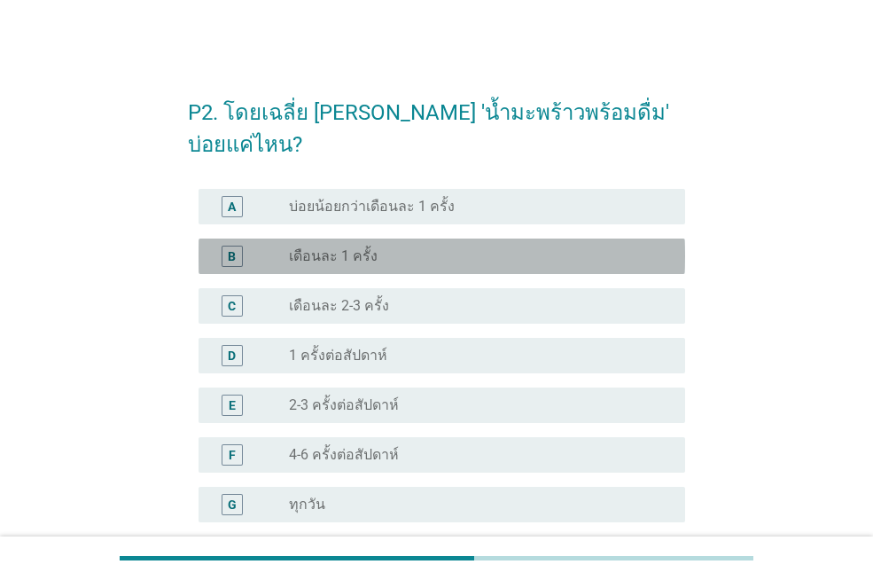
click at [361, 238] on div "B radio_button_unchecked เดือนละ 1 ครั้ง" at bounding box center [442, 255] width 487 height 35
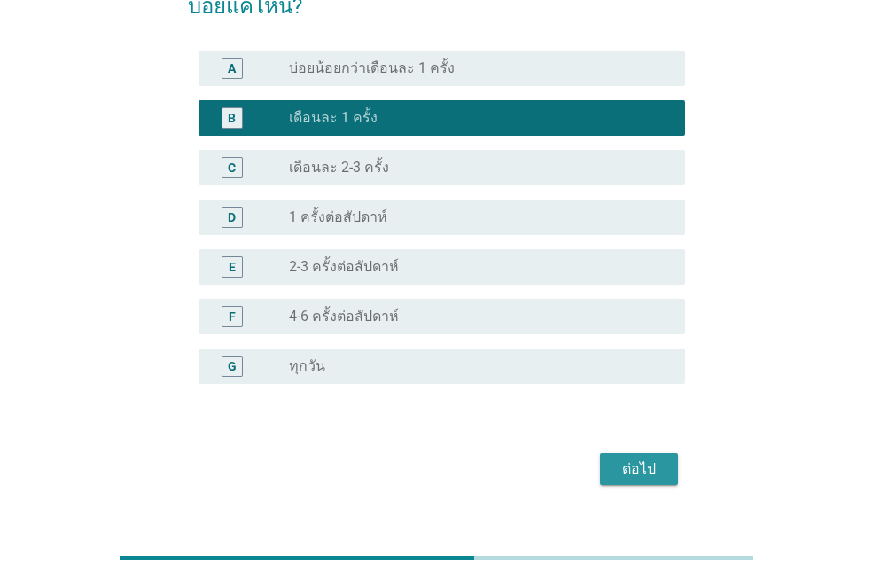
click at [637, 458] on div "ต่อไป" at bounding box center [639, 468] width 50 height 21
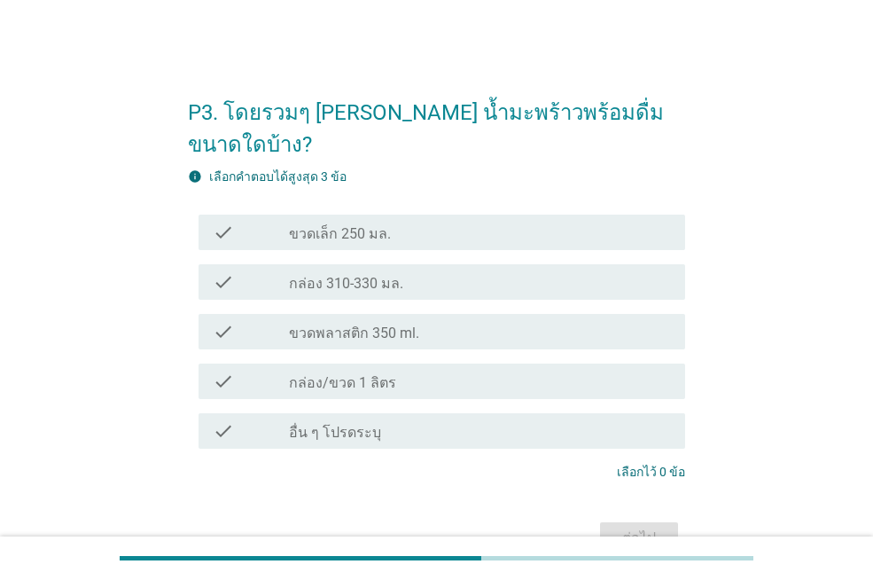
click at [452, 321] on div "check_box_outline_blank ขวดพลาสติก 350 ml." at bounding box center [480, 331] width 382 height 21
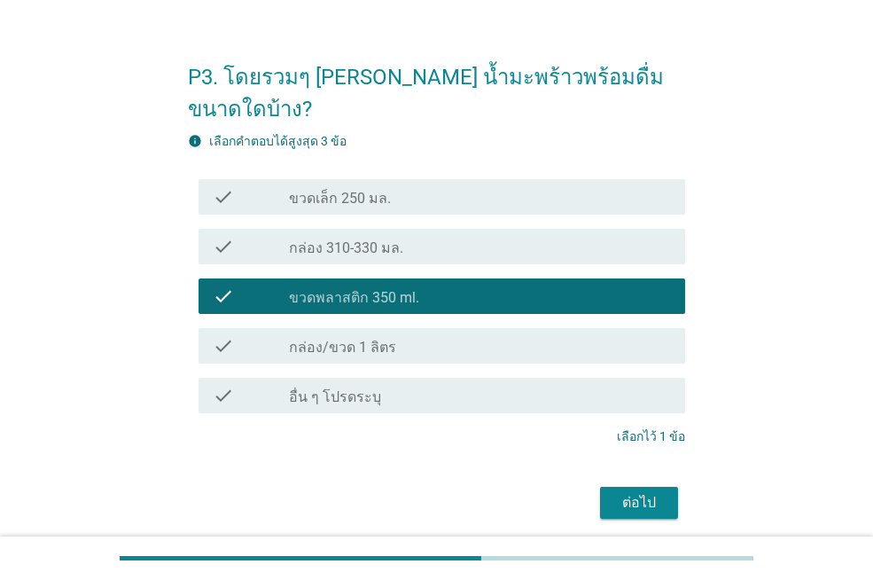
scroll to position [69, 0]
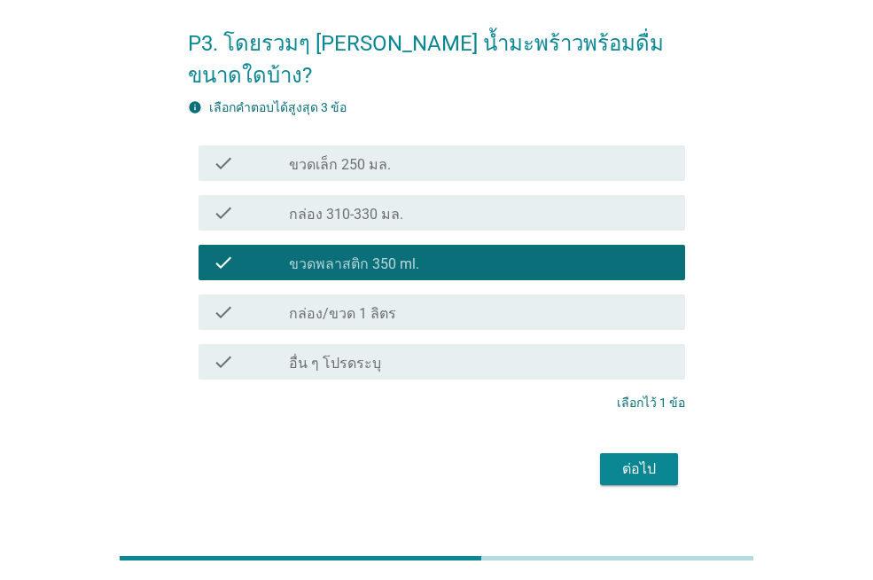
click at [678, 448] on div "ต่อไป" at bounding box center [436, 469] width 497 height 43
click at [627, 458] on div "ต่อไป" at bounding box center [639, 468] width 50 height 21
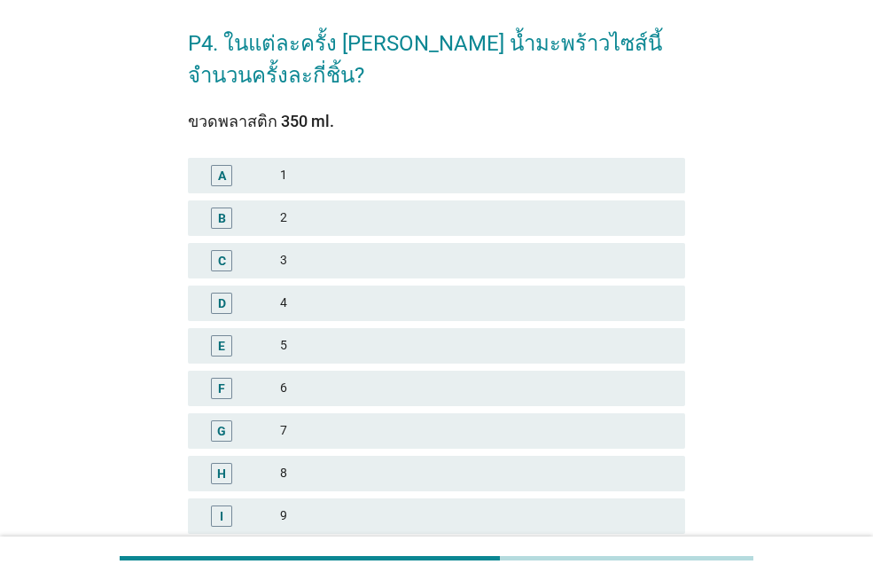
scroll to position [0, 0]
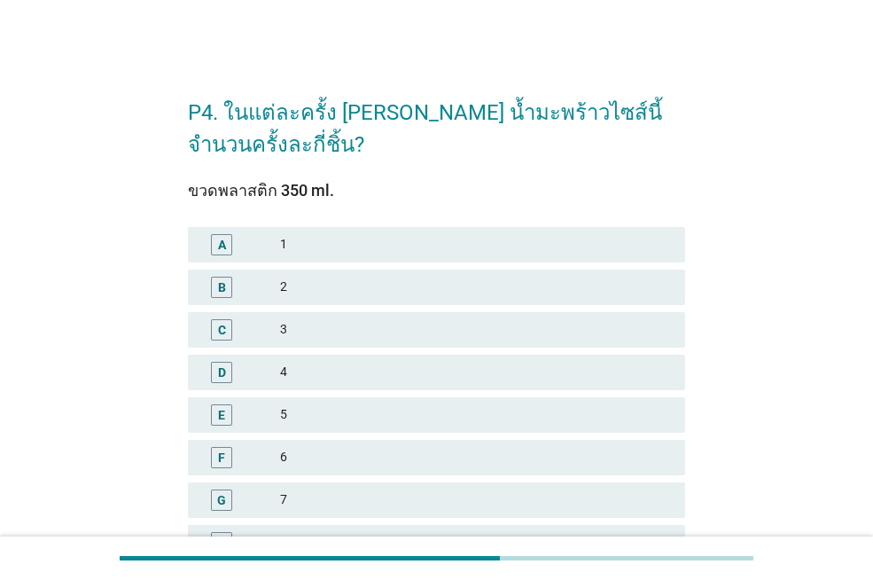
click at [379, 281] on div "2" at bounding box center [475, 287] width 391 height 21
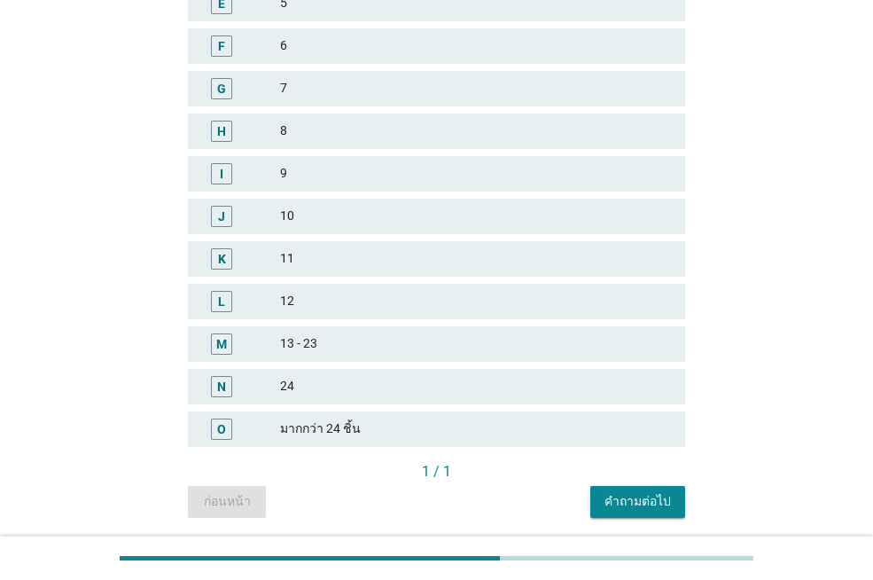
scroll to position [471, 0]
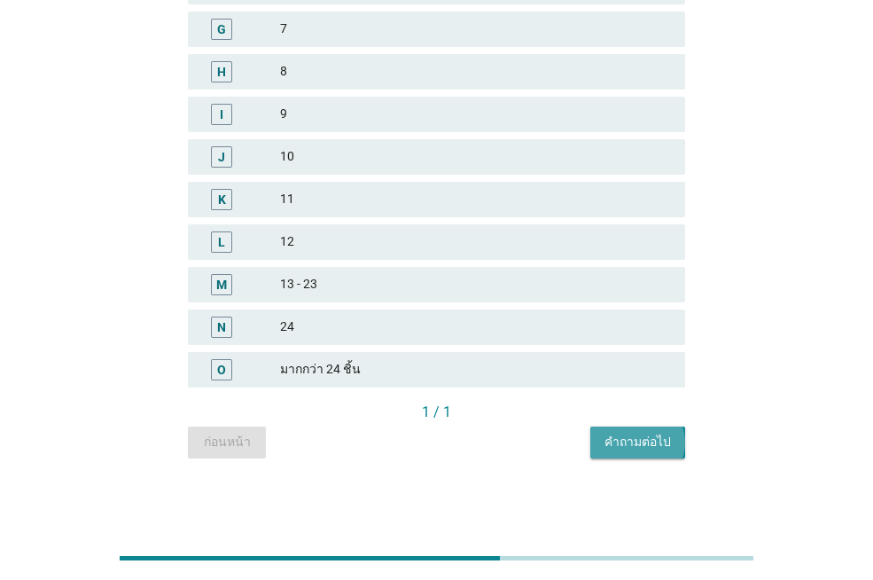
click at [642, 455] on button "คำถามต่อไป" at bounding box center [637, 442] width 95 height 32
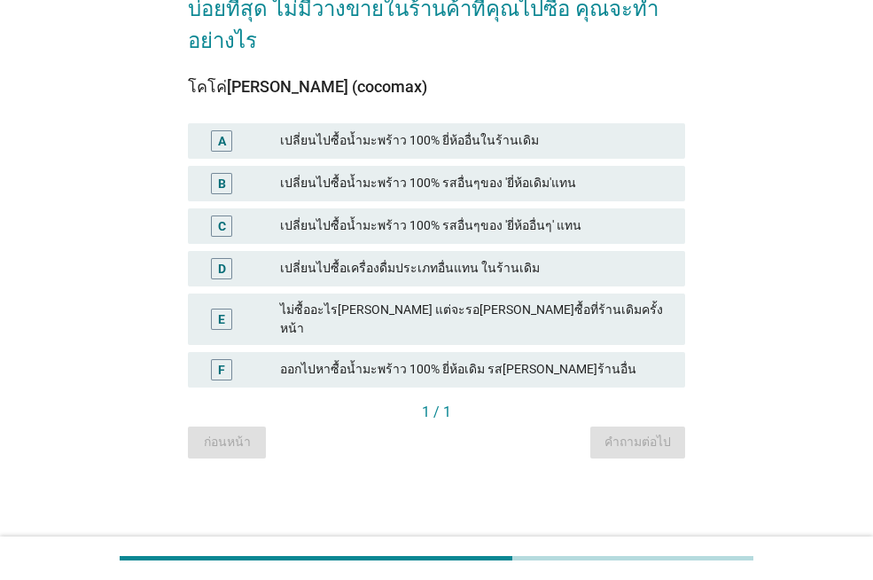
scroll to position [0, 0]
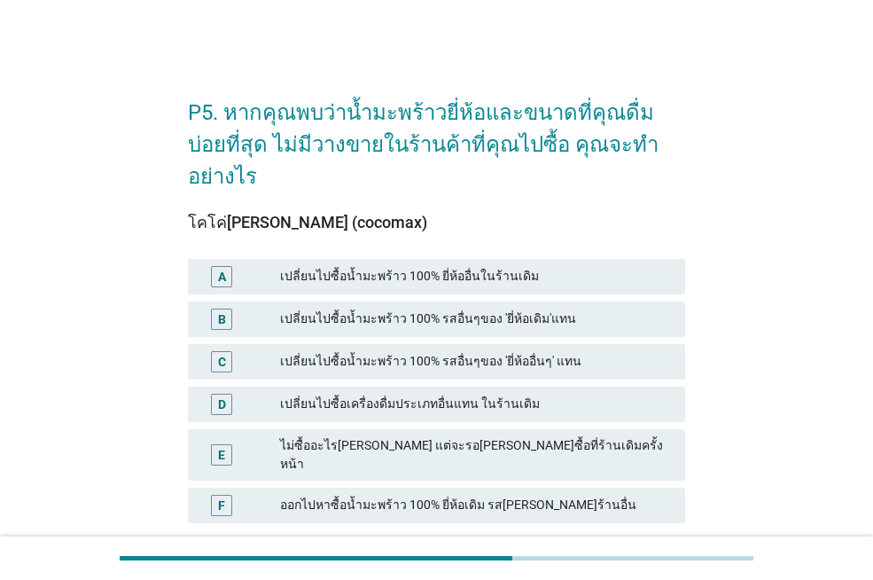
click at [412, 351] on div "เปลี่ยนไปซื้อน้ำมะพร้าว 100% รสอื่นๆของ 'ยี่ห้ออื่นๆ' แทน" at bounding box center [475, 361] width 391 height 21
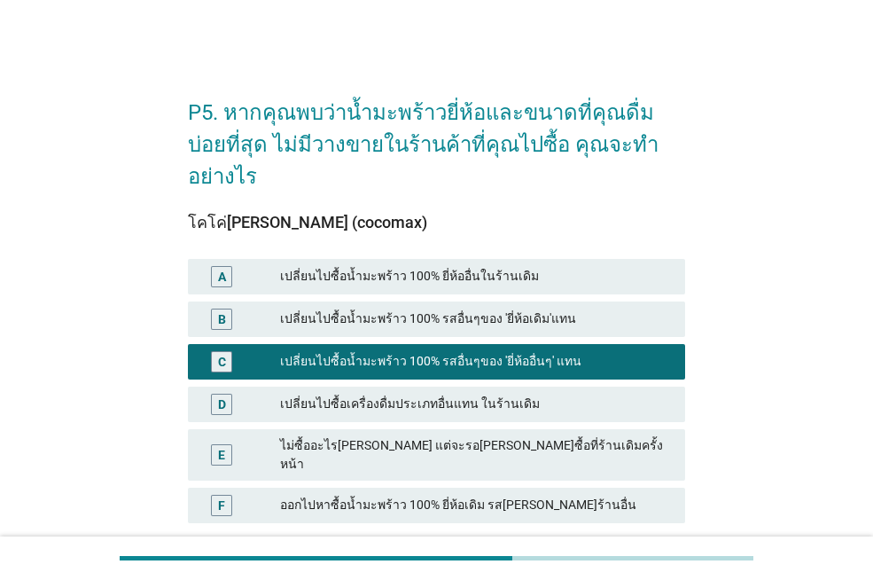
click at [559, 351] on div "เปลี่ยนไปซื้อน้ำมะพร้าว 100% รสอื่นๆของ 'ยี่ห้ออื่นๆ' แทน" at bounding box center [475, 361] width 391 height 21
click at [551, 266] on div "เปลี่ยนไปซื้อน้ำมะพร้าว 100% ยี่ห้ออื่นในร้านเดิม" at bounding box center [475, 276] width 391 height 21
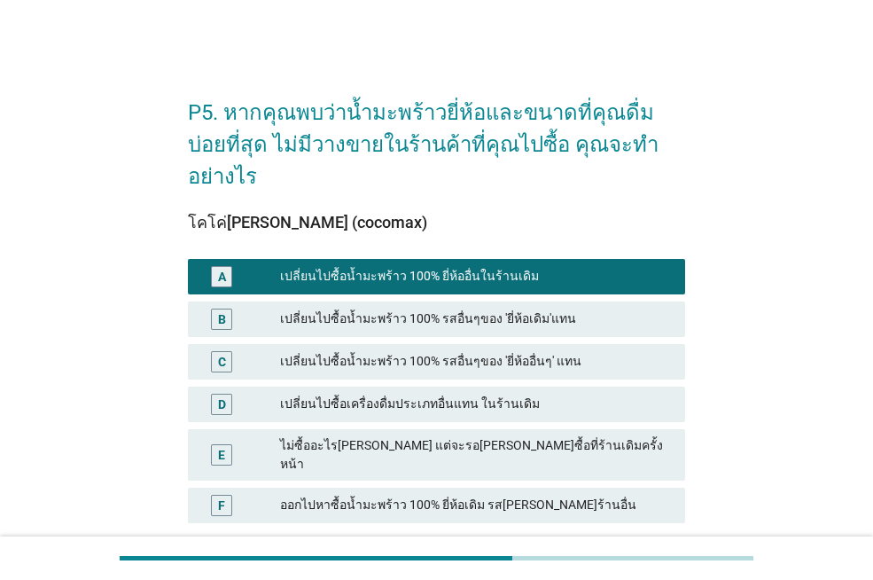
click at [570, 394] on div "เปลี่ยนไปซื้อเครื่องดื่มประเภทอื่นแทน ในร้านเดิม" at bounding box center [475, 404] width 391 height 21
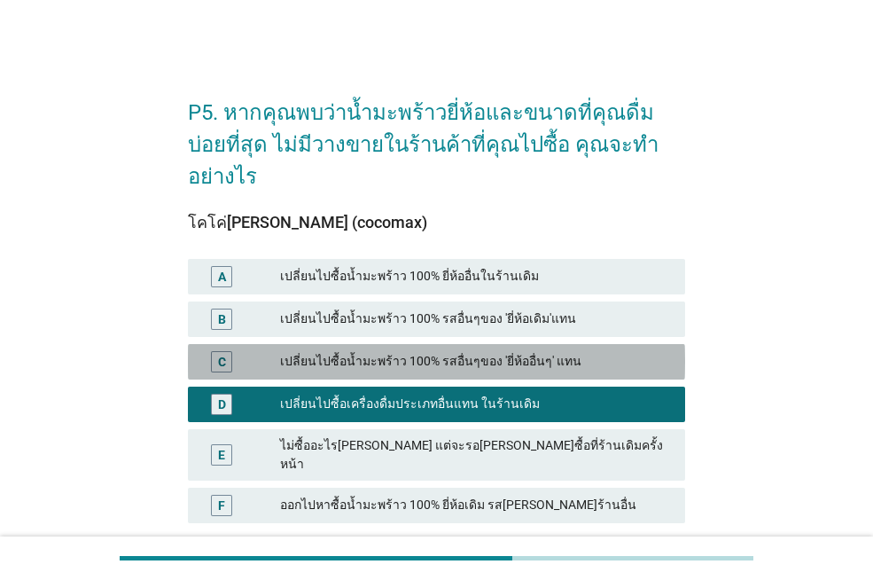
click at [589, 351] on div "เปลี่ยนไปซื้อน้ำมะพร้าว 100% รสอื่นๆของ 'ยี่ห้ออื่นๆ' แทน" at bounding box center [475, 361] width 391 height 21
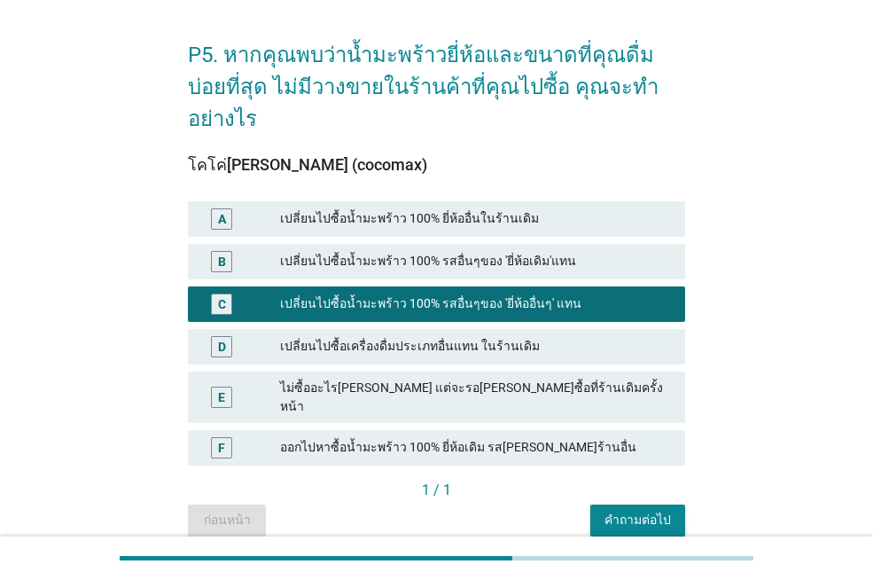
scroll to position [88, 0]
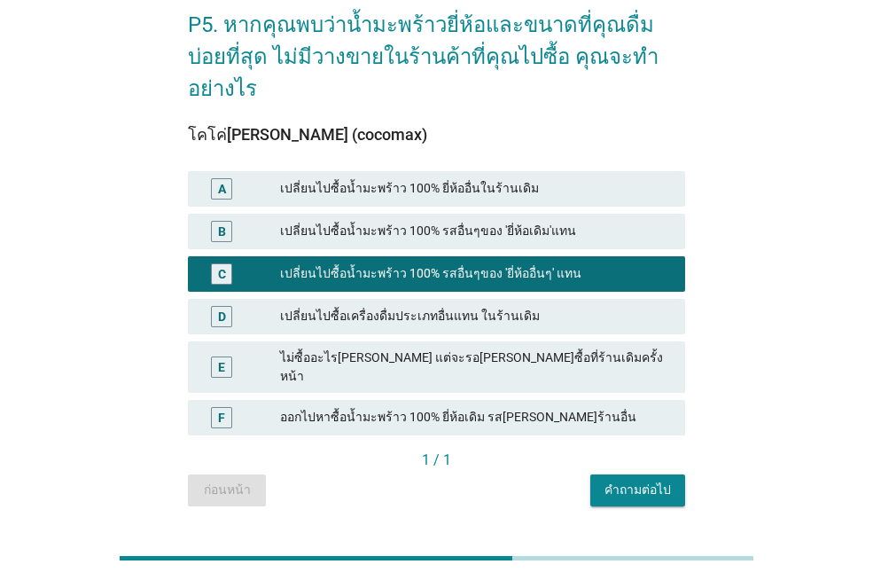
click at [642, 481] on div "คำถามต่อไป" at bounding box center [638, 490] width 66 height 19
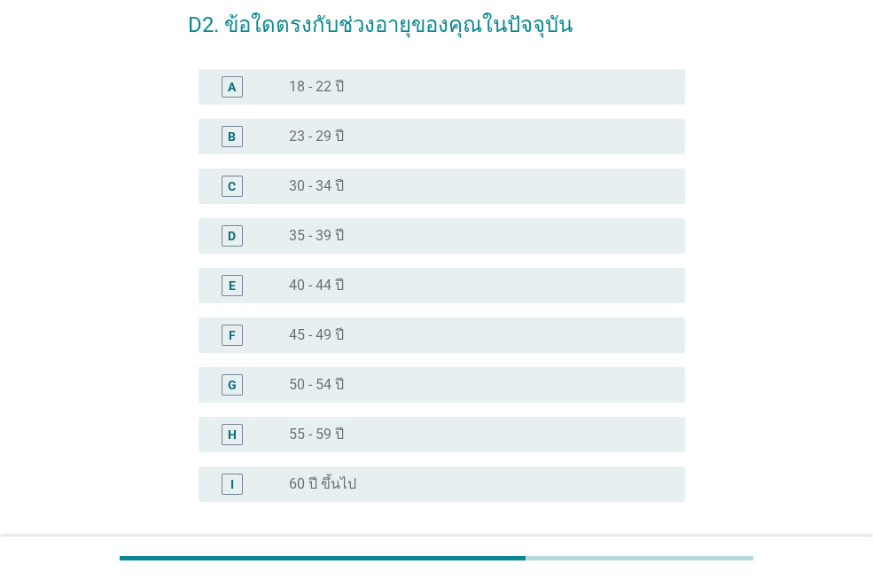
scroll to position [0, 0]
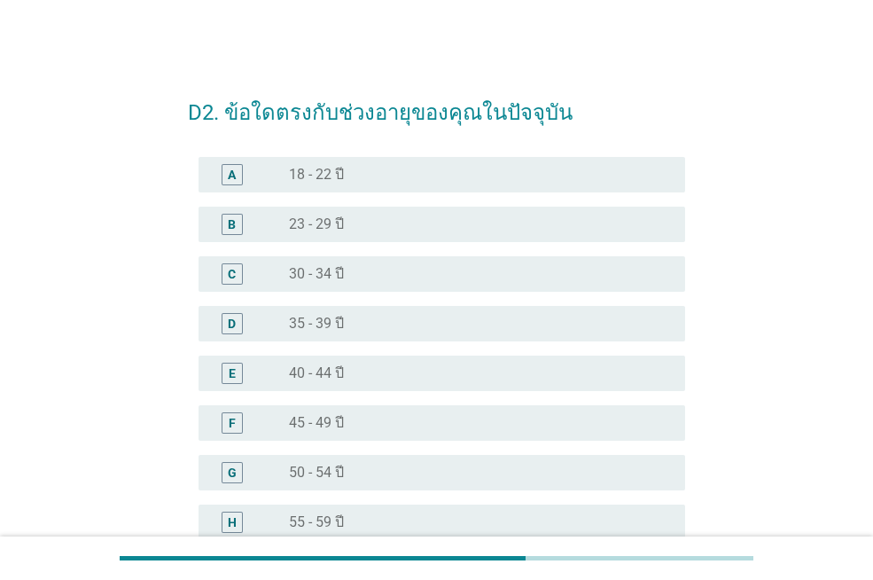
click at [356, 226] on div "radio_button_unchecked 23 - 29 ปี" at bounding box center [473, 224] width 368 height 18
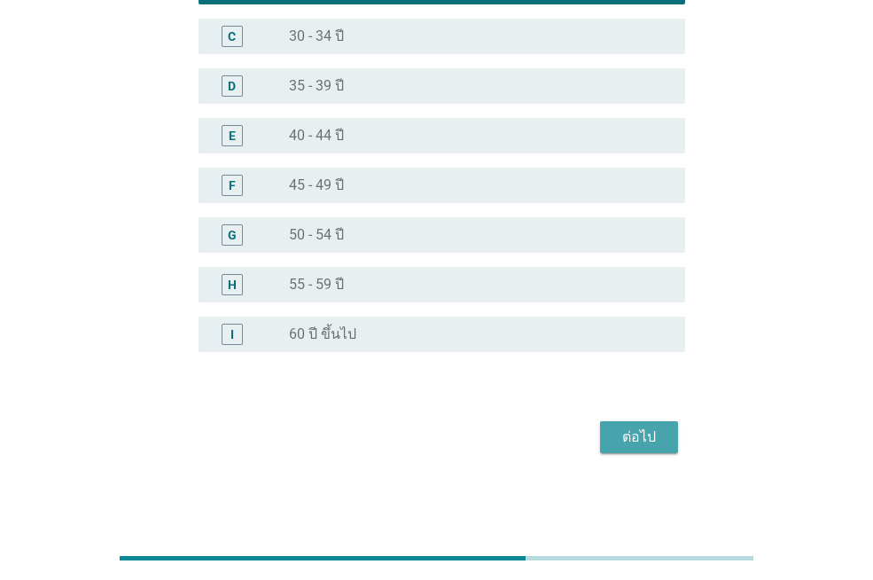
click at [650, 445] on div "ต่อไป" at bounding box center [639, 436] width 50 height 21
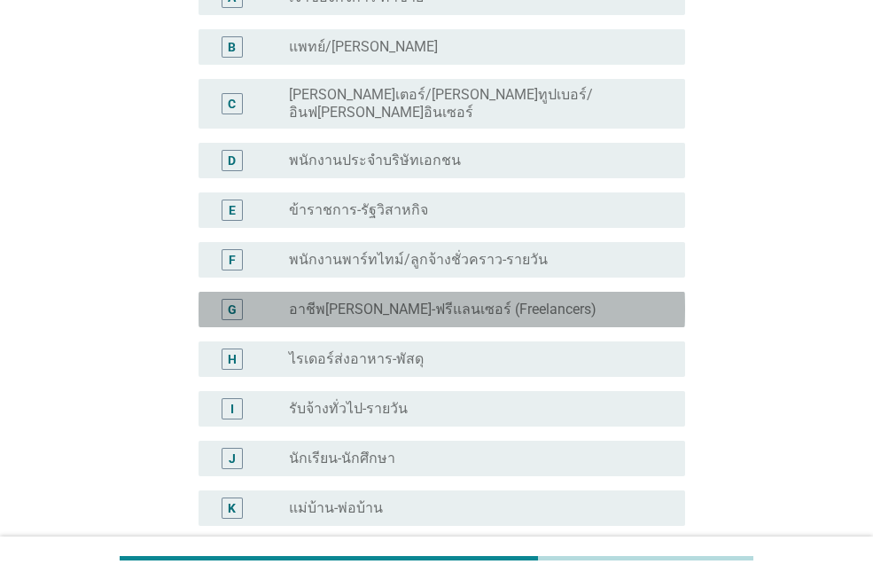
click at [433, 301] on label "อาชีพ[PERSON_NAME]-ฟรีแลนเซอร์ (Freelancers)" at bounding box center [443, 310] width 308 height 18
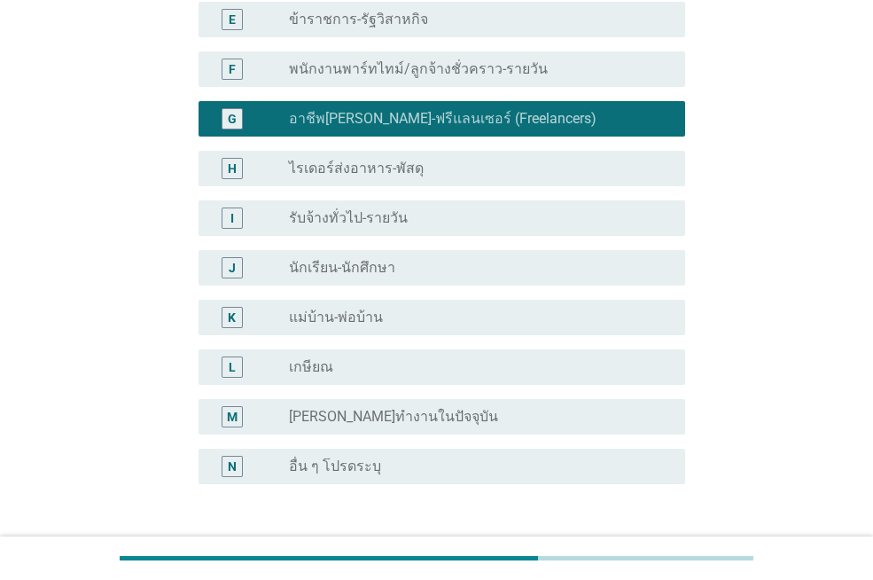
scroll to position [486, 0]
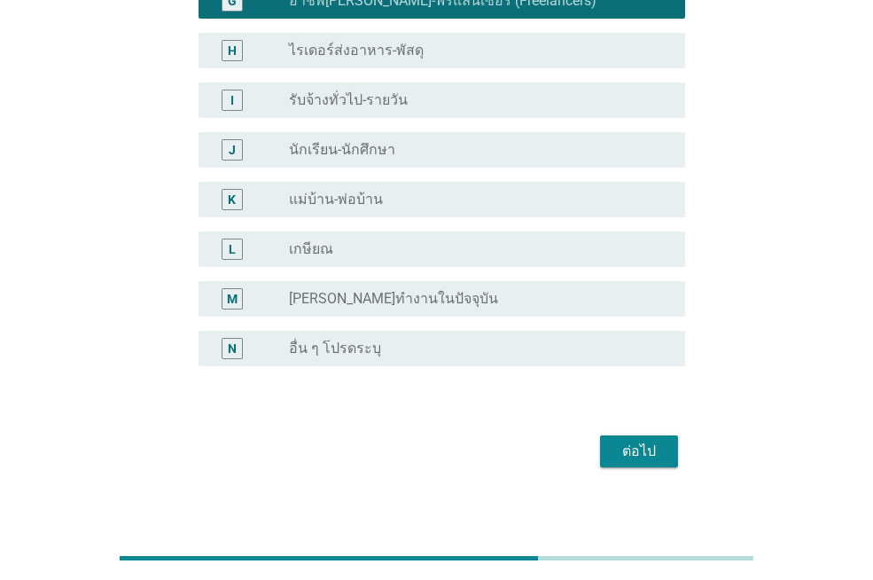
click at [658, 441] on div "ต่อไป" at bounding box center [639, 451] width 50 height 21
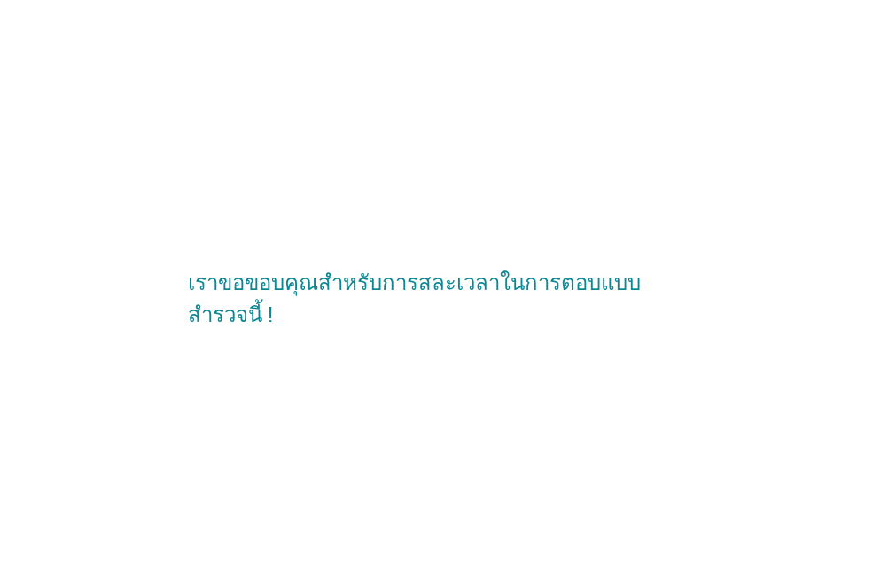
scroll to position [0, 0]
